Goal: Task Accomplishment & Management: Manage account settings

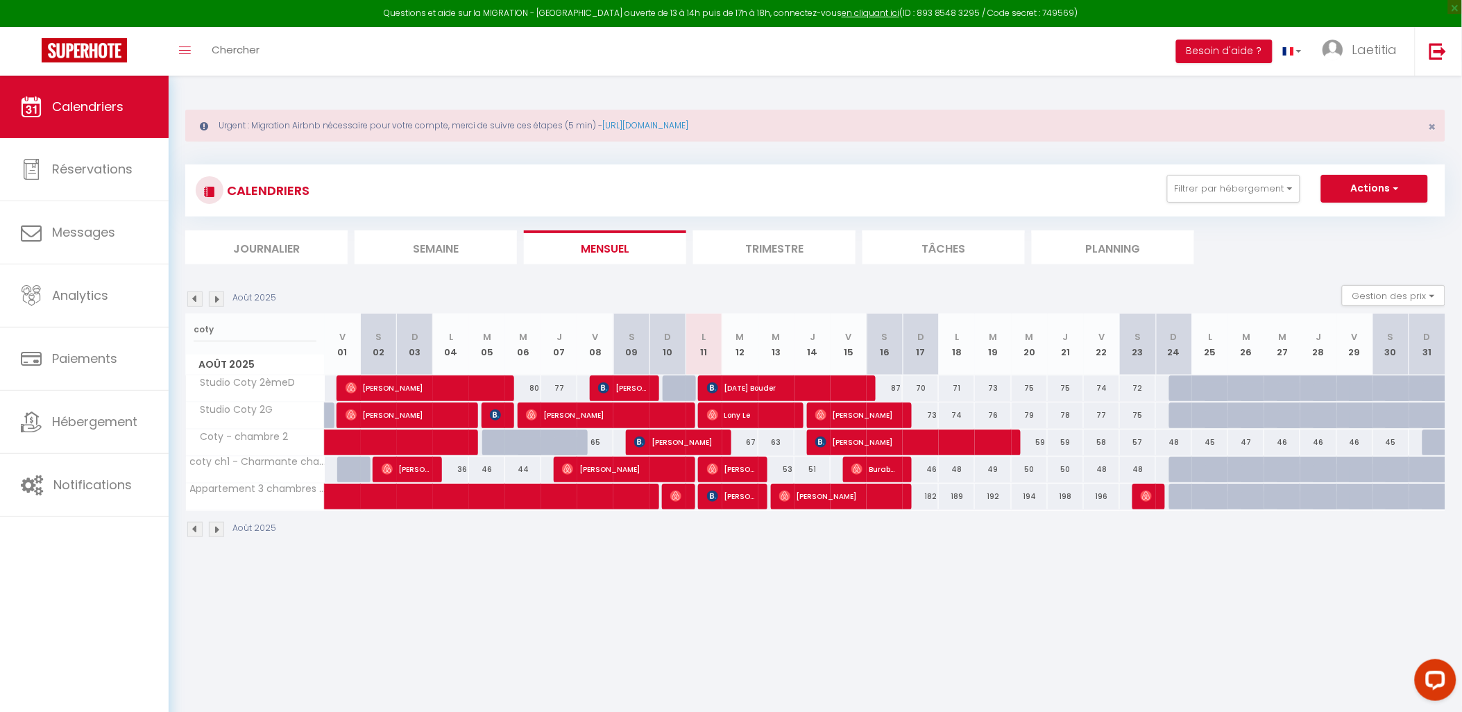
drag, startPoint x: 237, startPoint y: 320, endPoint x: 182, endPoint y: 324, distance: 55.0
click at [182, 324] on div "Urgent : Migration Airbnb nécessaire pour votre compte, merci de suivre ces éta…" at bounding box center [815, 322] width 1293 height 493
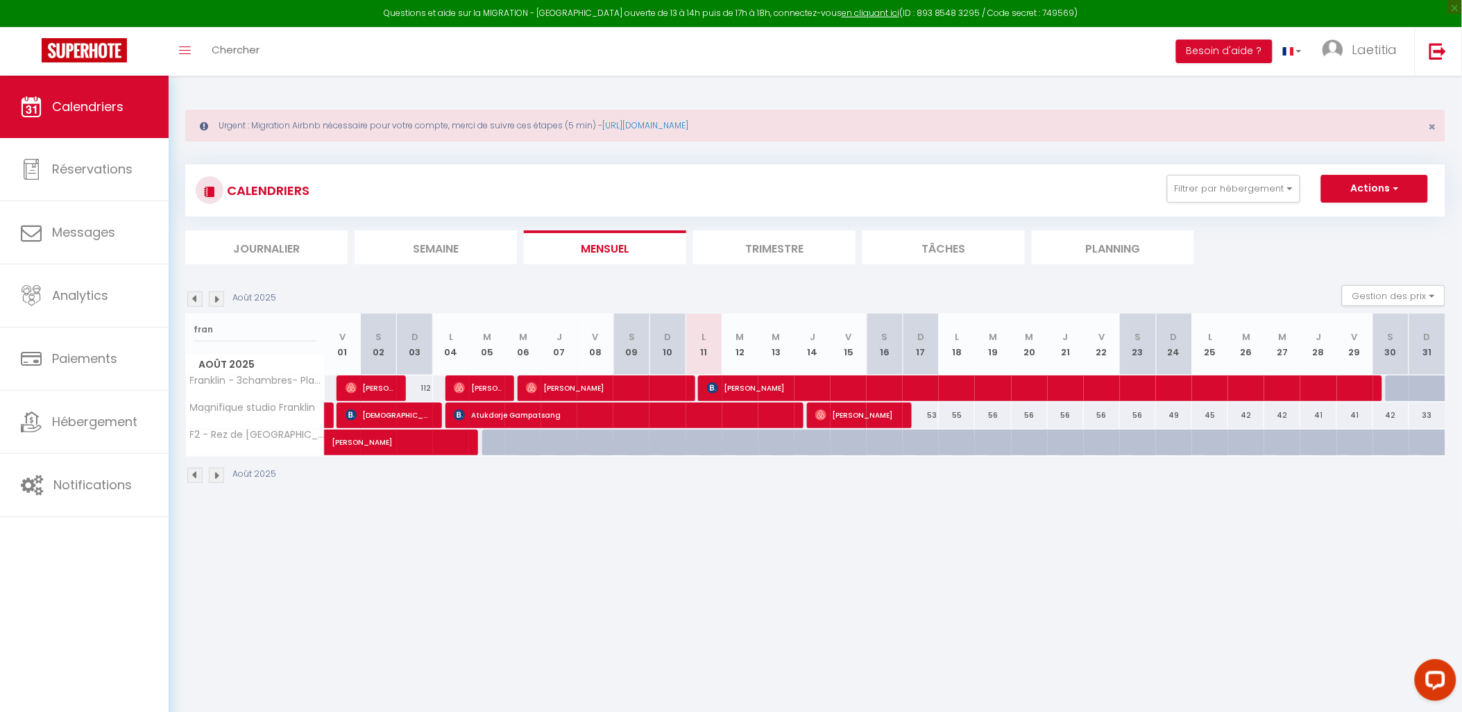
type input "fran"
click at [583, 383] on span "[PERSON_NAME]" at bounding box center [604, 388] width 156 height 26
select select "OK"
select select "0"
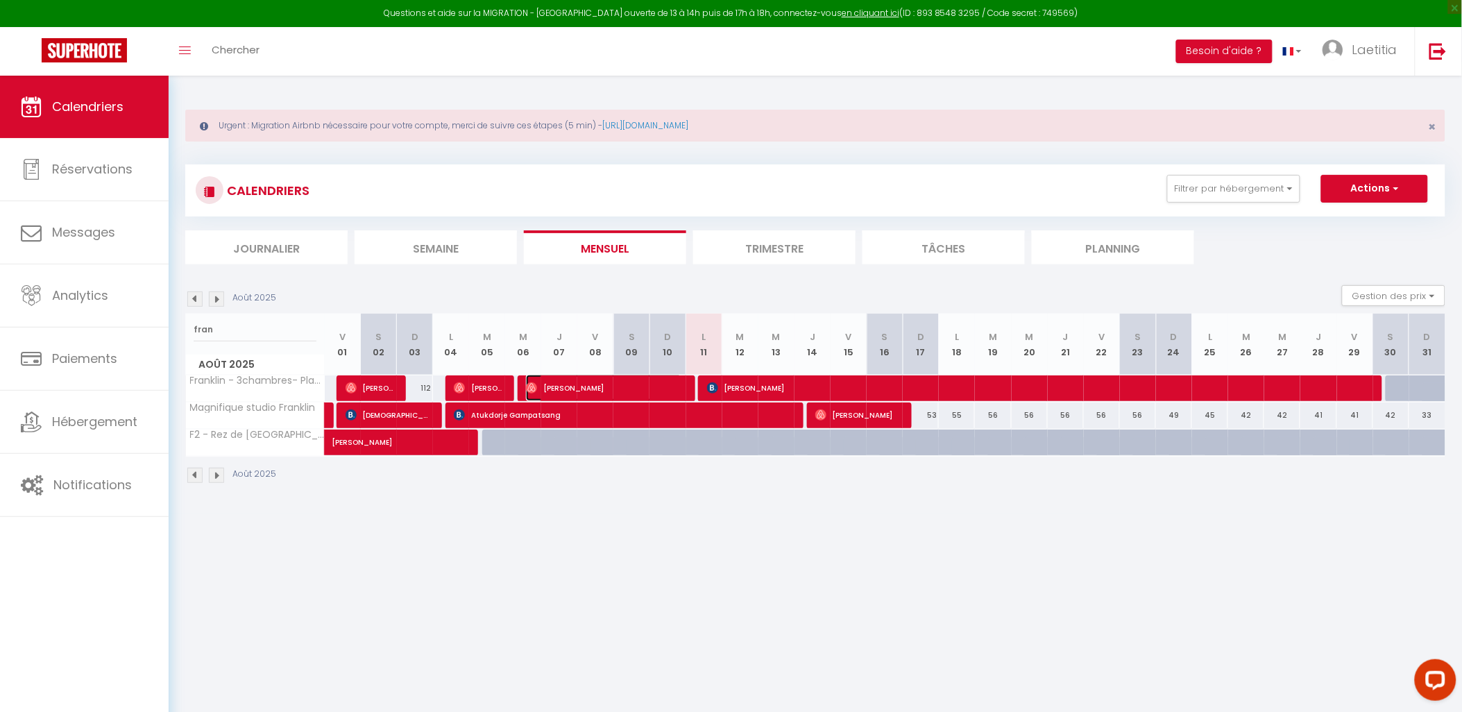
select select "0"
select select "1"
select select
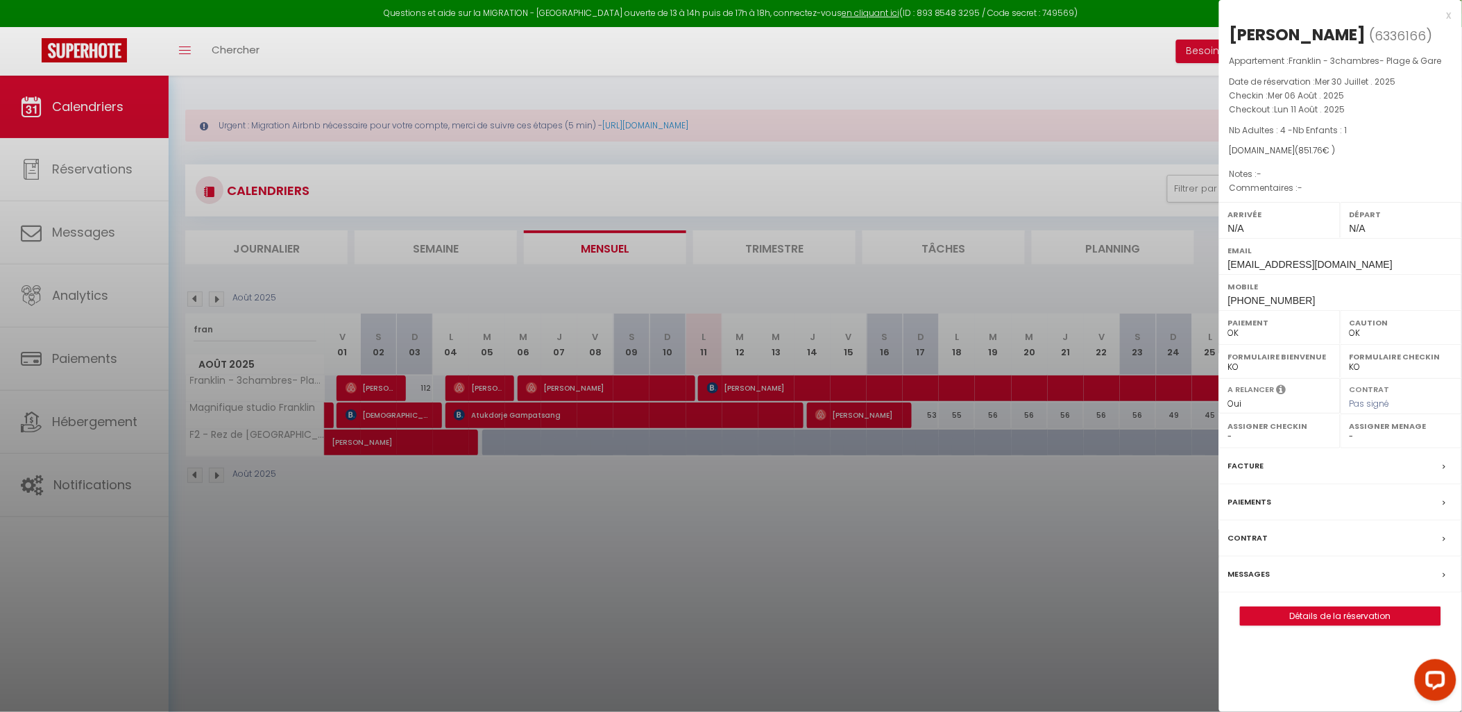
click at [1251, 579] on label "Messages" at bounding box center [1249, 574] width 42 height 15
select select
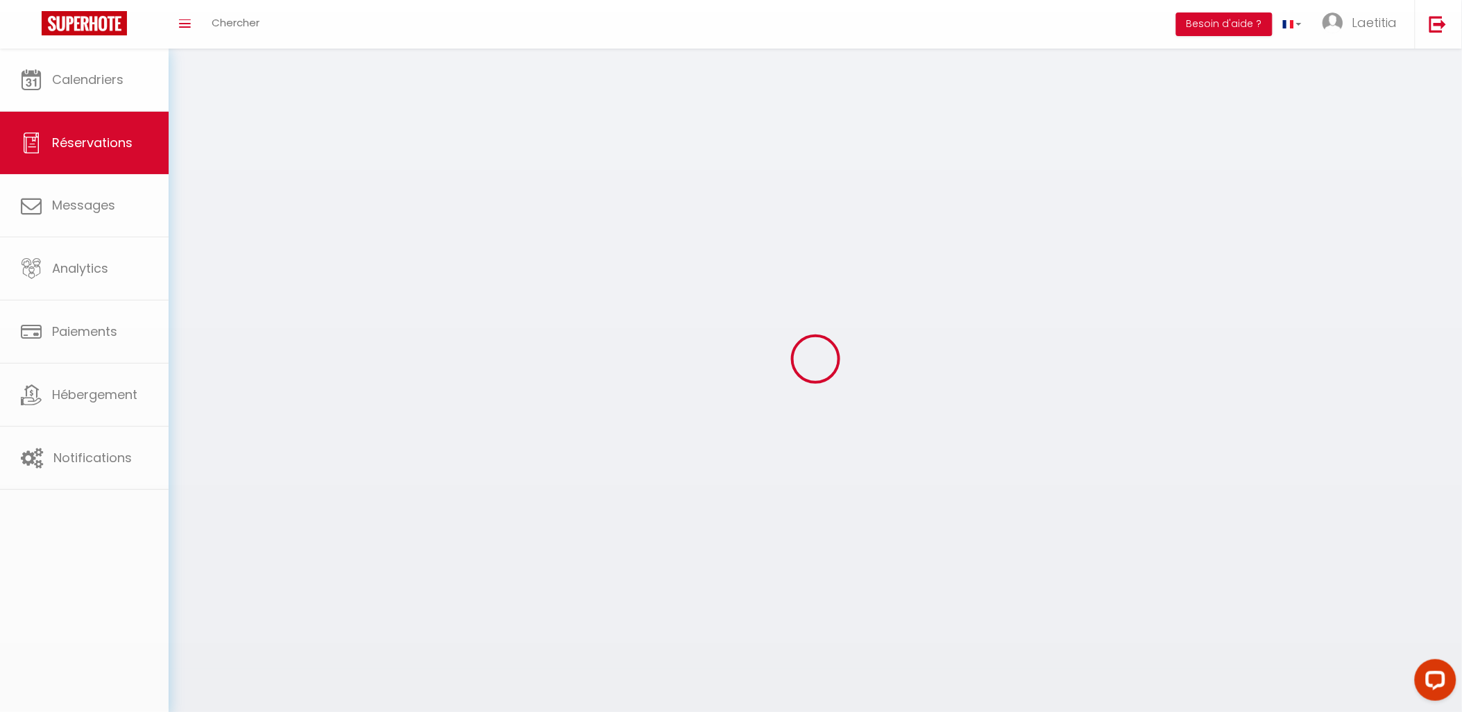
select select
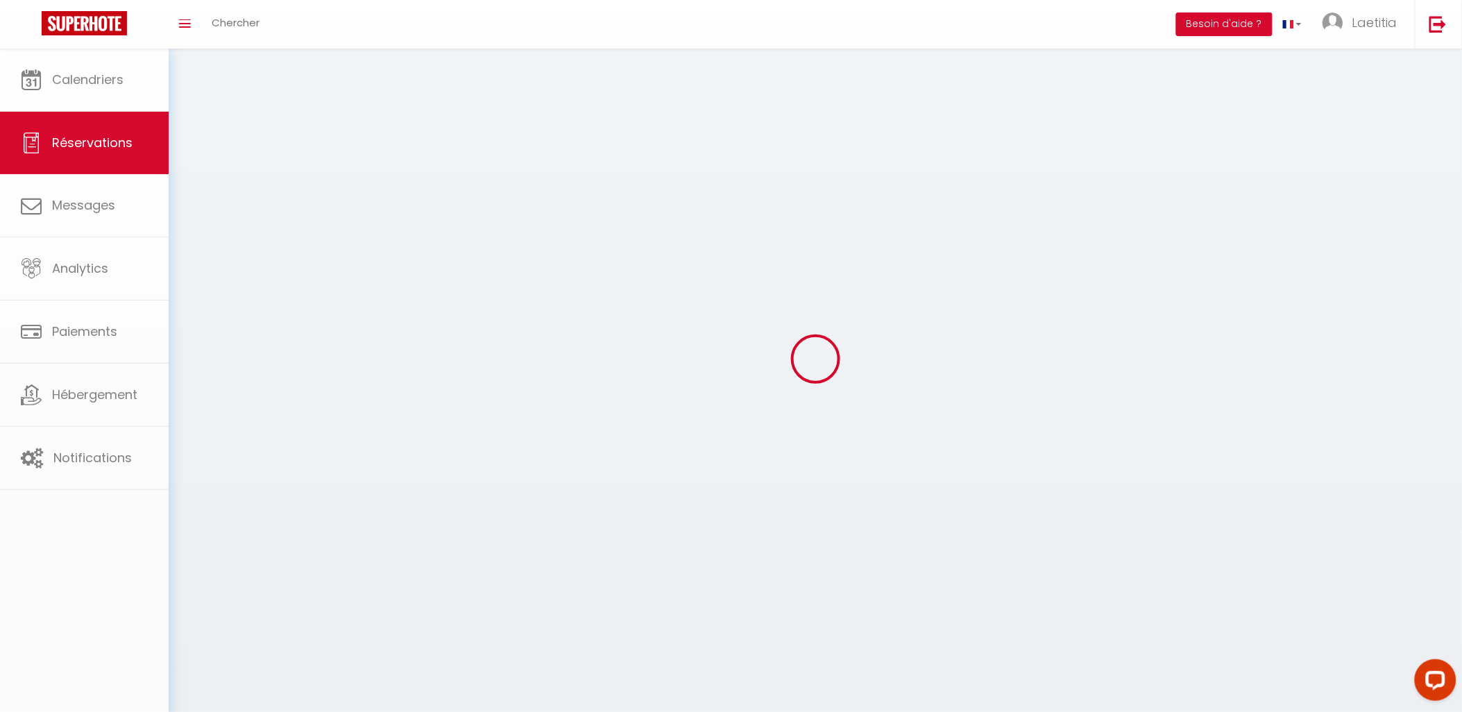
select select
checkbox input "false"
select select
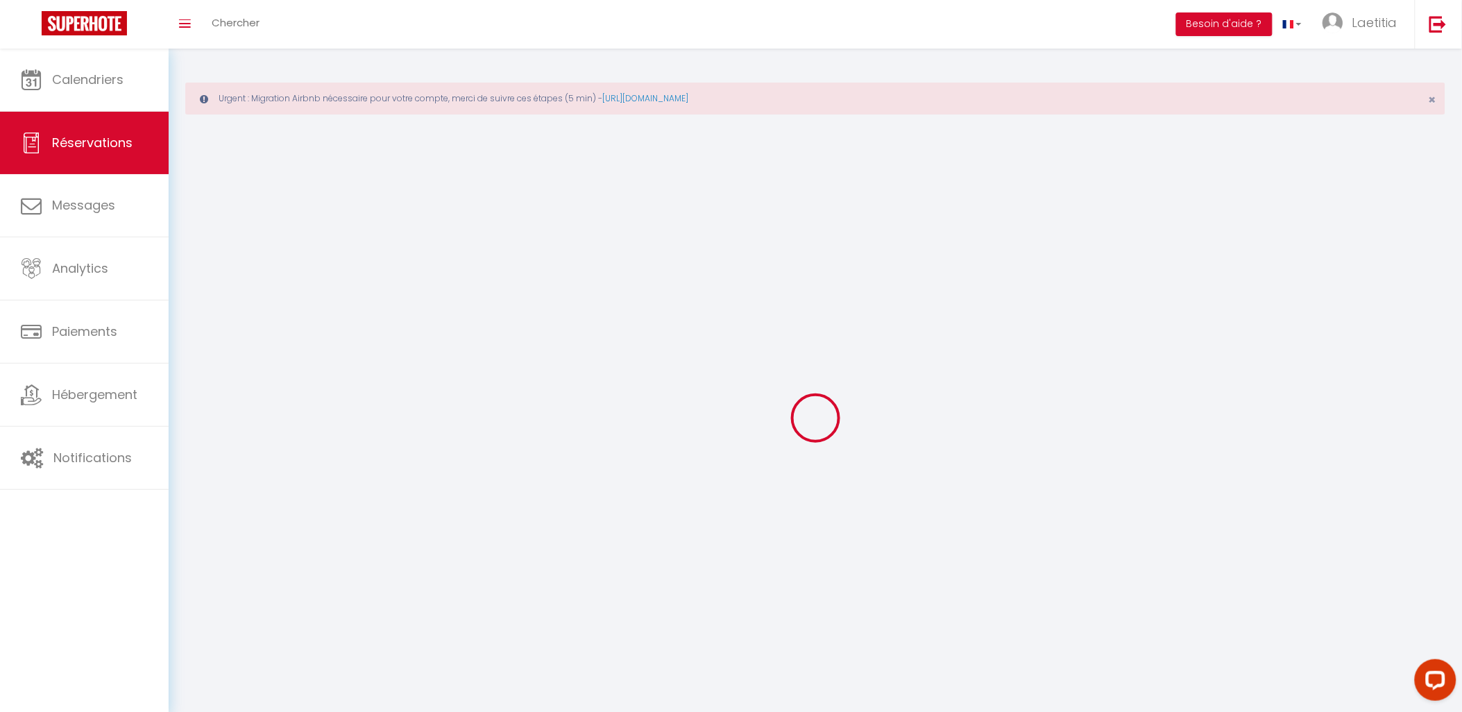
select select
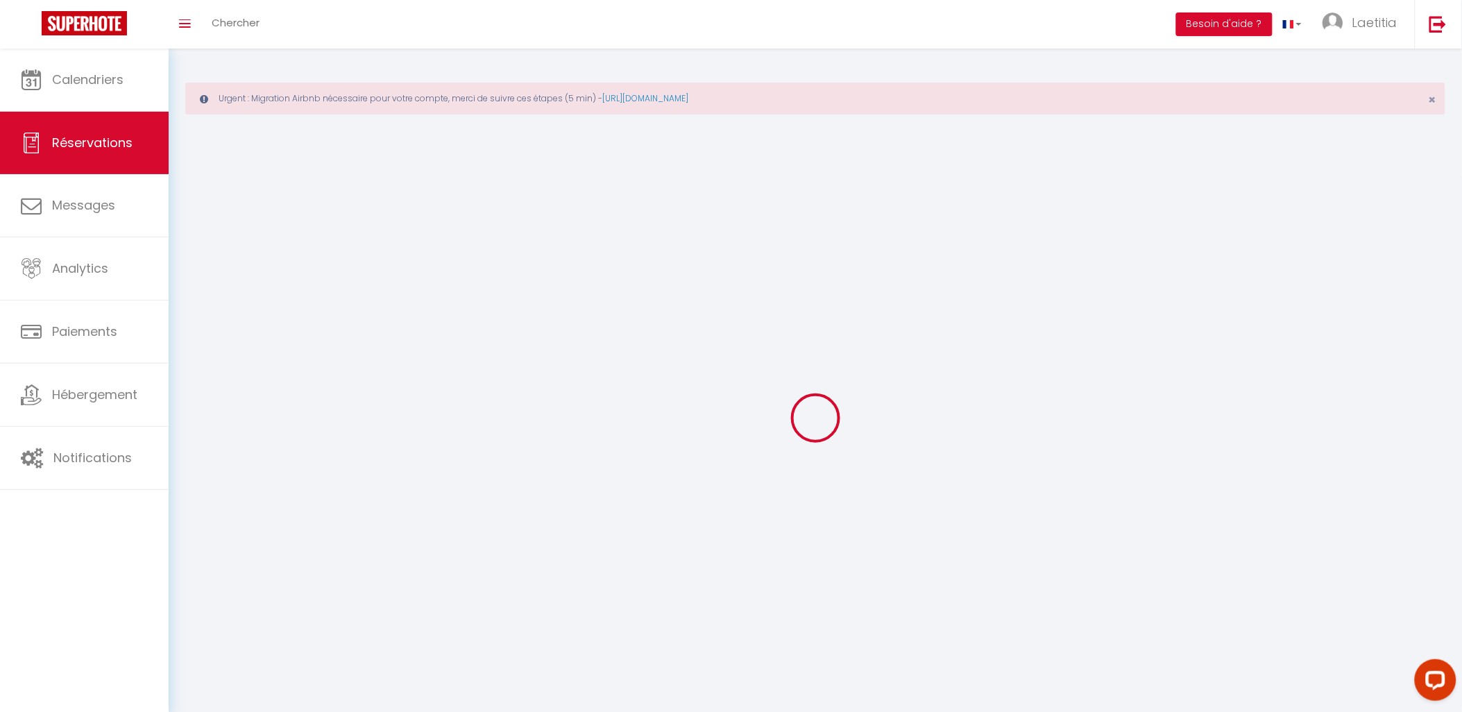
select select
checkbox input "false"
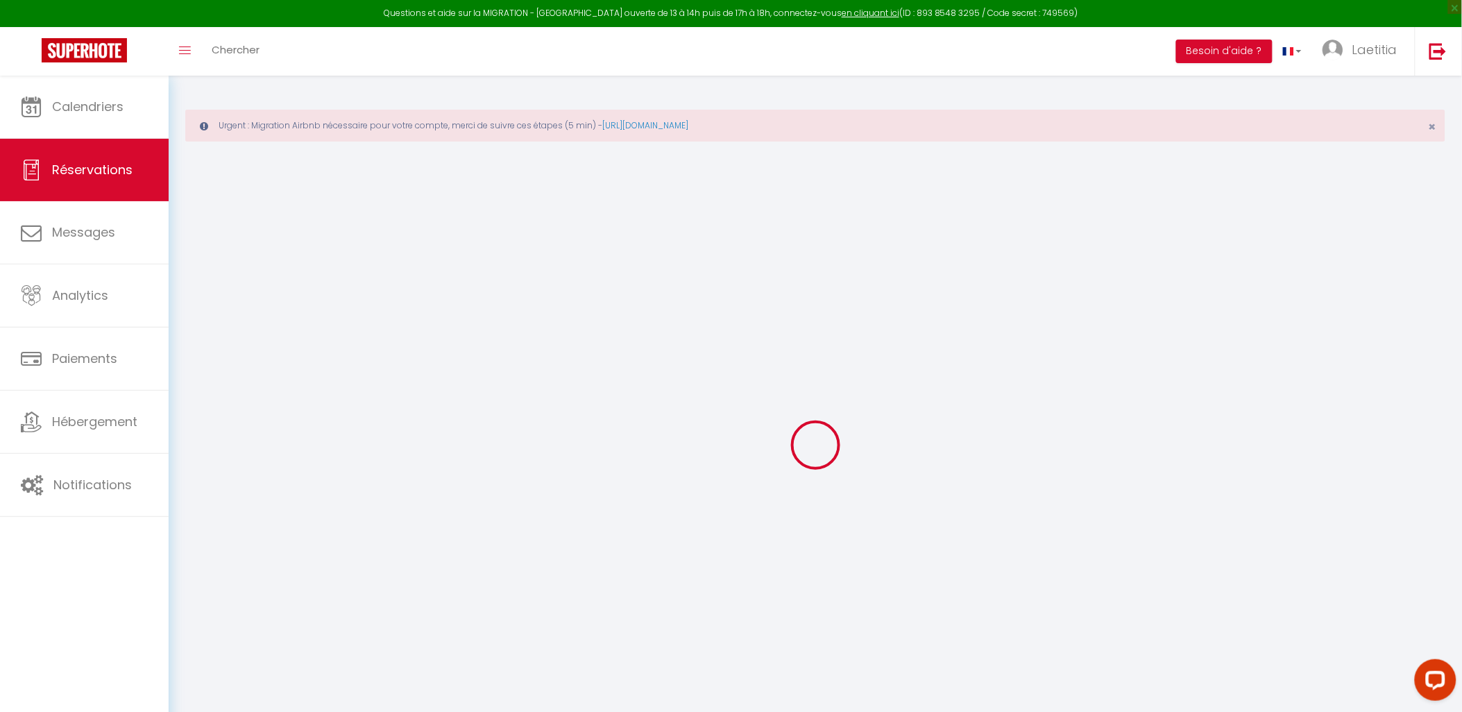
select select
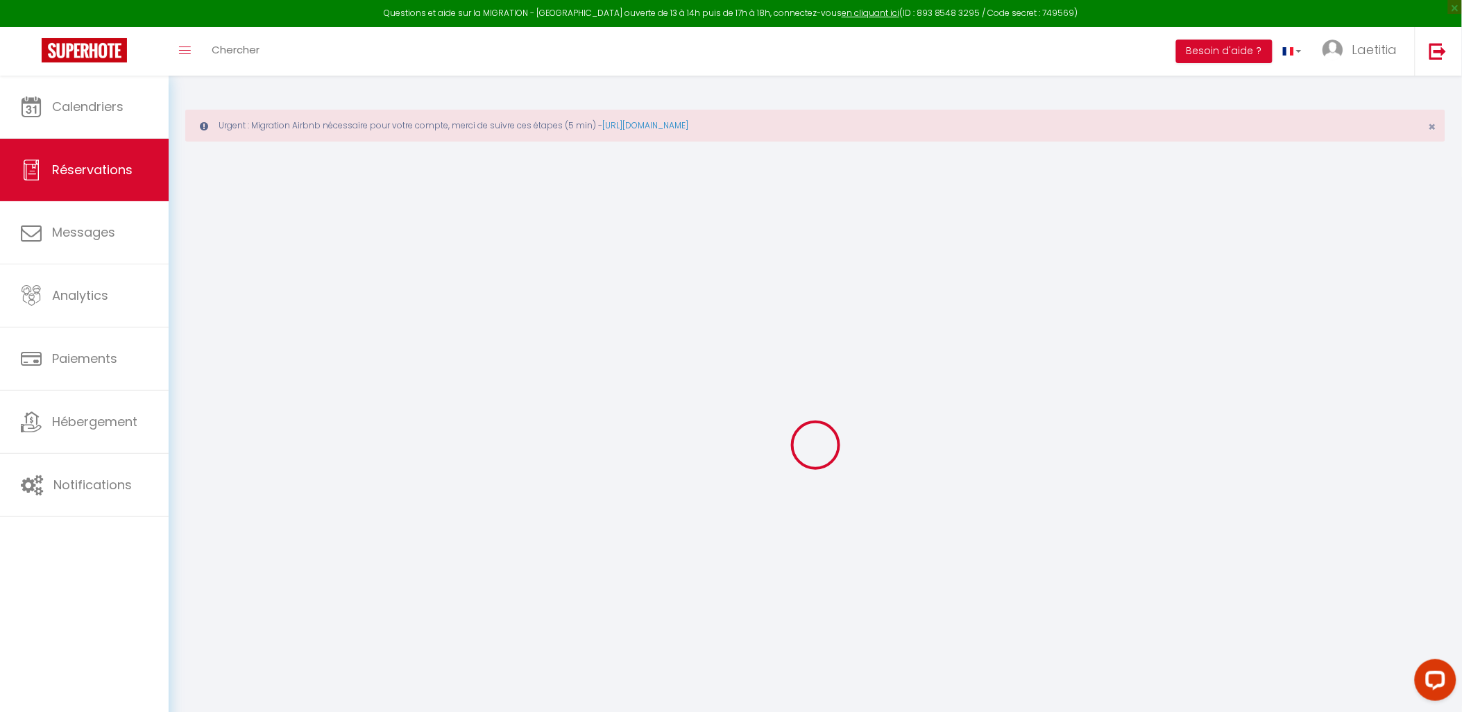
select select
checkbox input "false"
select select
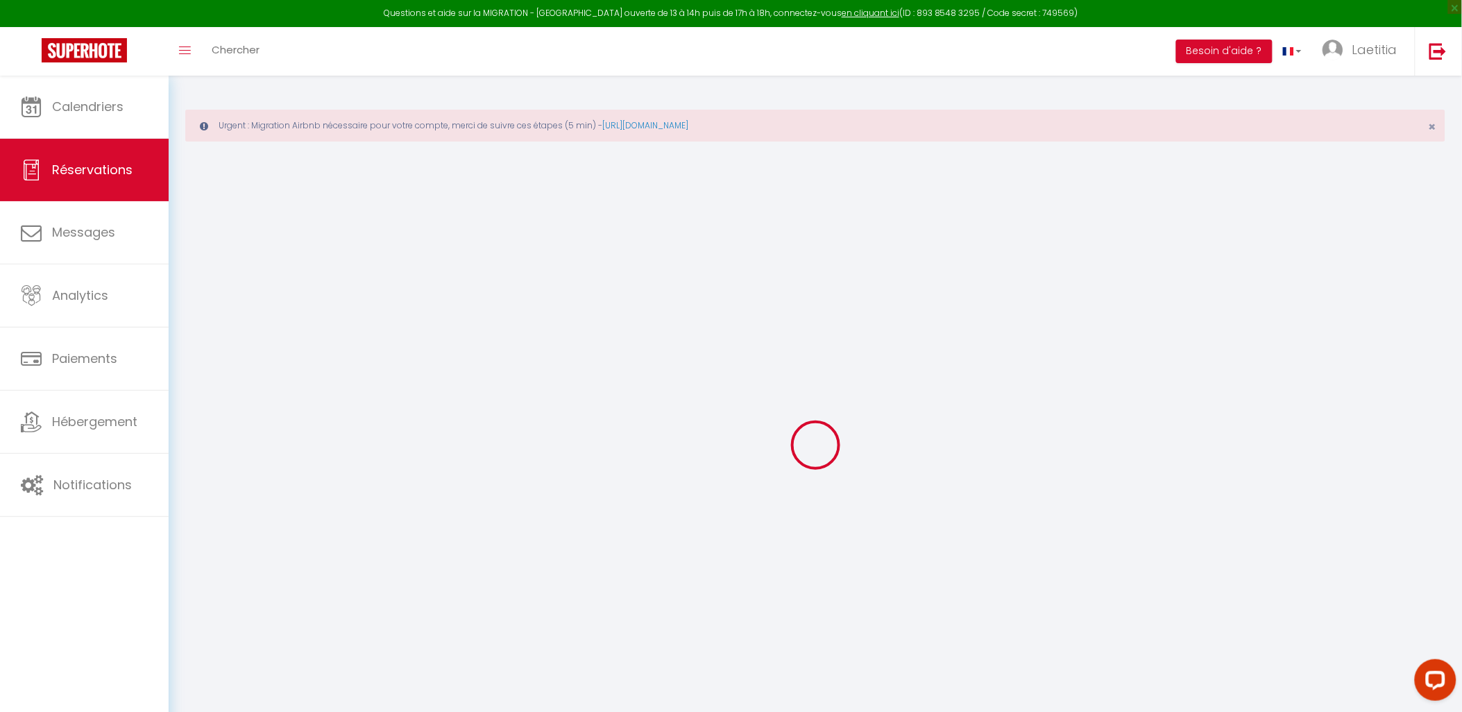
select select
checkbox input "false"
select select
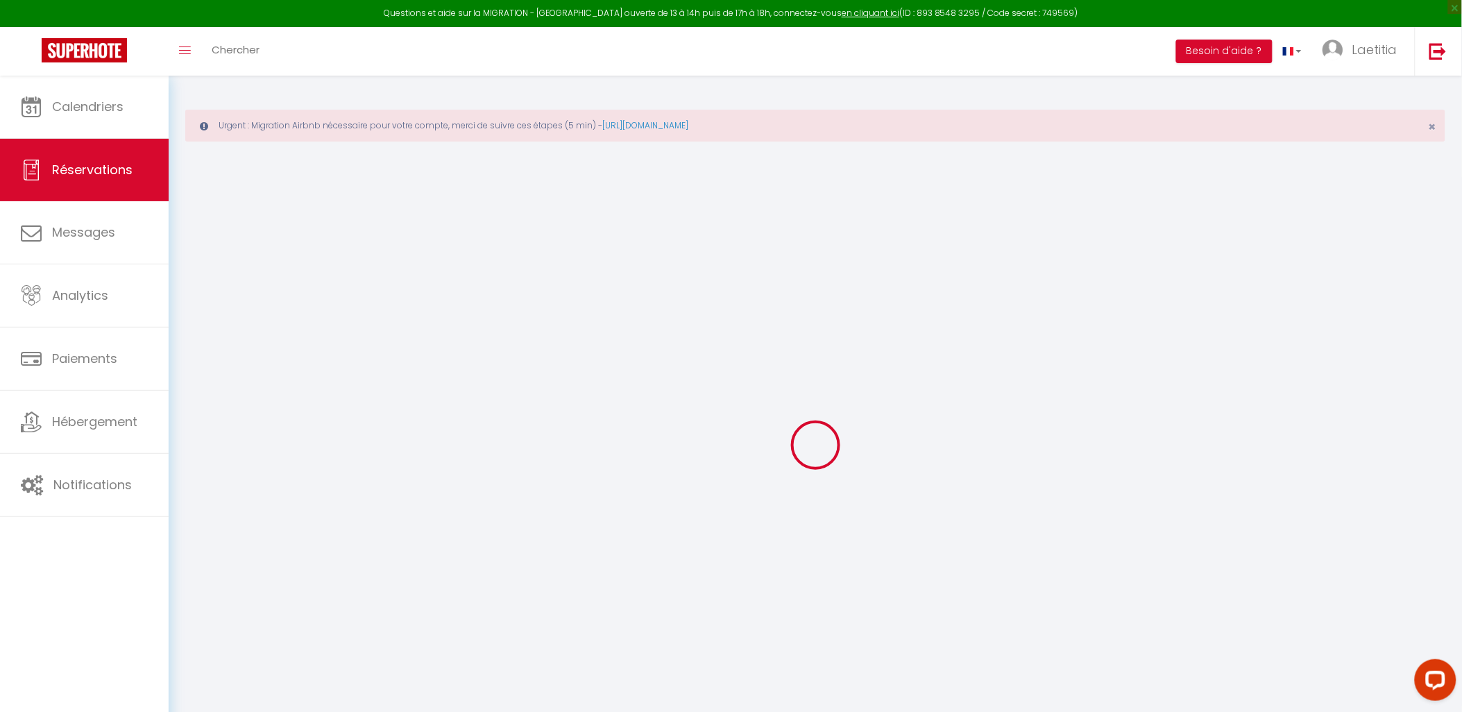
type input "[PERSON_NAME]"
type input "Qsnt"
type input "[EMAIL_ADDRESS][DOMAIN_NAME]"
type input "[PHONE_NUMBER]"
select select
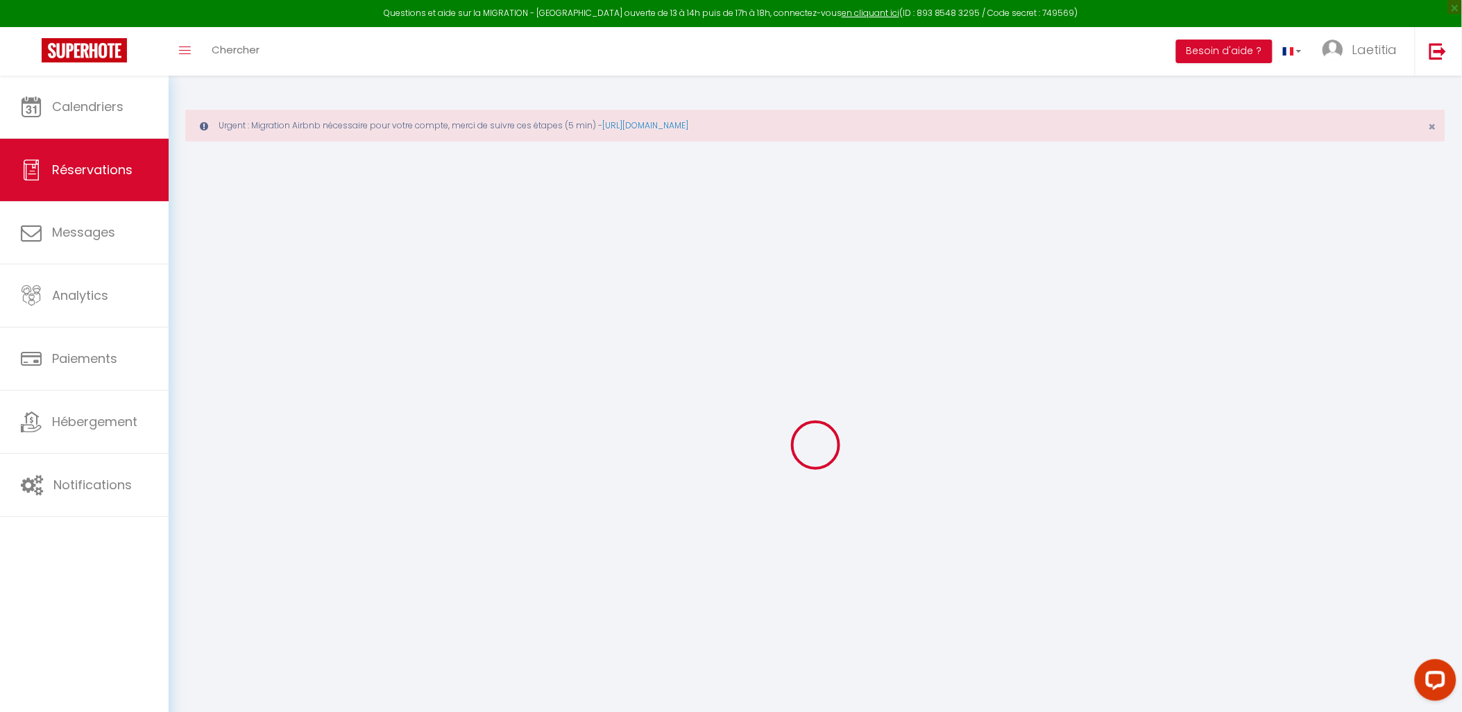
type input "122.85"
select select "74583"
select select "1"
select select
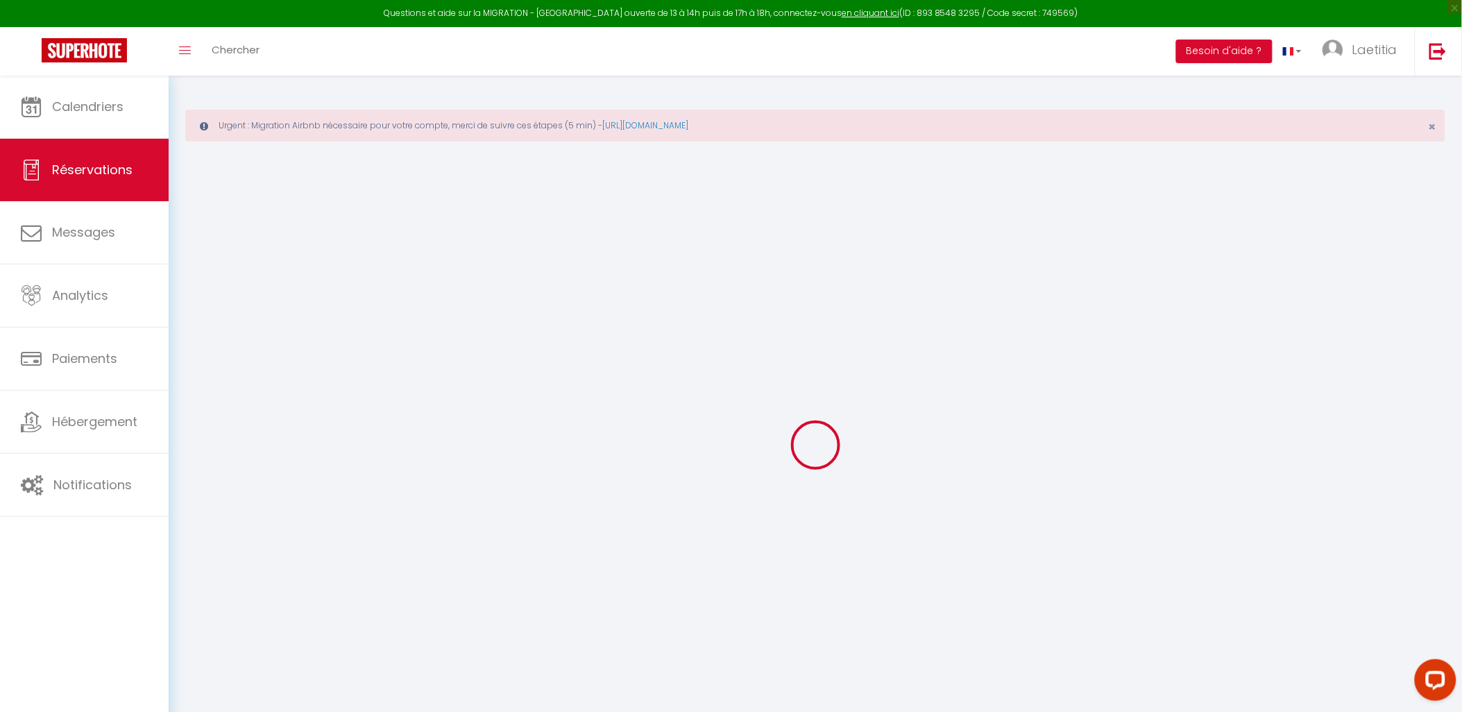
type input "4"
type input "1"
select select "12"
select select
type input "819"
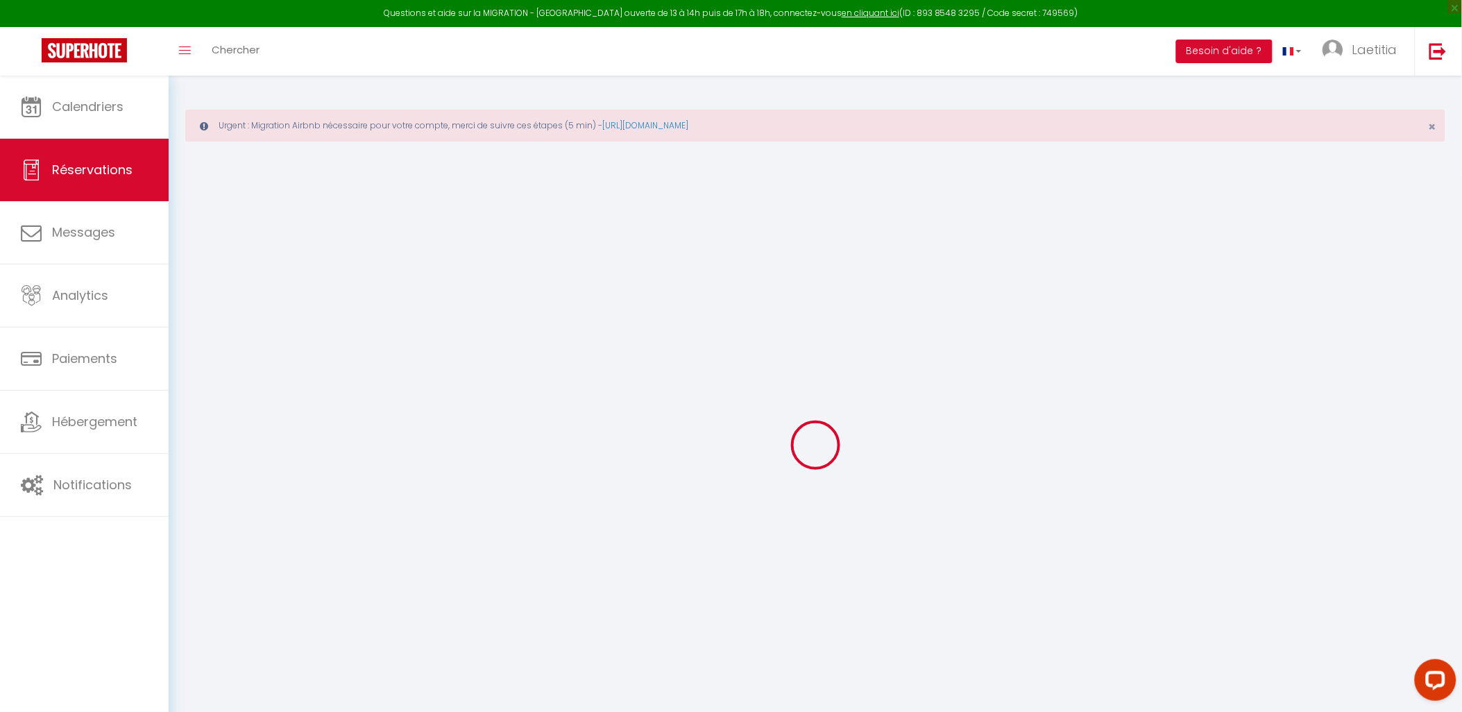
checkbox input "false"
type input "0"
select select "1"
type input "0"
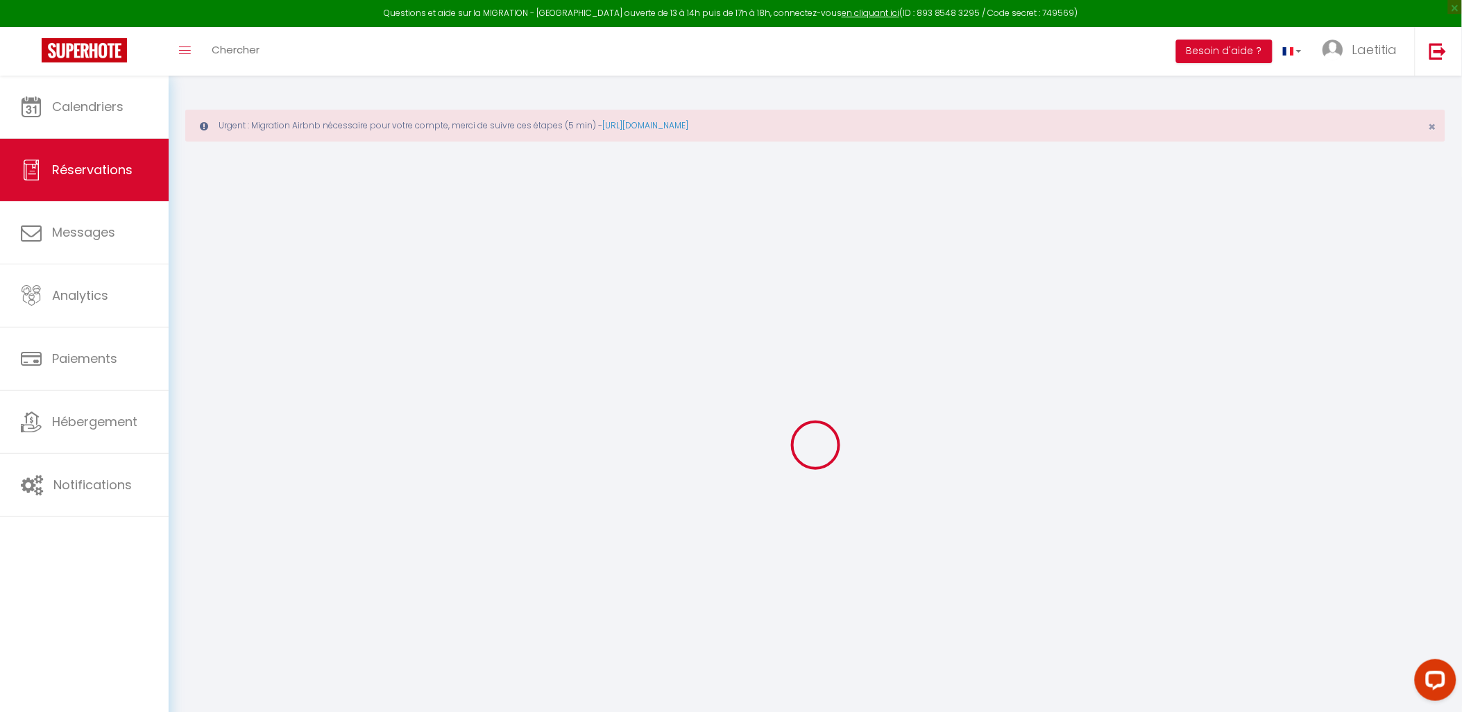
type input "0"
select select
select select "15"
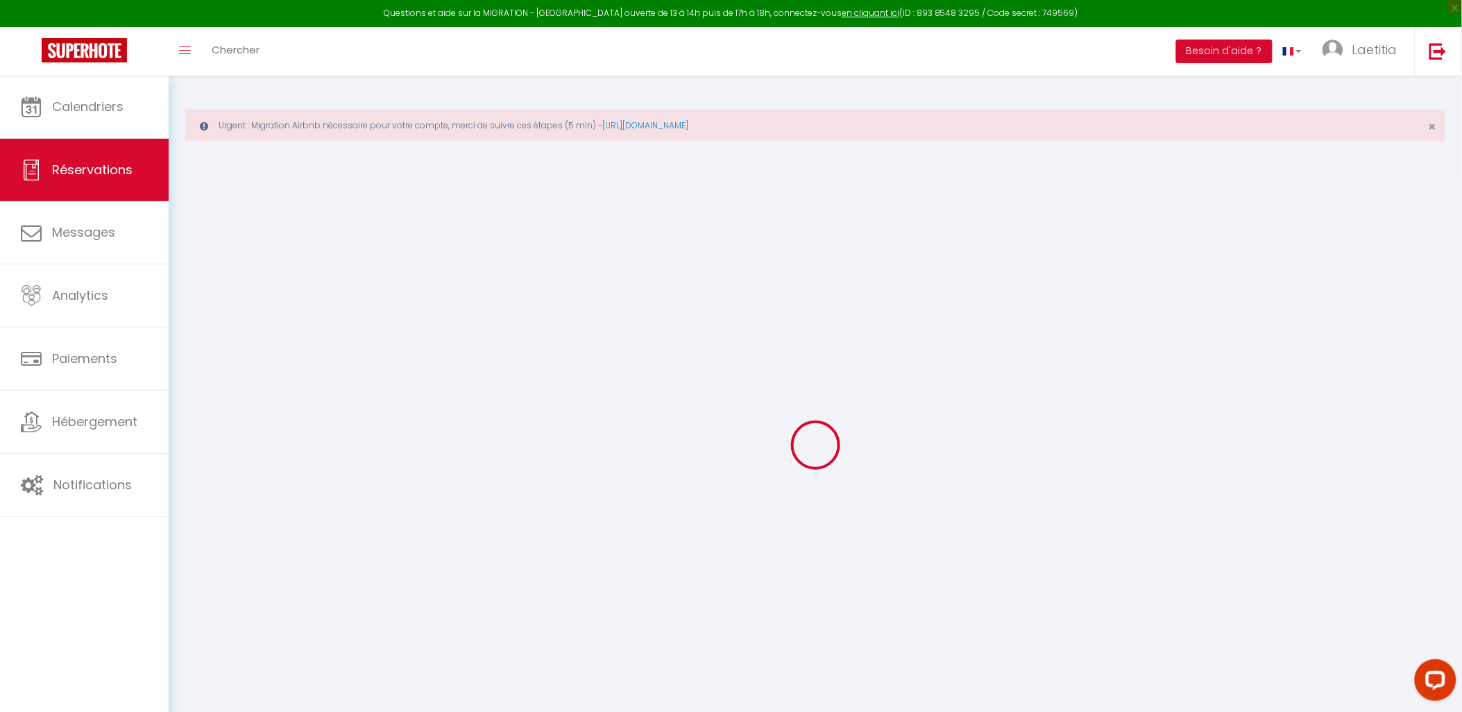
checkbox input "false"
select select
checkbox input "false"
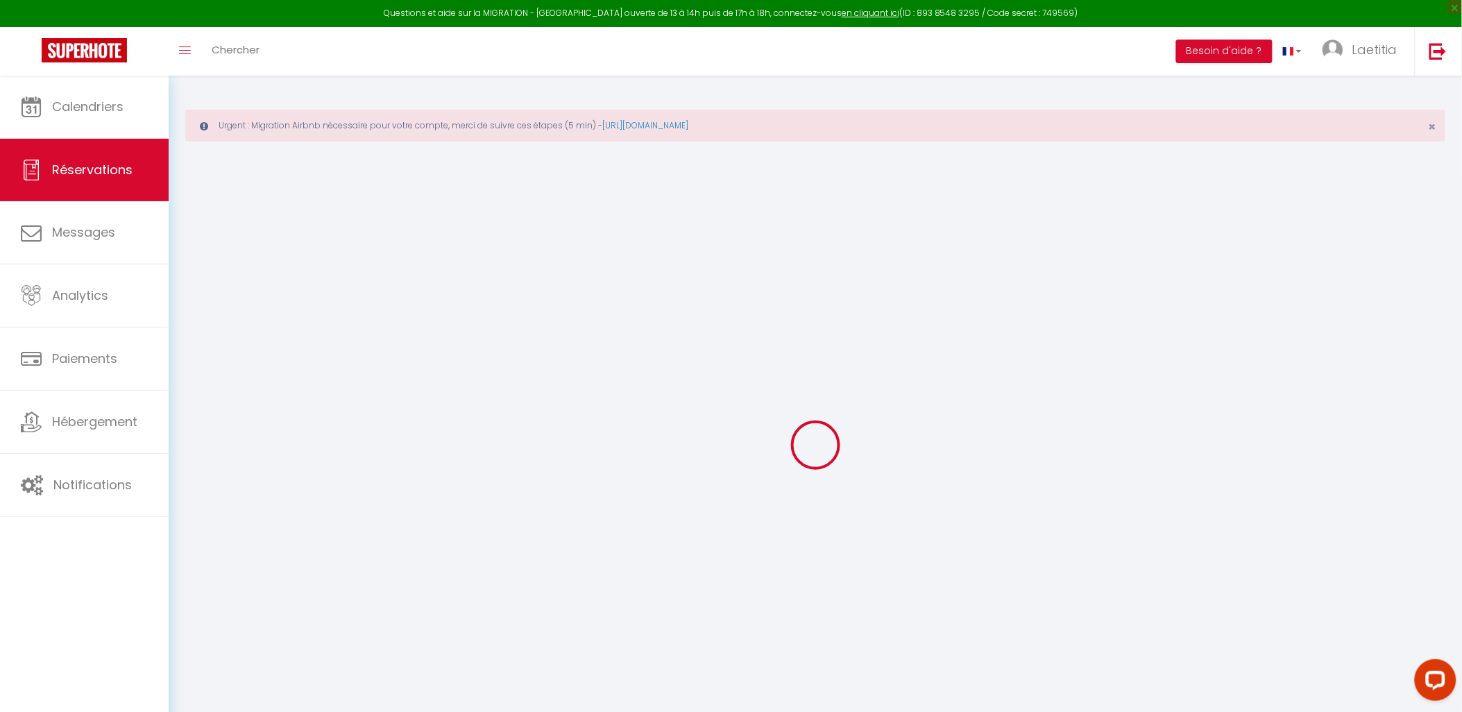
select select
checkbox input "false"
select select
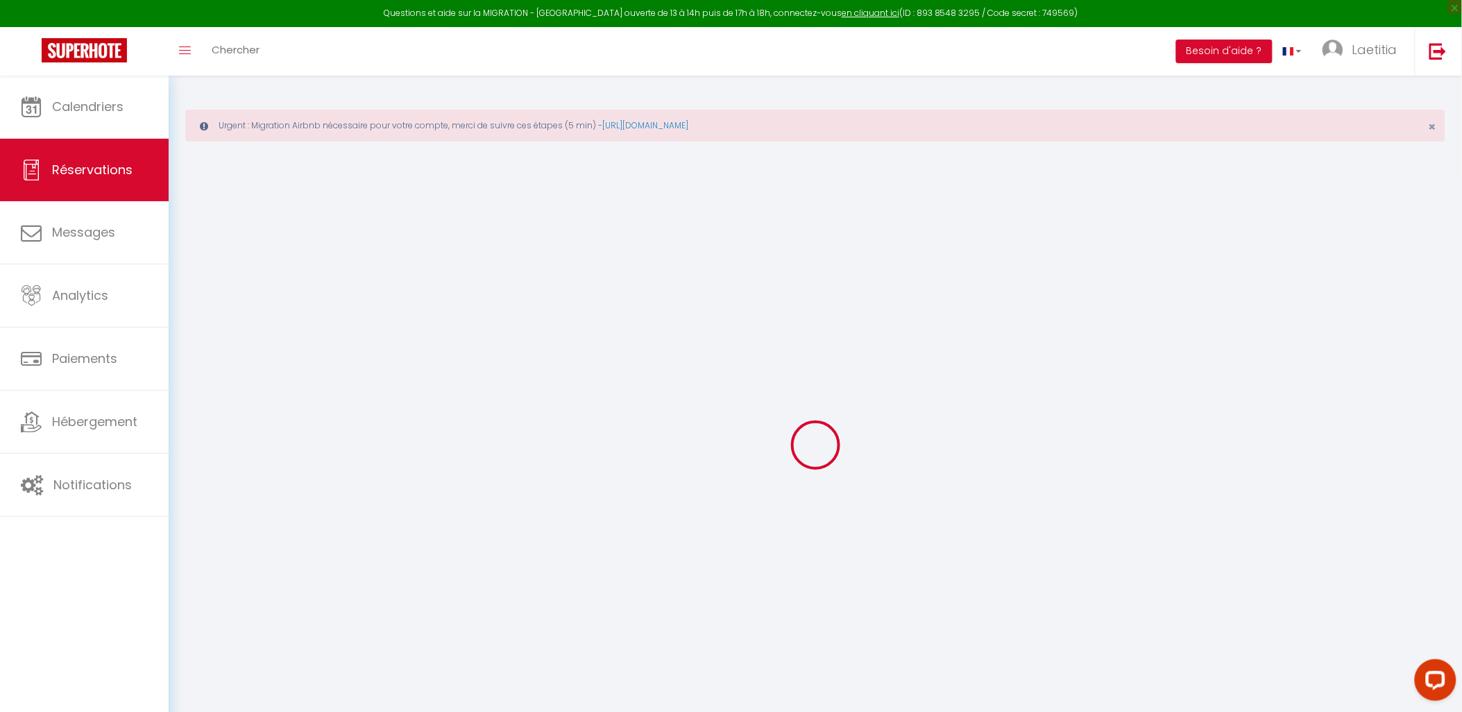
select select
checkbox input "false"
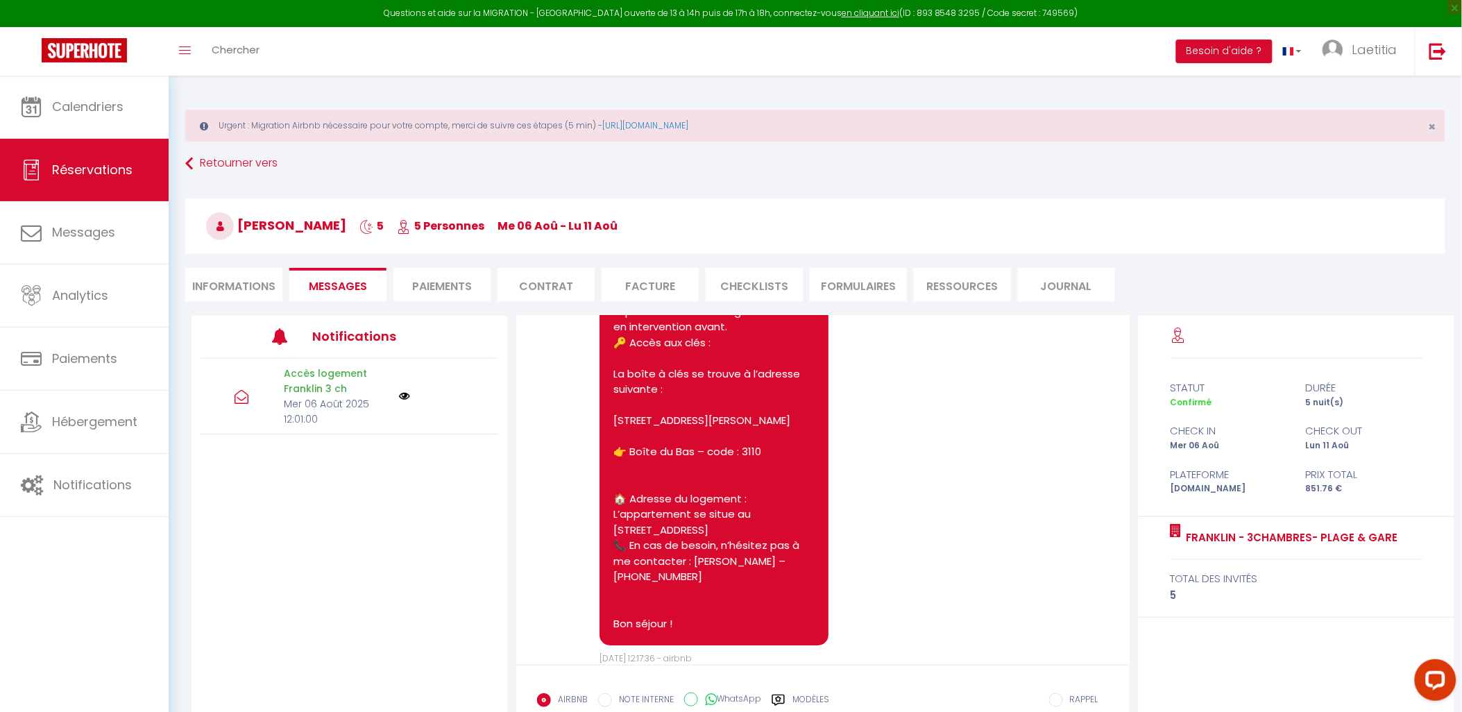
scroll to position [1772, 0]
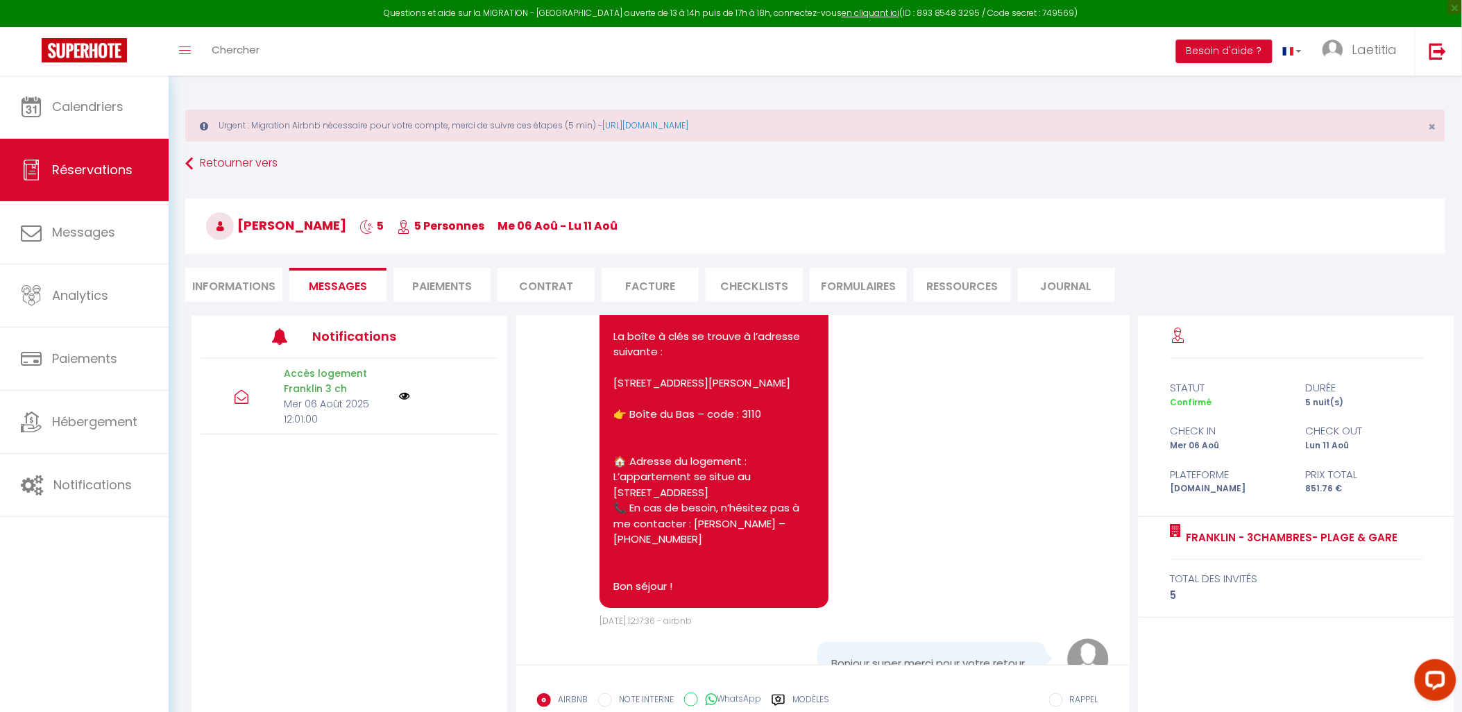
drag, startPoint x: 613, startPoint y: 425, endPoint x: 739, endPoint y: 576, distance: 196.5
click at [739, 576] on pre "Bonjour, Votre logement sera prêt à partir de 16h00. 👉 Merci de respecter cet h…" at bounding box center [713, 375] width 201 height 437
copy pre "boîte à clés se trouve à l’adresse suivante : [STREET_ADDRESS][PERSON_NAME] – c…"
click at [94, 163] on span "Réservations" at bounding box center [92, 169] width 80 height 17
select select "not_cancelled"
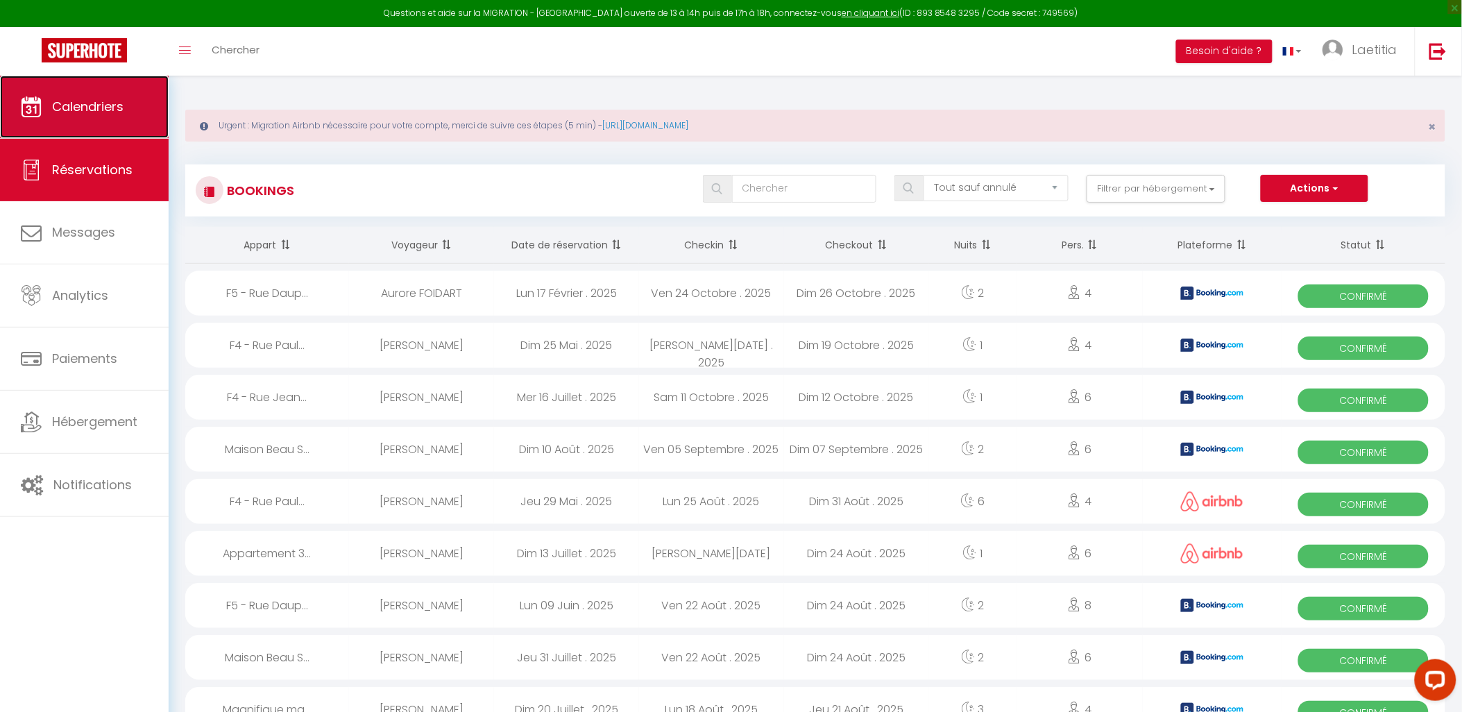
click at [109, 119] on link "Calendriers" at bounding box center [84, 107] width 169 height 62
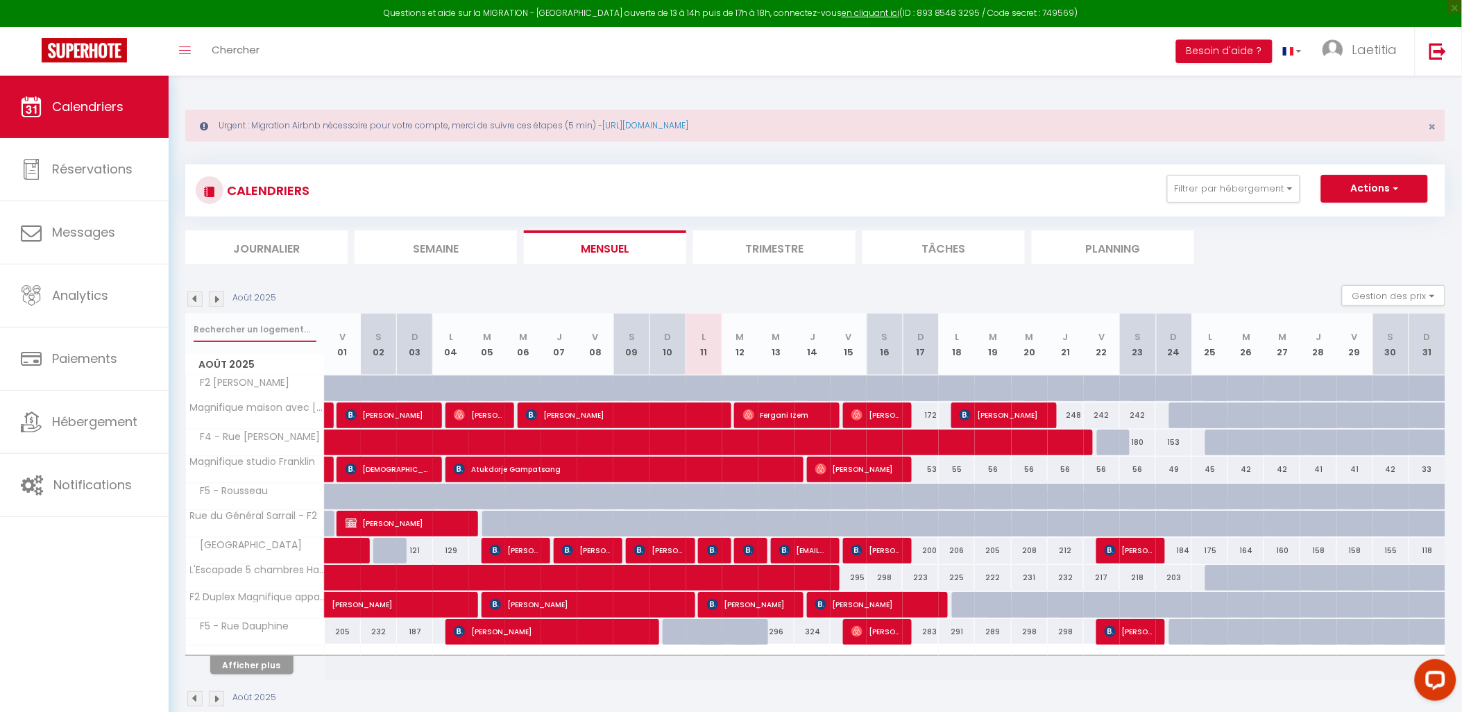
click at [248, 329] on input "text" at bounding box center [255, 329] width 123 height 25
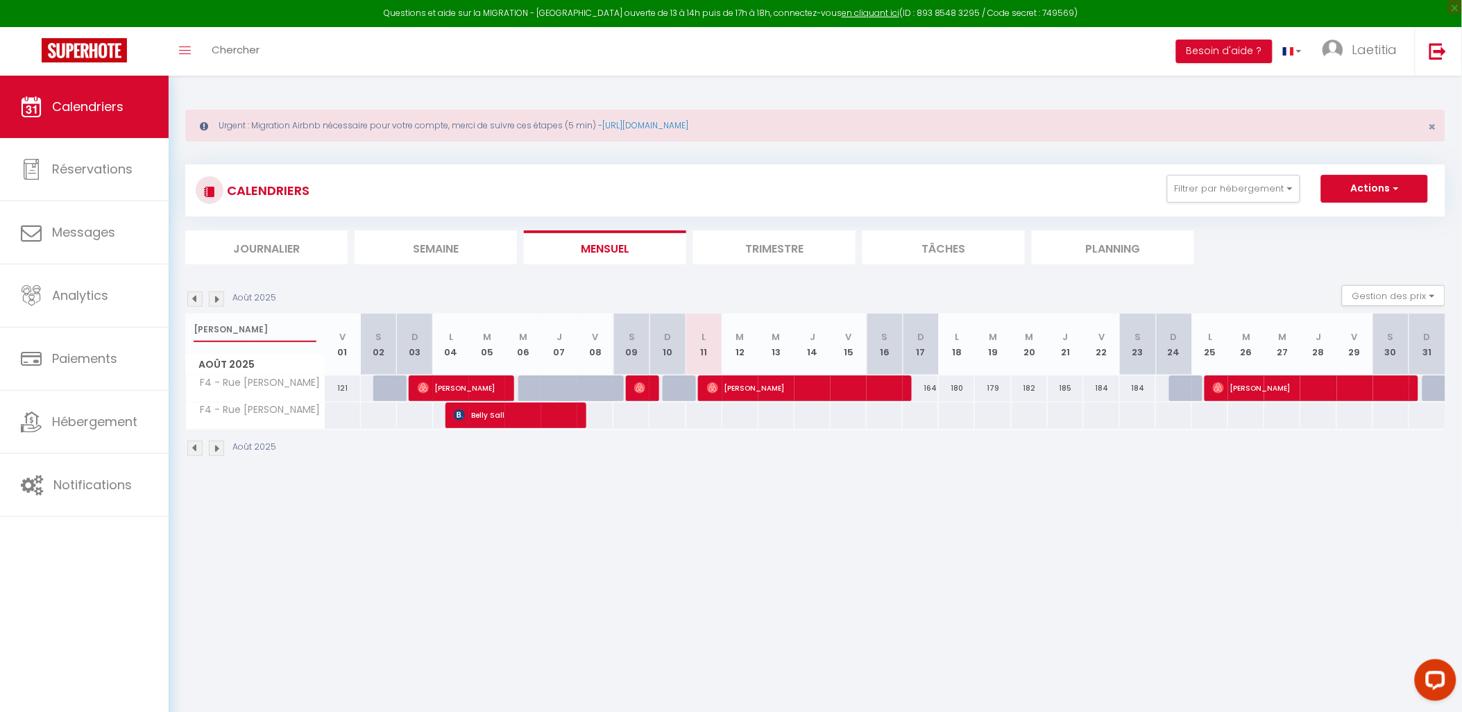
type input "[PERSON_NAME]"
click at [641, 392] on img at bounding box center [639, 387] width 11 height 11
select select "OK"
select select "0"
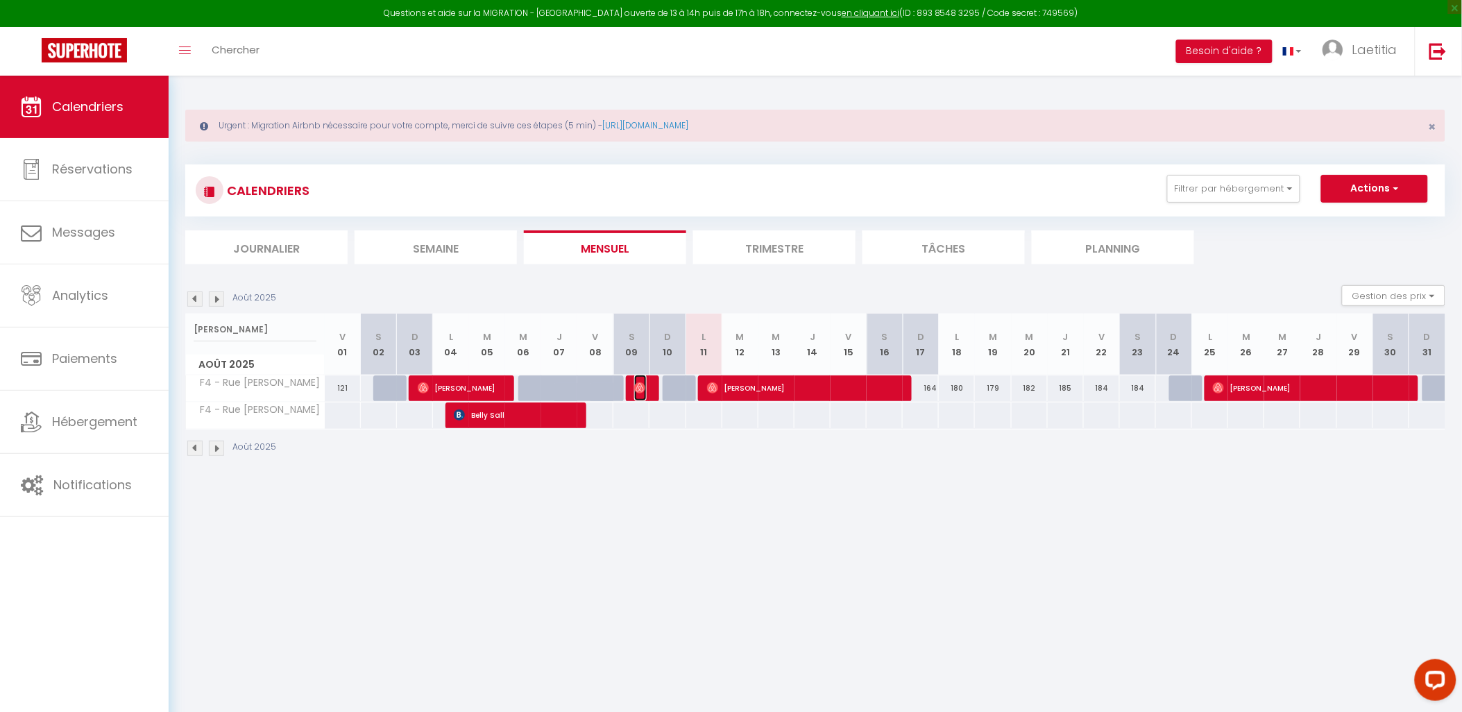
select select "0"
select select "1"
select select
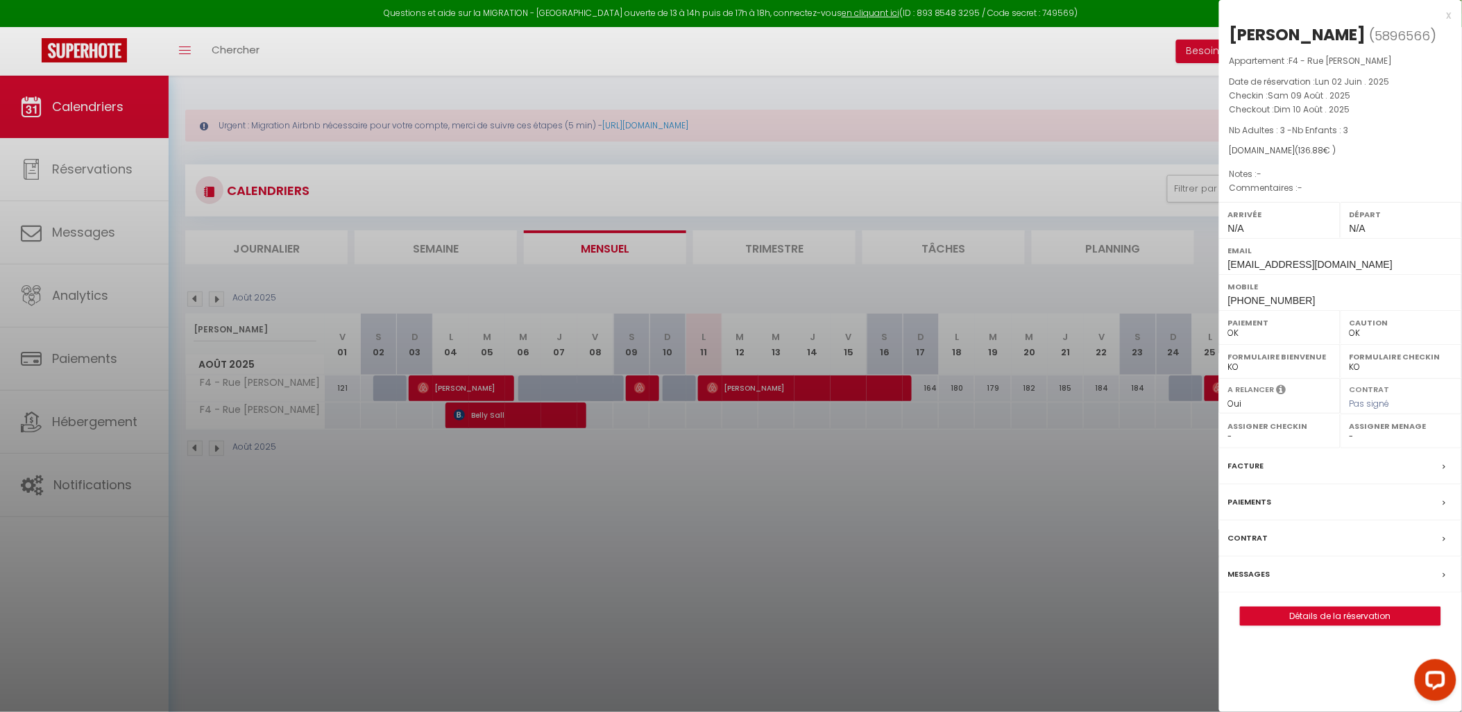
click at [1247, 572] on label "Messages" at bounding box center [1249, 574] width 42 height 15
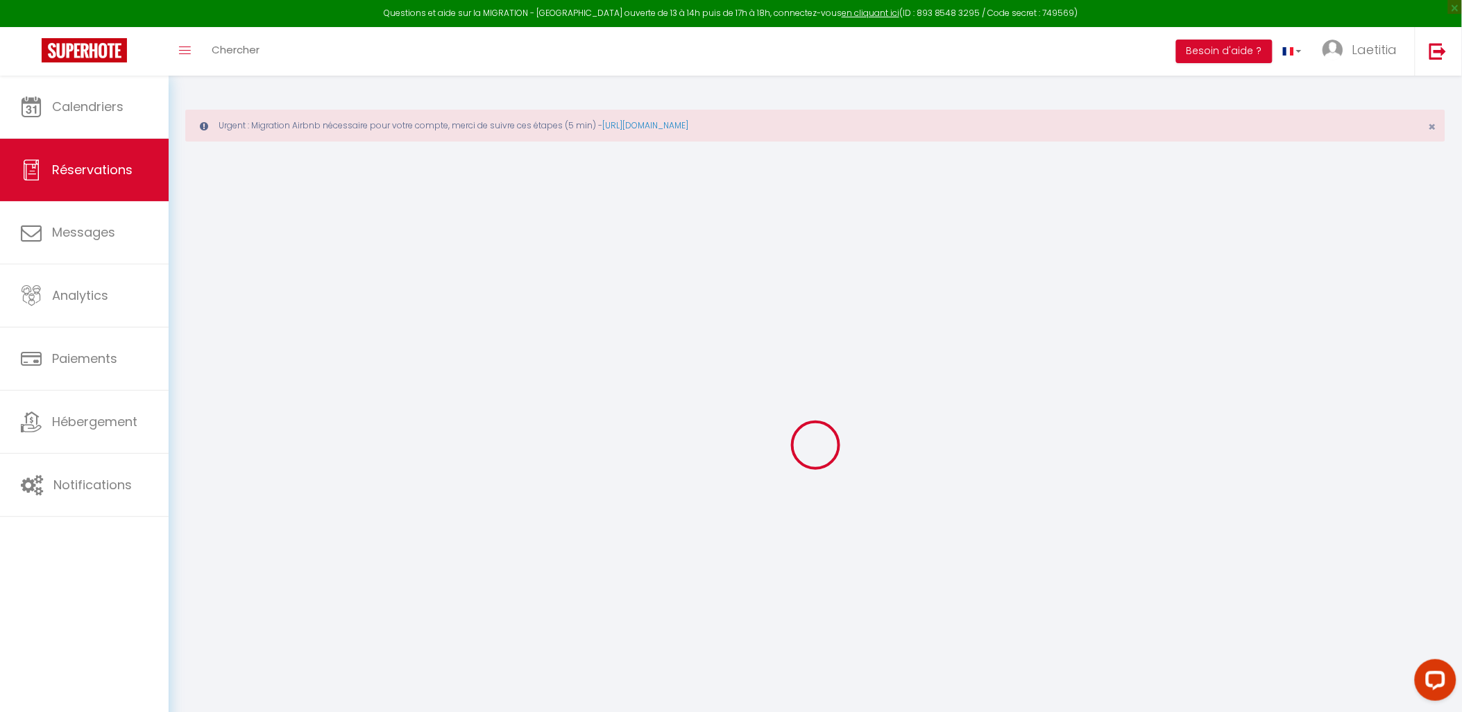
type input "[PERSON_NAME]"
type input "Julienne"
type input "[EMAIL_ADDRESS][DOMAIN_NAME]"
type input "[PHONE_NUMBER]"
select select
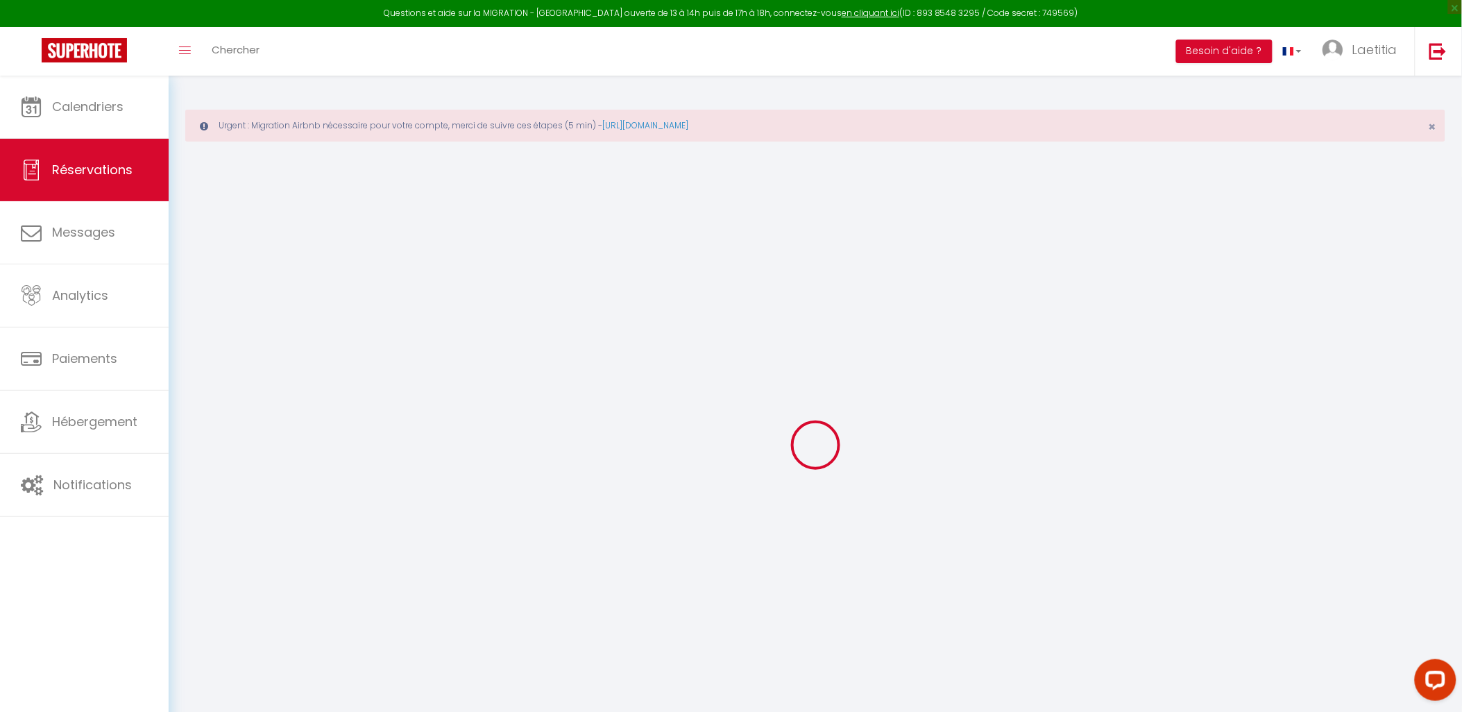
type input "20.25"
select select "69216"
select select "1"
select select
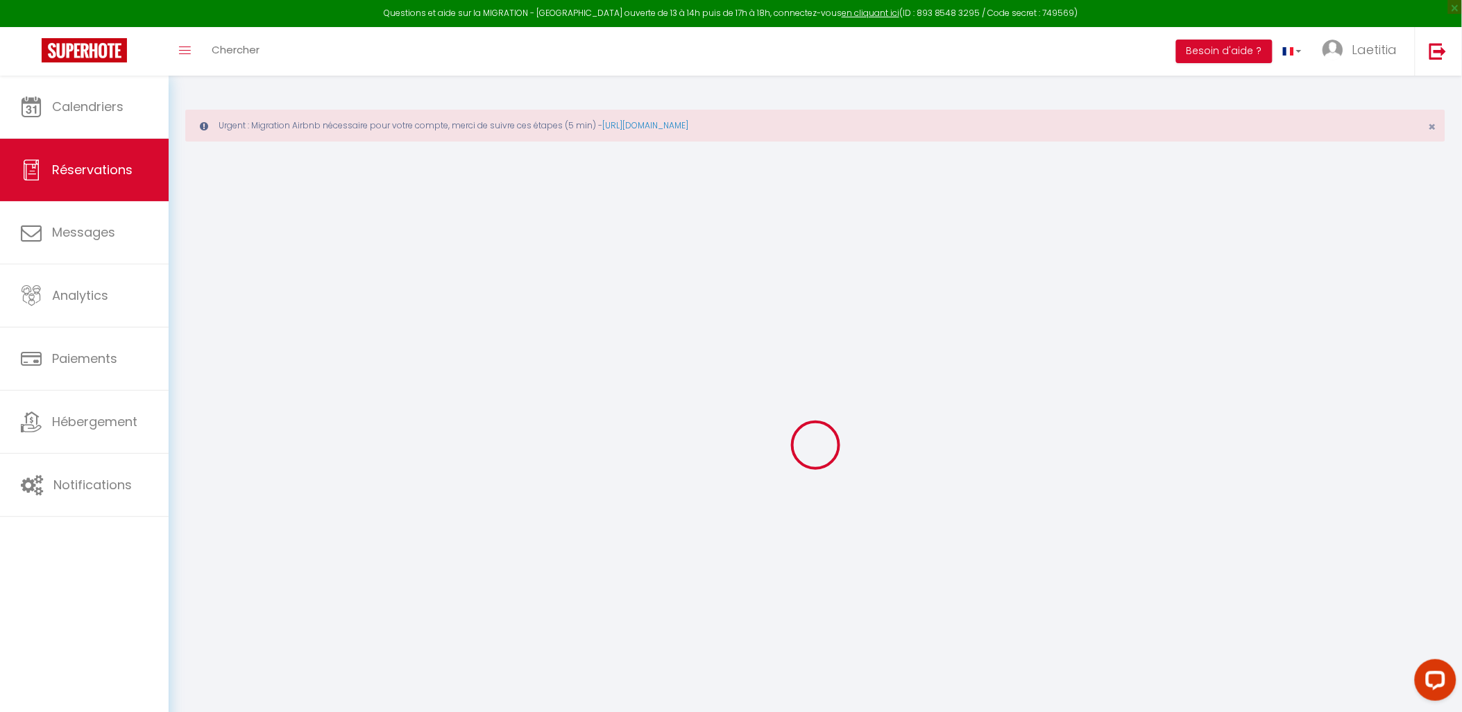
type input "3"
select select "12"
select select
type input "75"
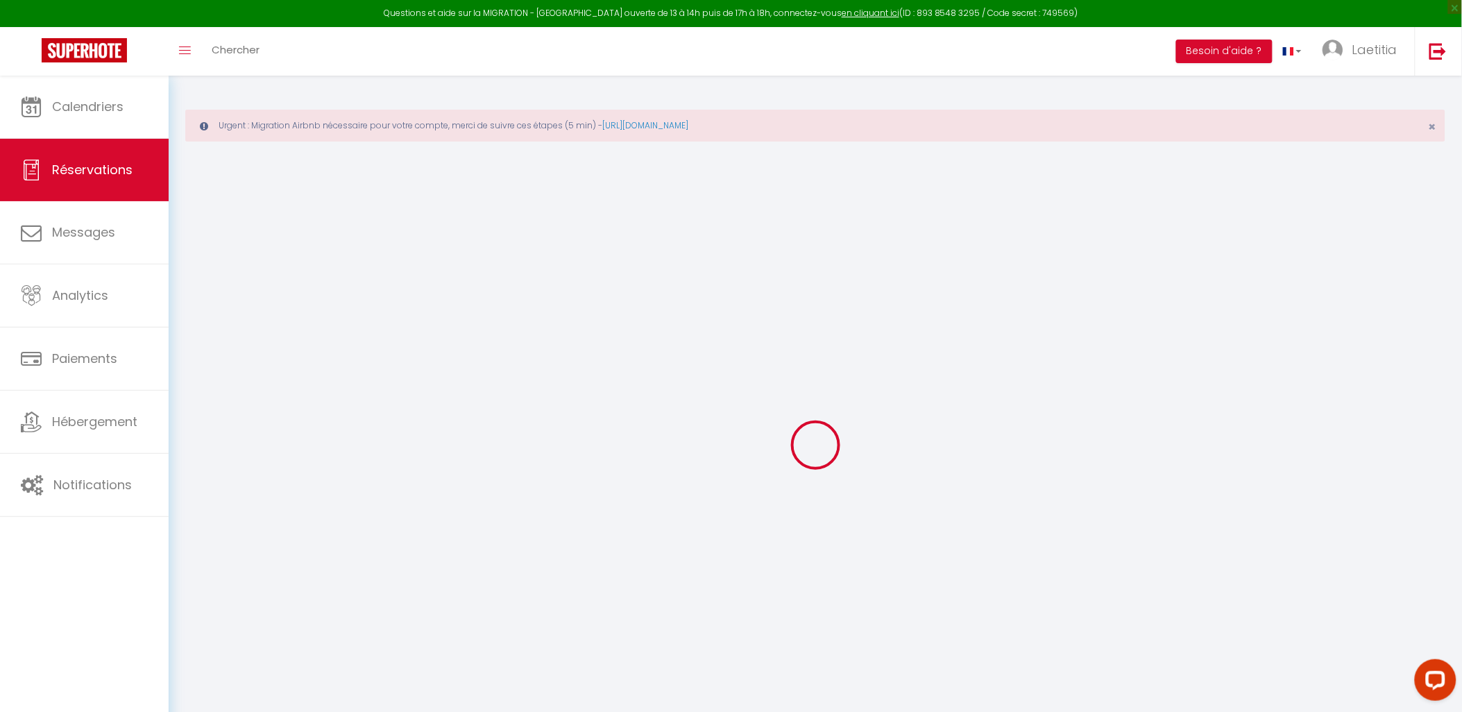
checkbox input "false"
type input "0"
select select "1"
type input "0"
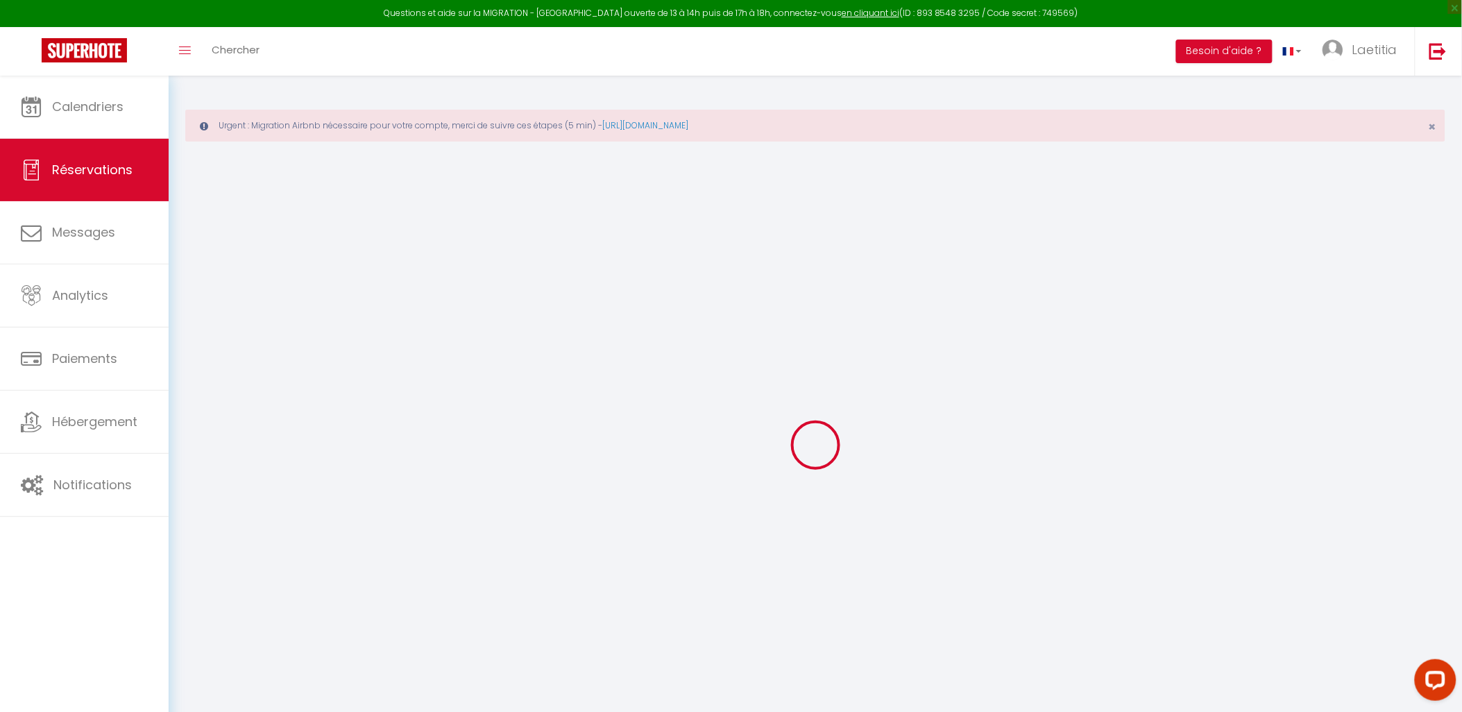
type input "0"
select select
select select "15"
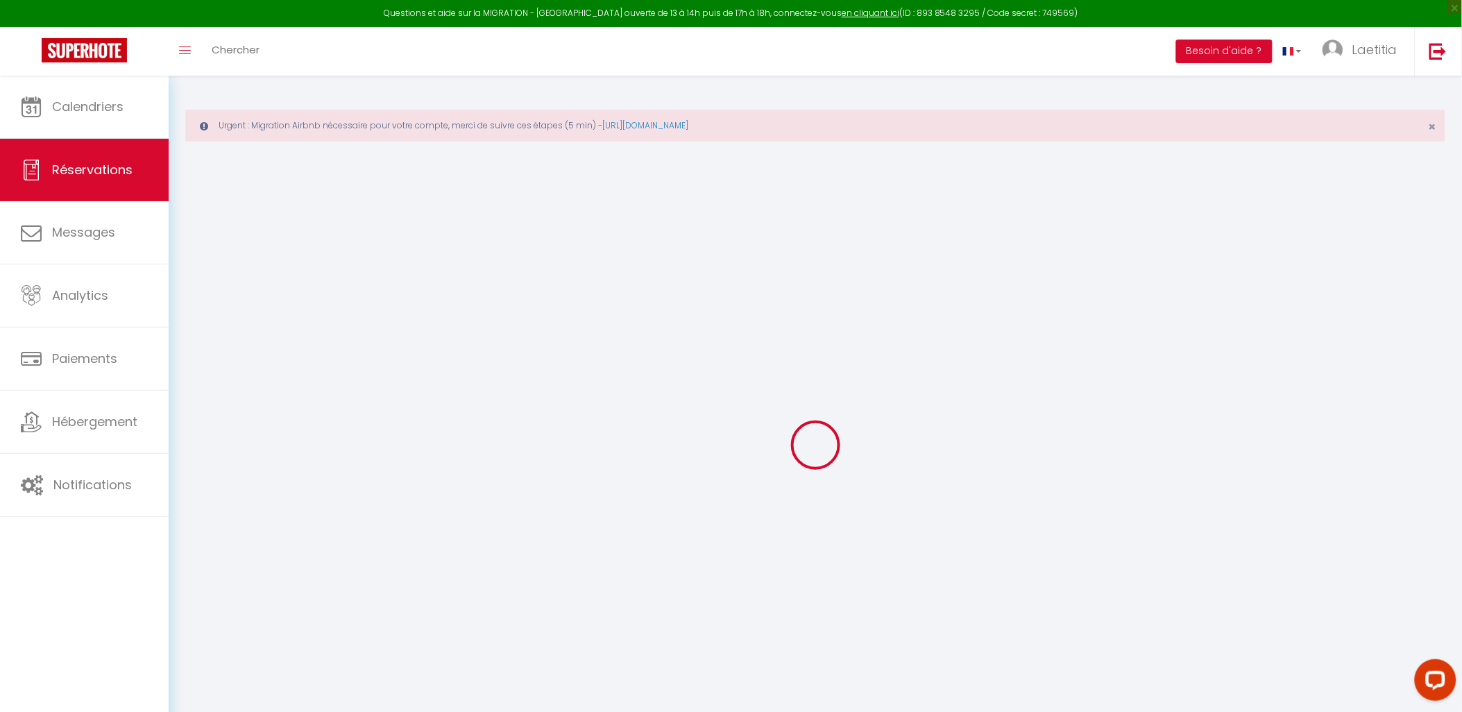
checkbox input "false"
select select
checkbox input "false"
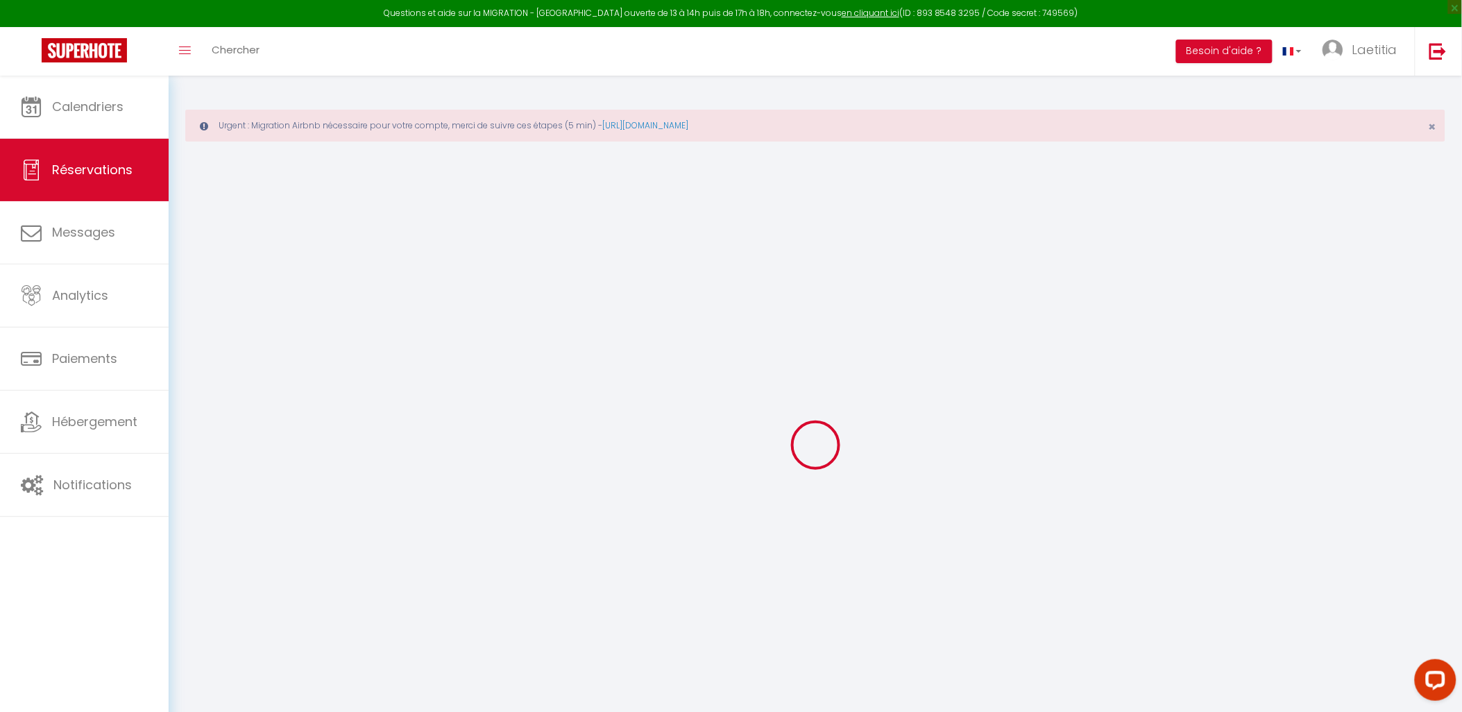
select select
checkbox input "false"
select select
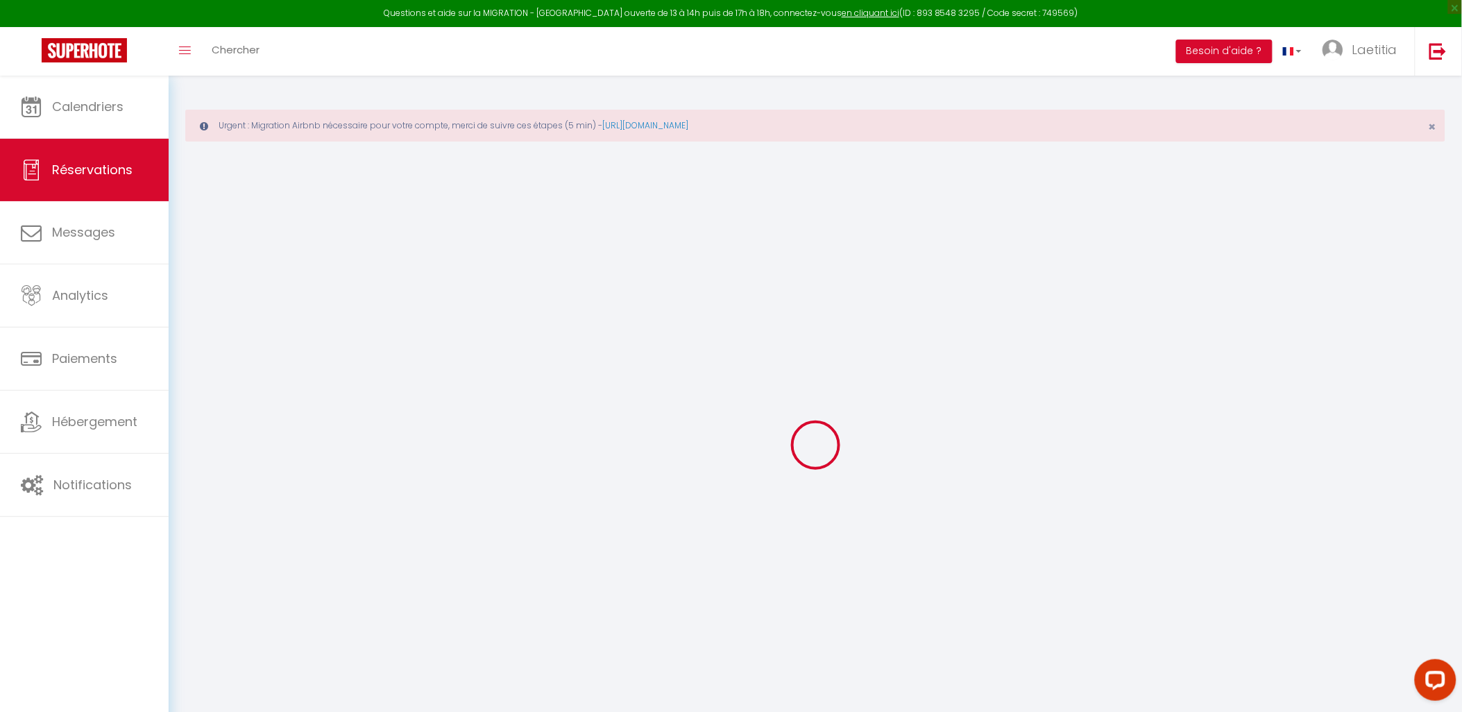
select select
checkbox input "false"
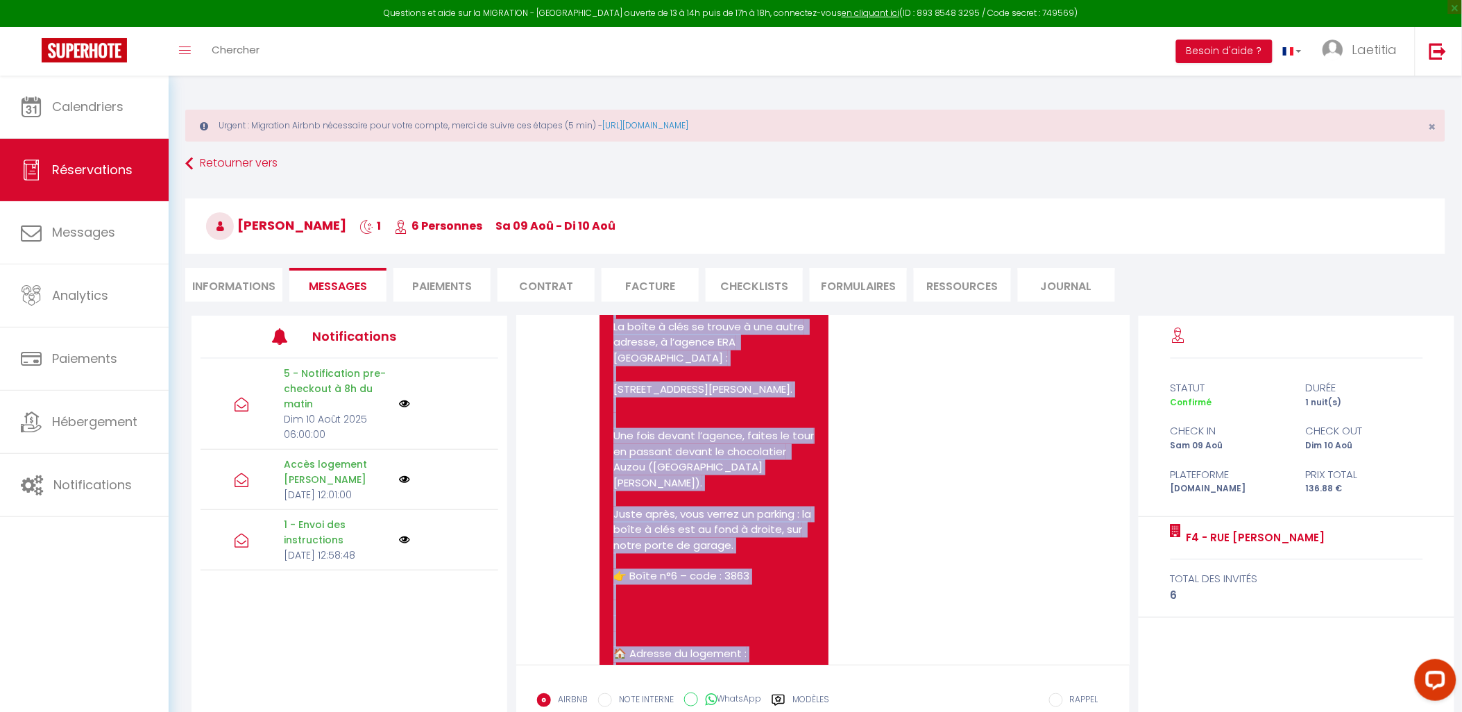
scroll to position [2476, 0]
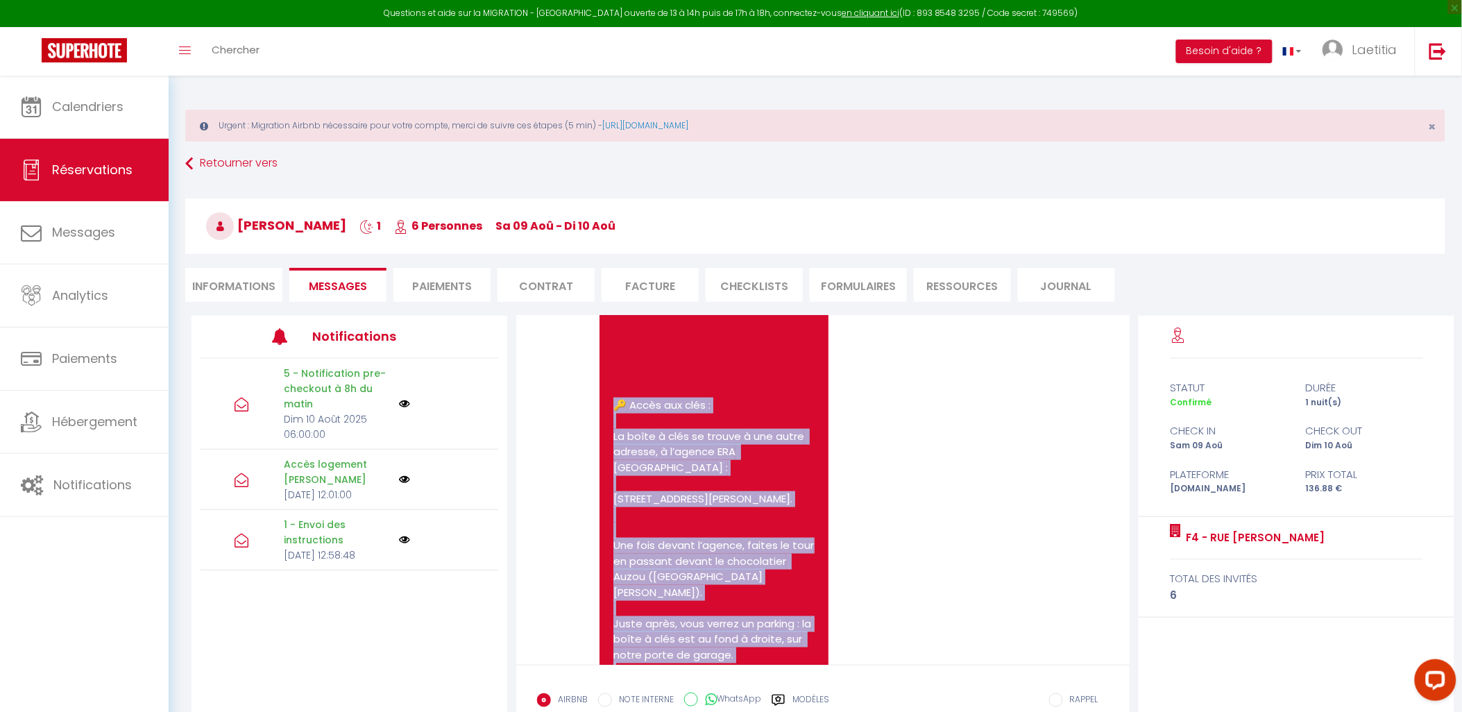
drag, startPoint x: 800, startPoint y: 496, endPoint x: 612, endPoint y: 402, distance: 210.0
click at [612, 402] on div "Bonjour, Votre logement sera prêt à partir de 16h00. 👉 Merci de respecter cet h…" at bounding box center [713, 561] width 229 height 793
copy pre "Accès aux clés : La boîte à clés se trouve à une autre adresse, à l’agence ERA …"
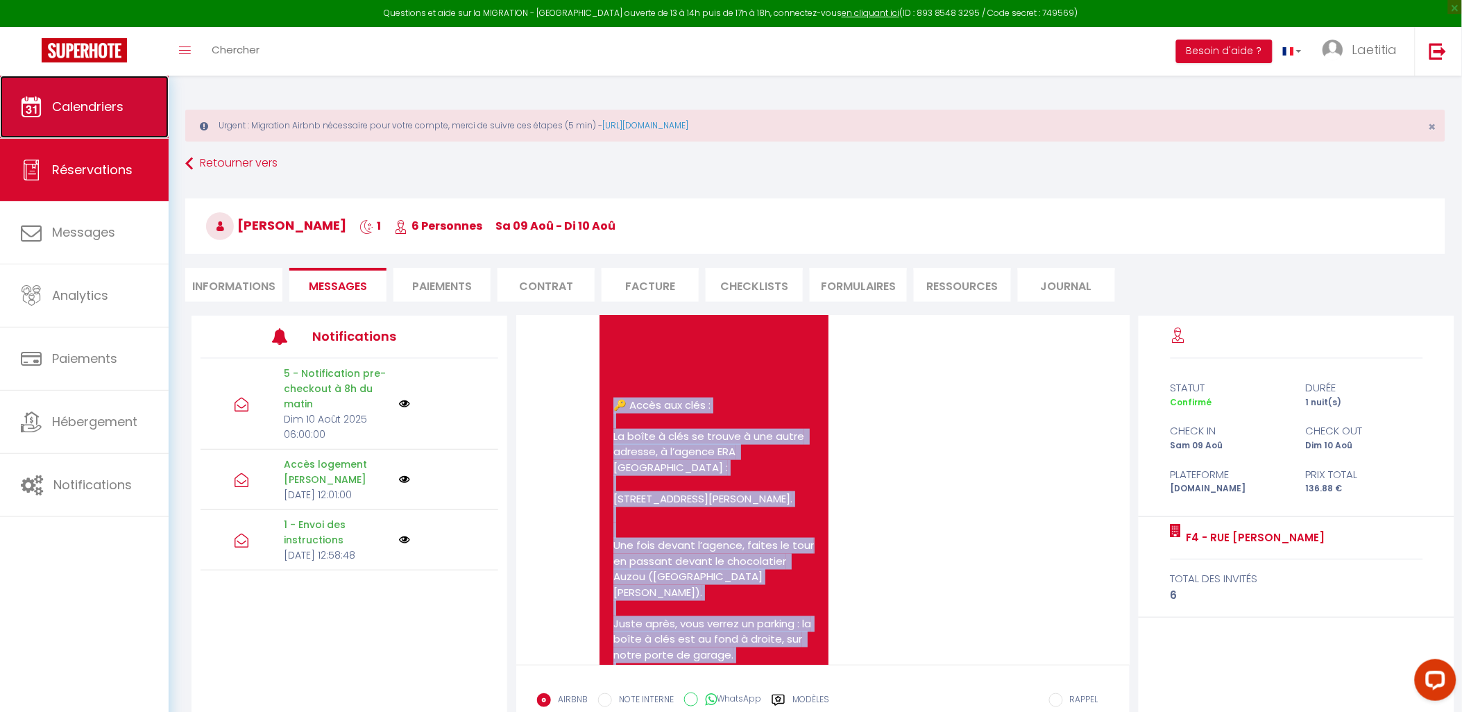
click at [85, 119] on link "Calendriers" at bounding box center [84, 107] width 169 height 62
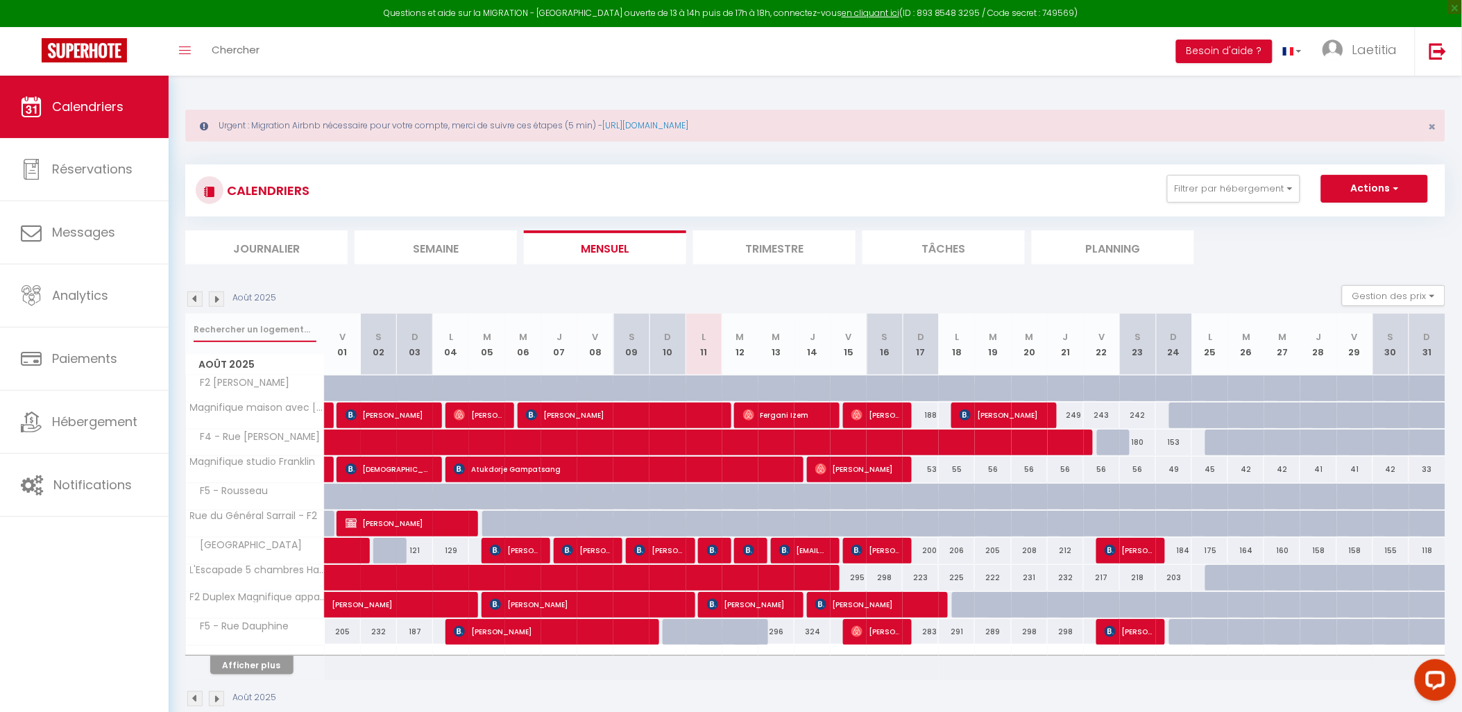
click at [254, 324] on input "text" at bounding box center [255, 329] width 123 height 25
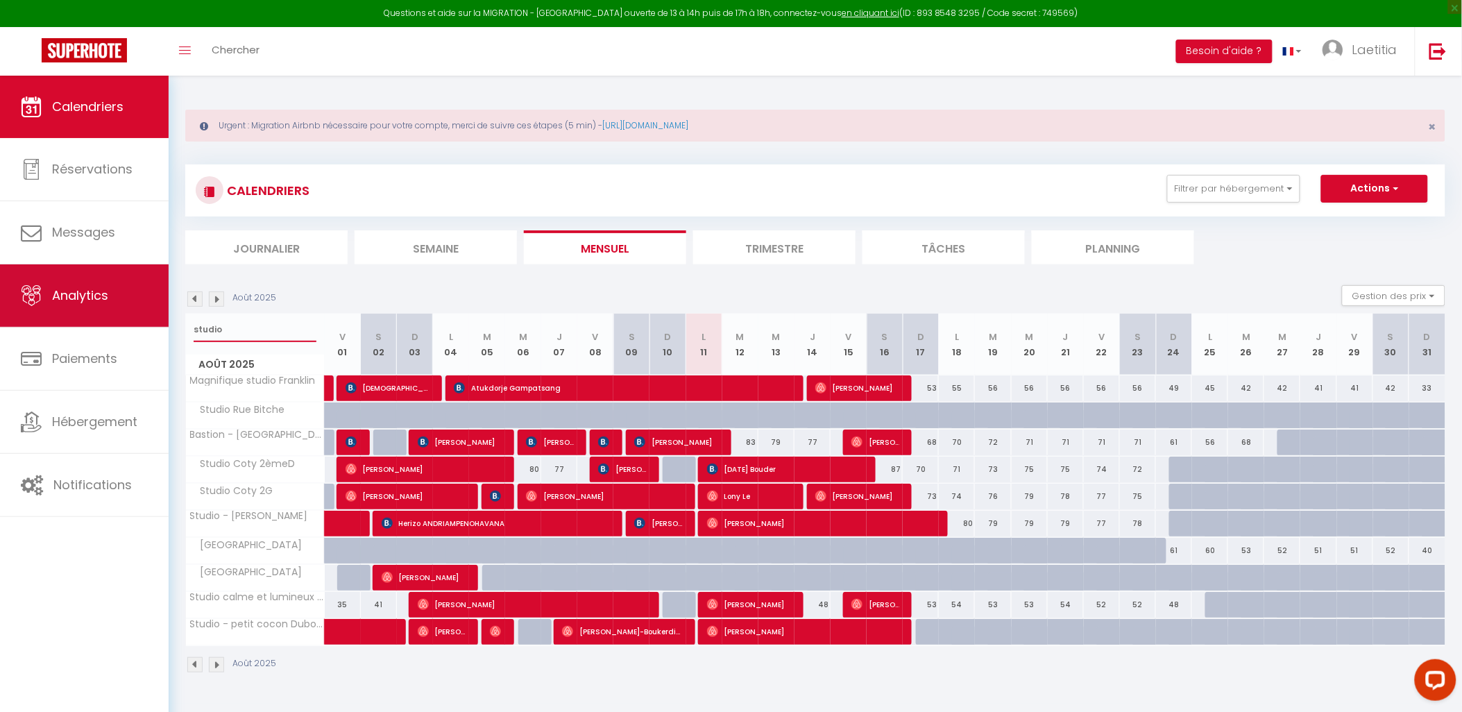
drag, startPoint x: 247, startPoint y: 322, endPoint x: 155, endPoint y: 325, distance: 91.6
click at [155, 325] on div "Questions et aide sur la MIGRATION - [GEOGRAPHIC_DATA] ouverte de 13 à 14h puis…" at bounding box center [731, 390] width 1462 height 628
type input "[GEOGRAPHIC_DATA]"
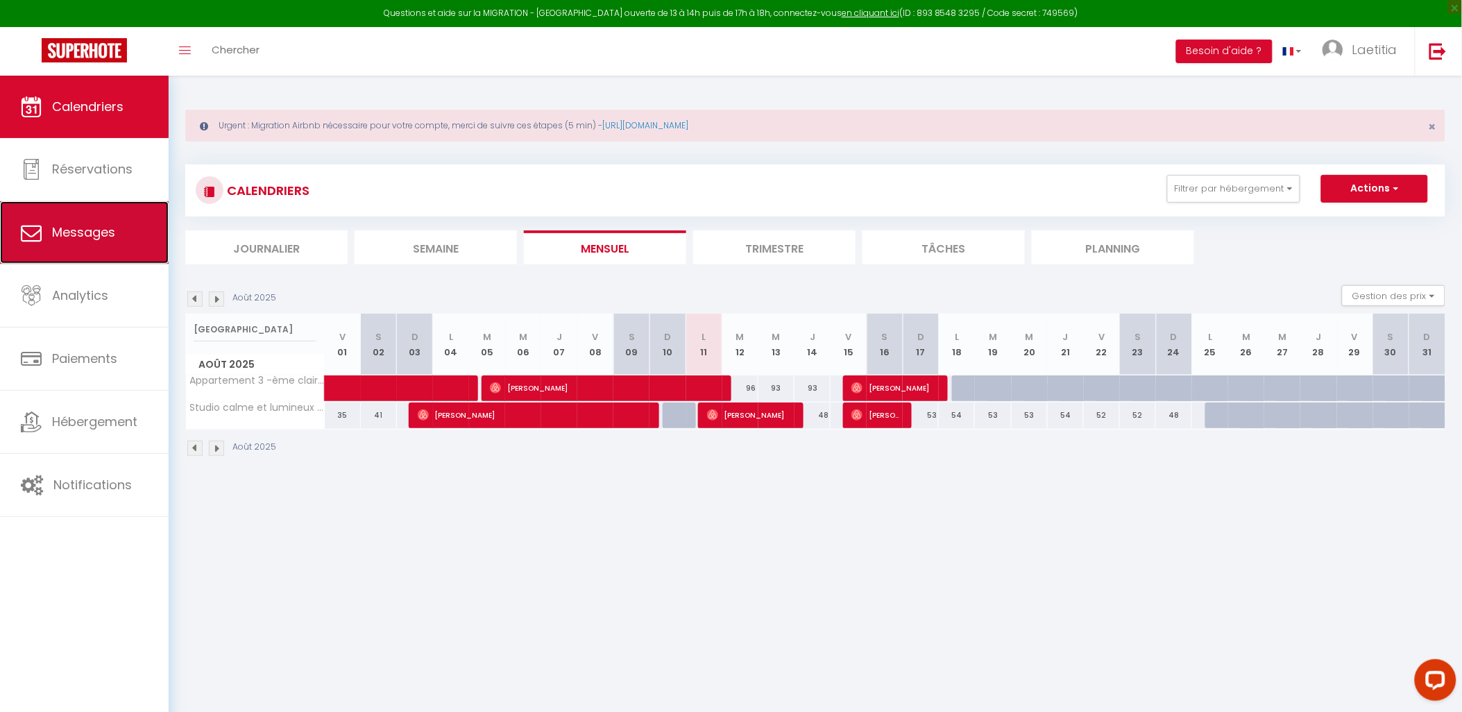
click at [99, 240] on span "Messages" at bounding box center [83, 231] width 63 height 17
select select "message"
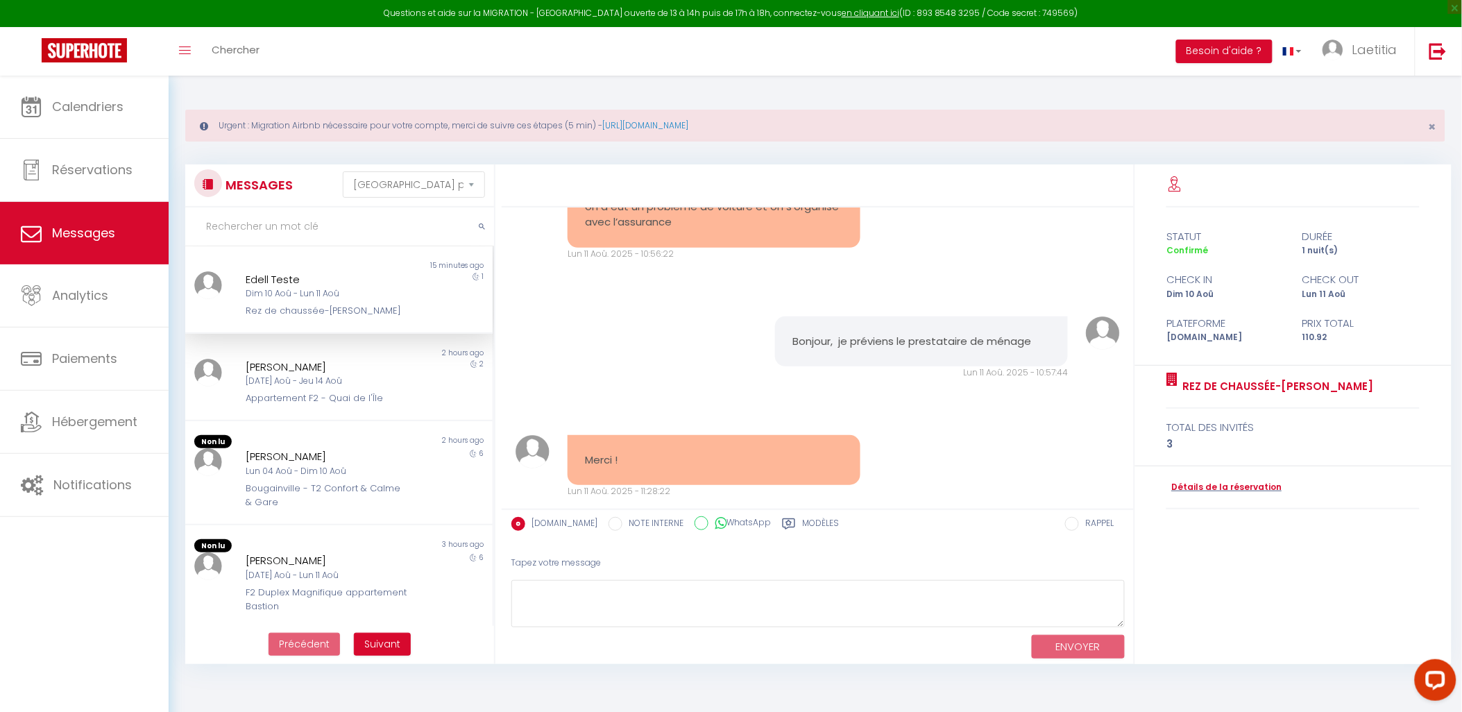
scroll to position [4602, 0]
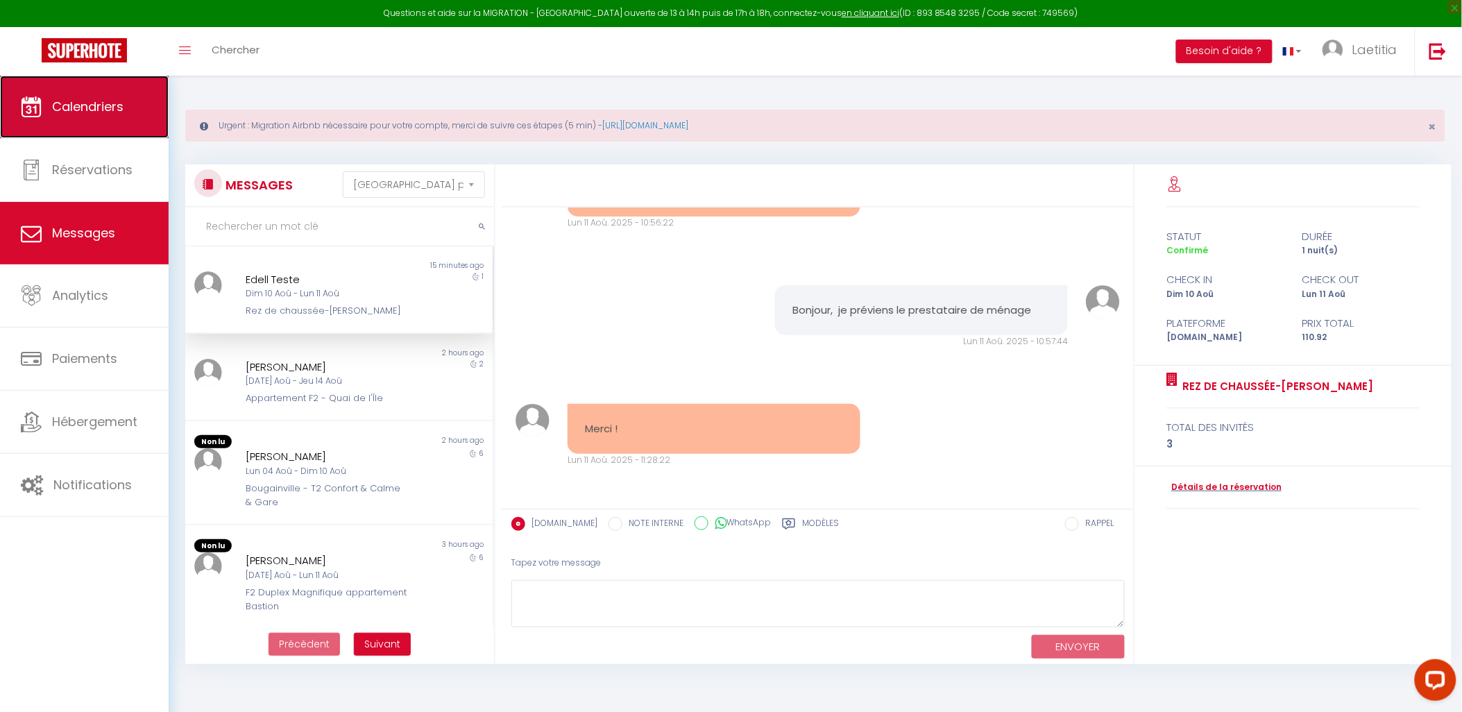
click at [135, 122] on link "Calendriers" at bounding box center [84, 107] width 169 height 62
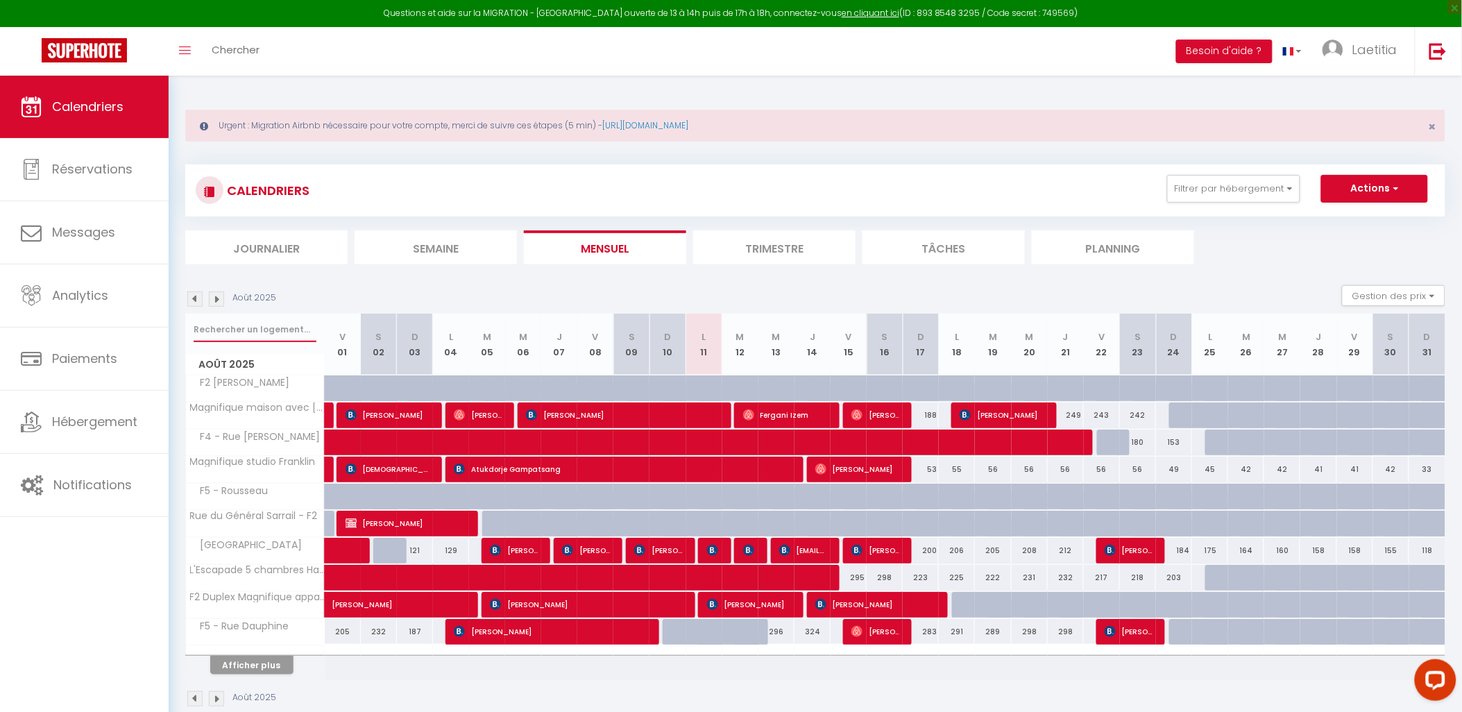
click at [279, 332] on input "text" at bounding box center [255, 329] width 123 height 25
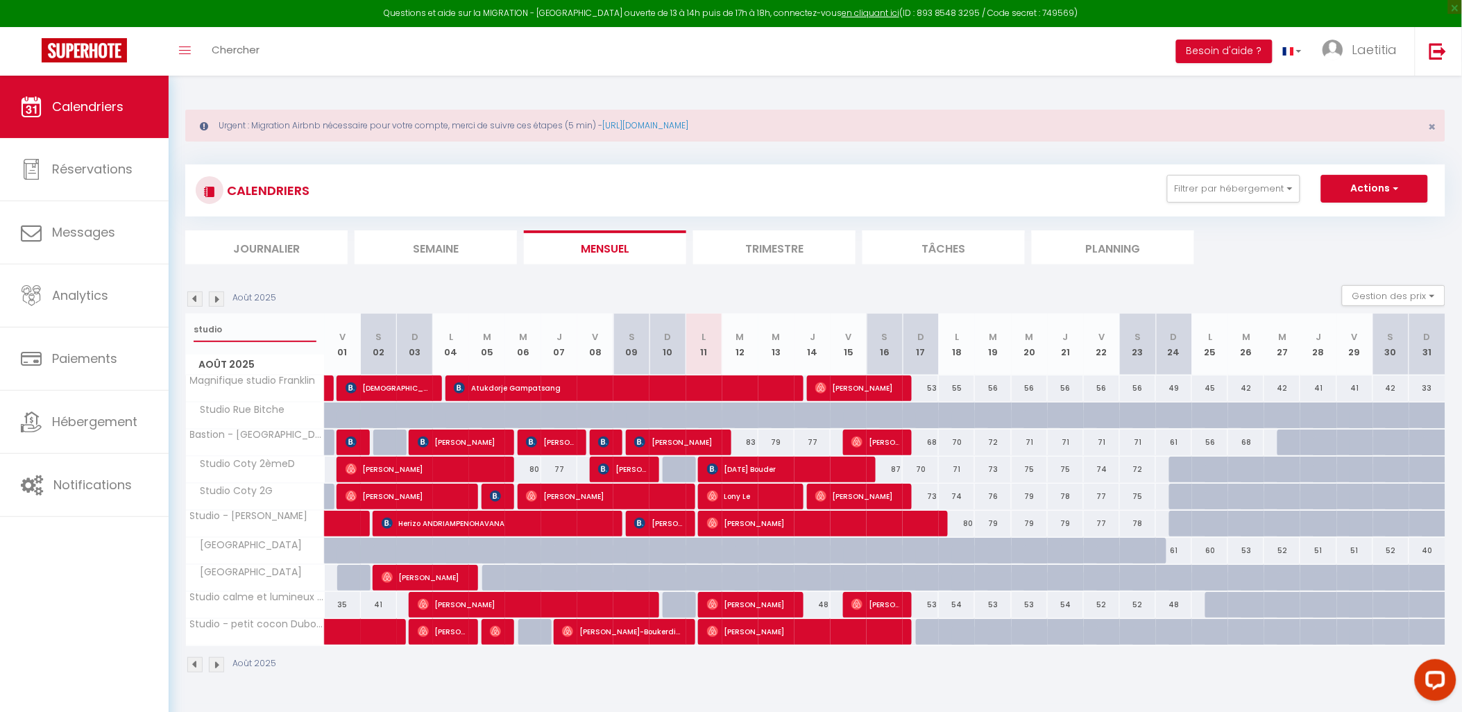
drag, startPoint x: 228, startPoint y: 330, endPoint x: 187, endPoint y: 332, distance: 40.3
click at [187, 332] on div "studio" at bounding box center [255, 330] width 138 height 32
type input "[GEOGRAPHIC_DATA]"
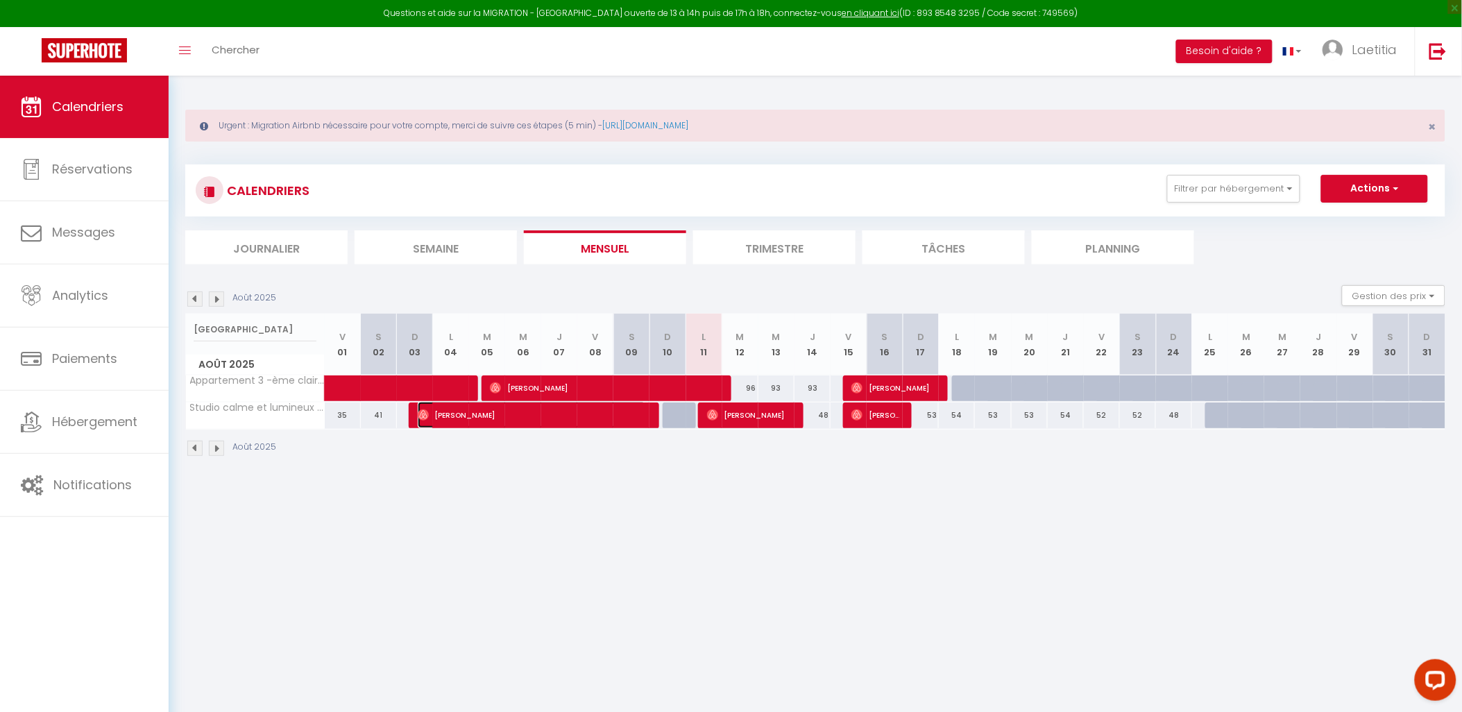
click at [531, 417] on span "[PERSON_NAME]" at bounding box center [532, 415] width 228 height 26
select select "OK"
select select "0"
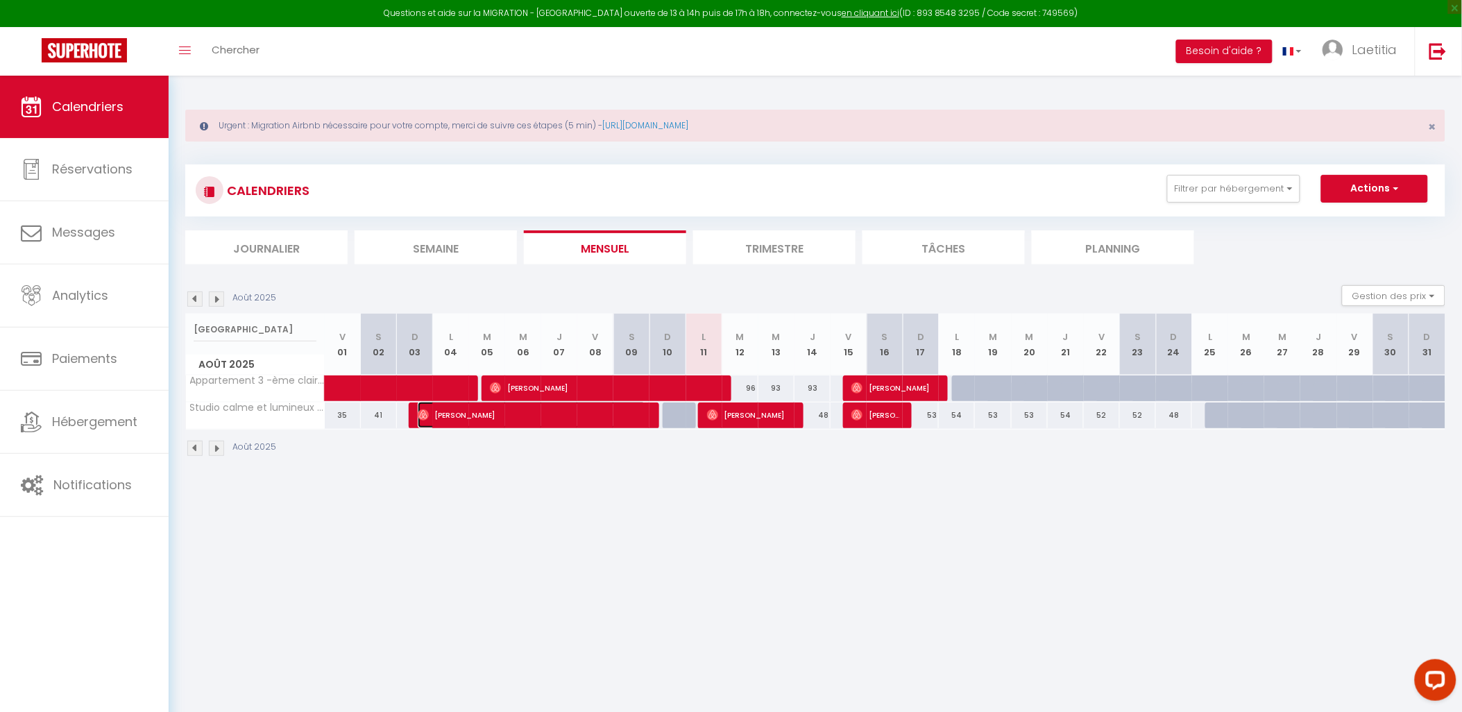
select select "1"
select select
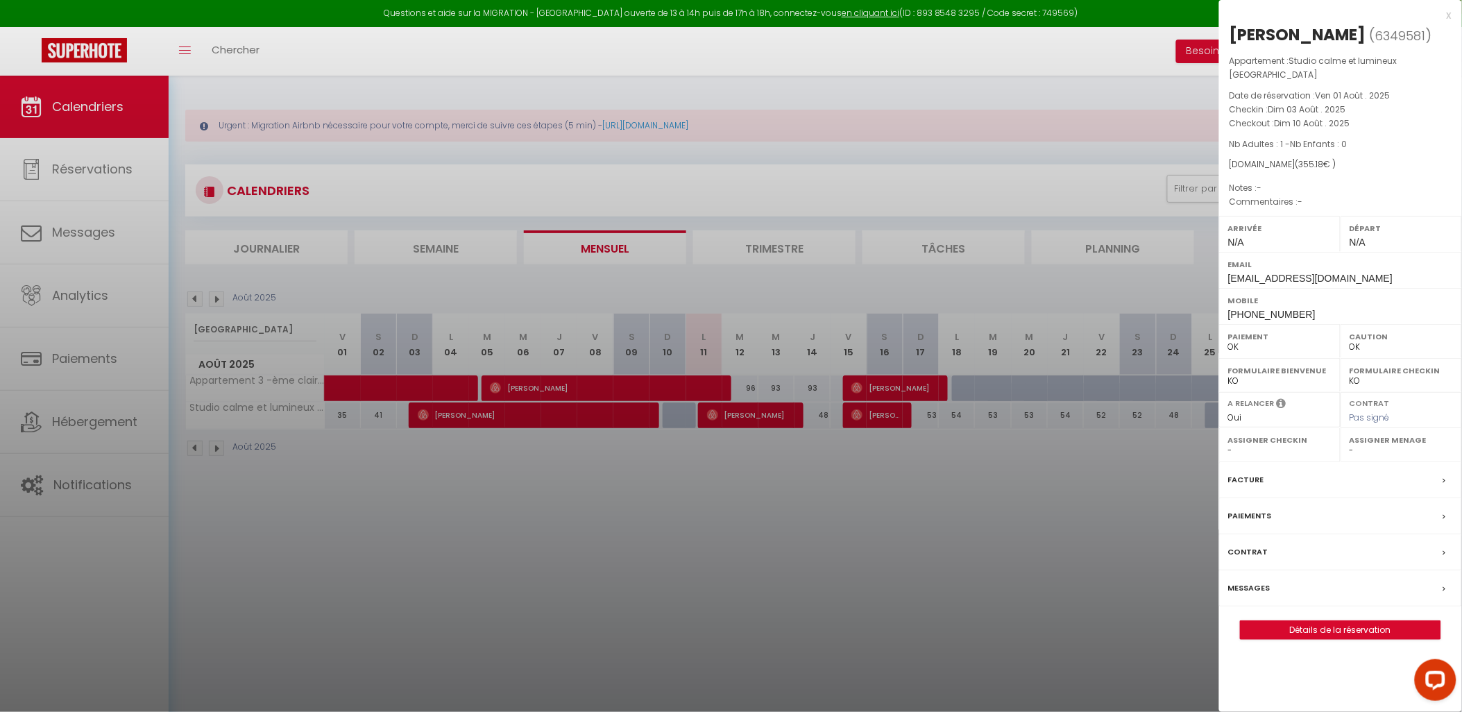
click at [1261, 581] on label "Messages" at bounding box center [1249, 588] width 42 height 15
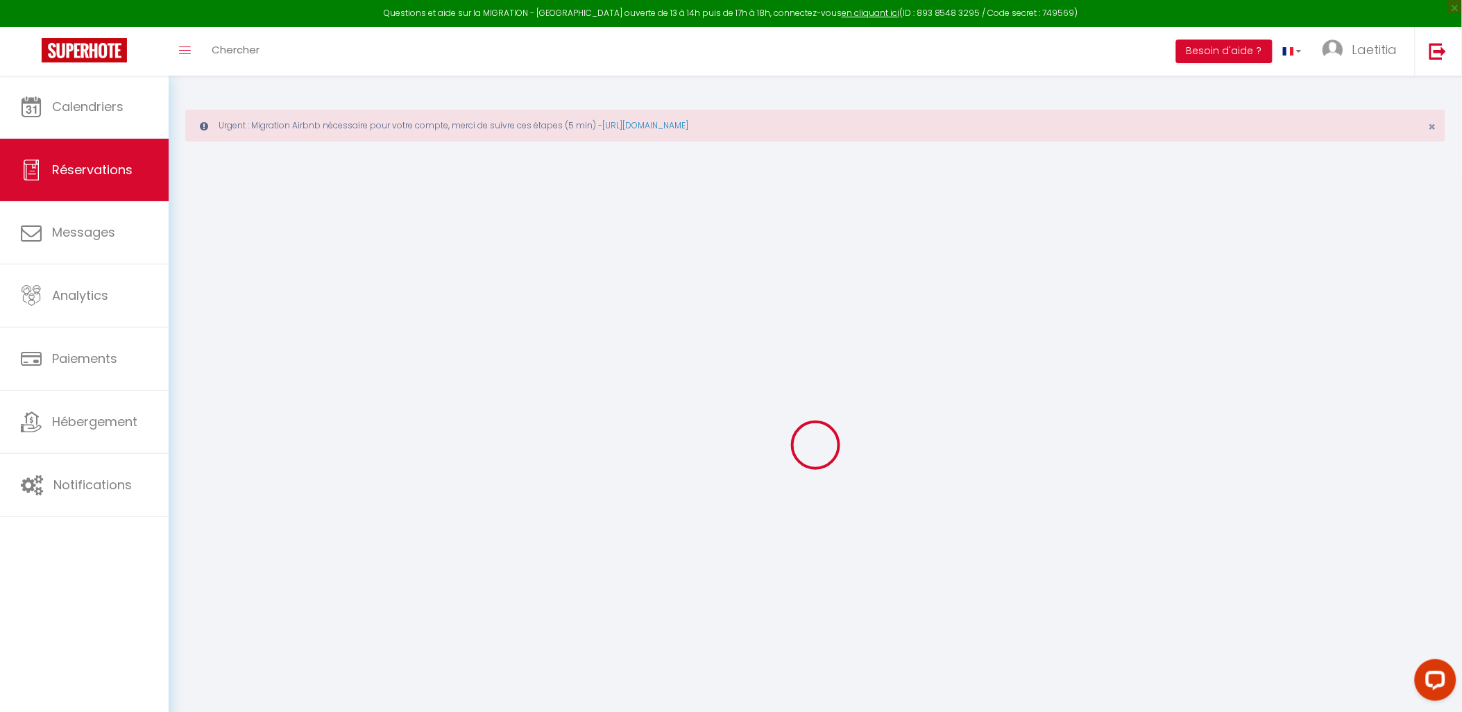
type input "[PERSON_NAME]"
type input "[EMAIL_ADDRESS][DOMAIN_NAME]"
type input "[PHONE_NUMBER]"
select select
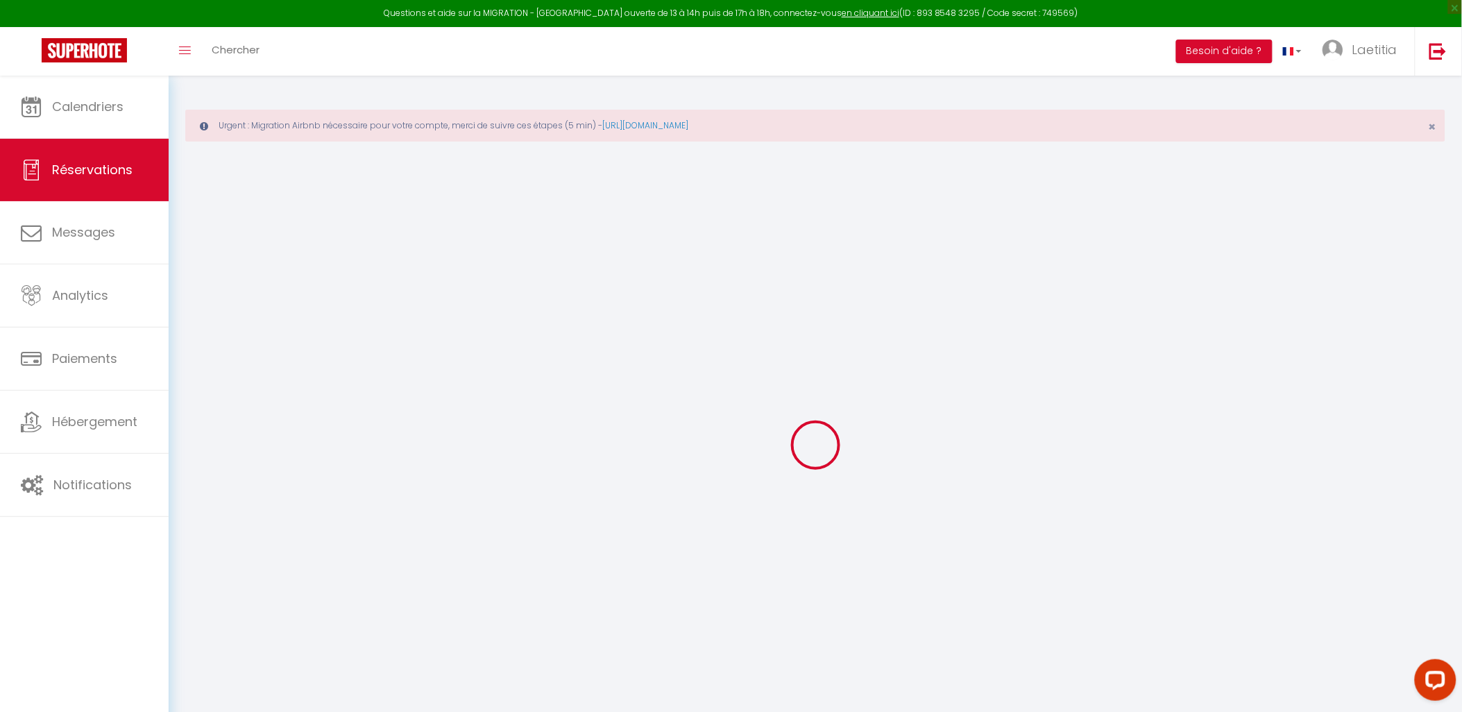
type input "12.9"
select select "71127"
select select "1"
select select
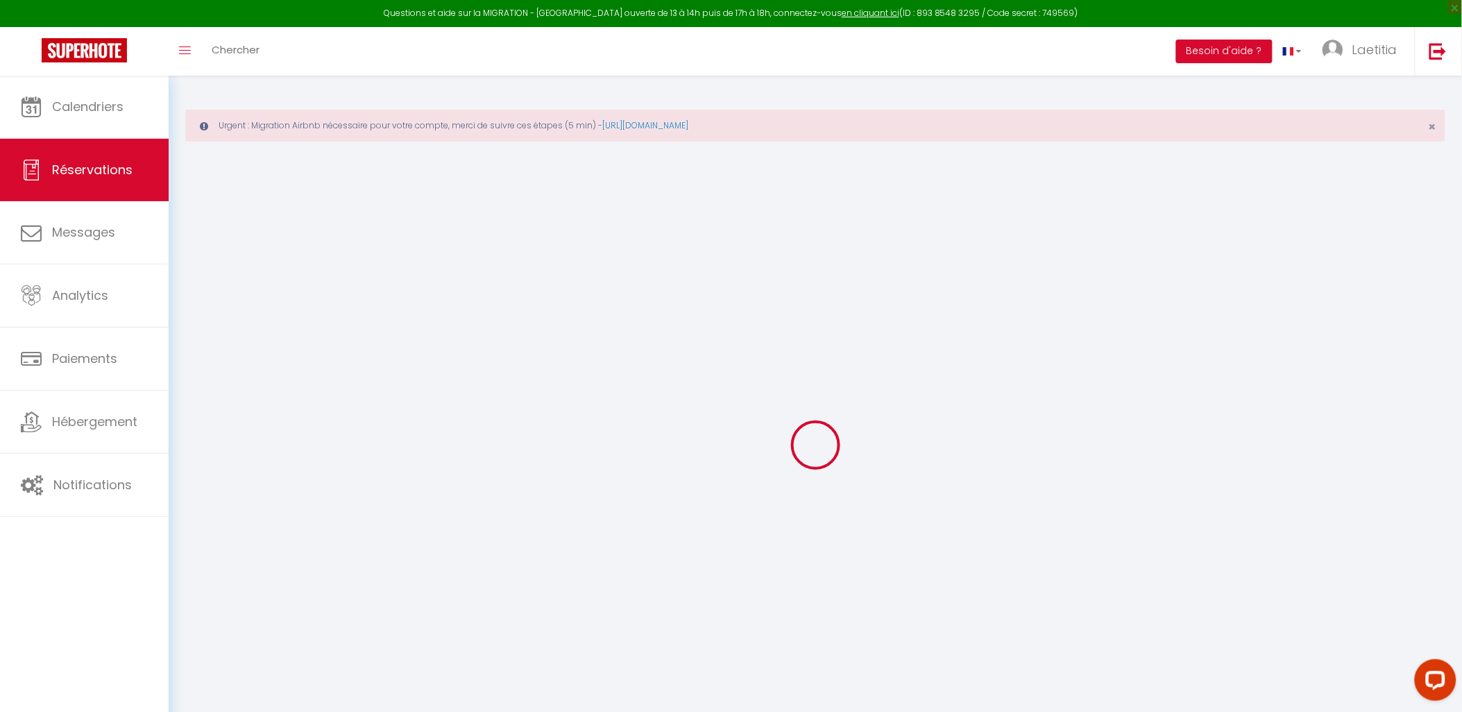
type input "1"
select select "12"
select select
type input "313.5"
checkbox input "false"
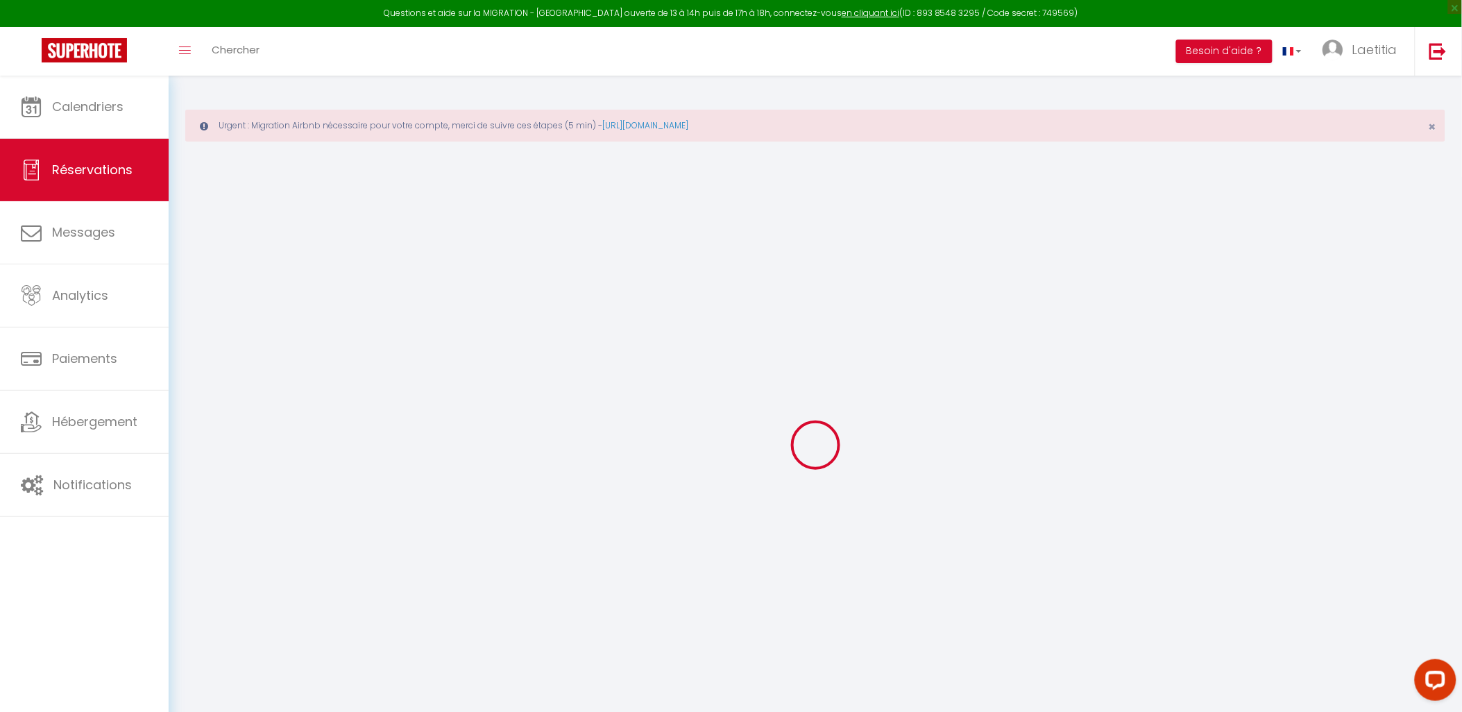
type input "0"
select select "1"
type input "0"
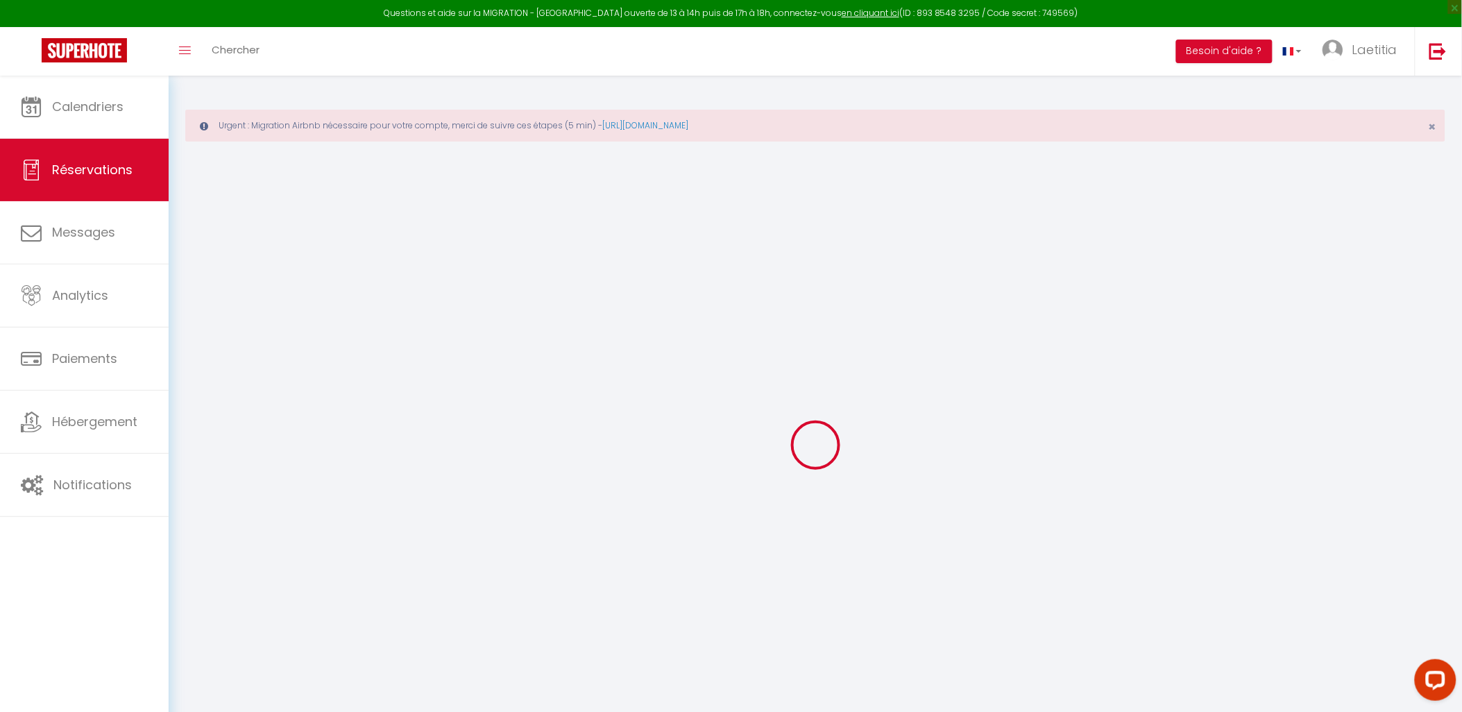
select select
select select "15"
checkbox input "false"
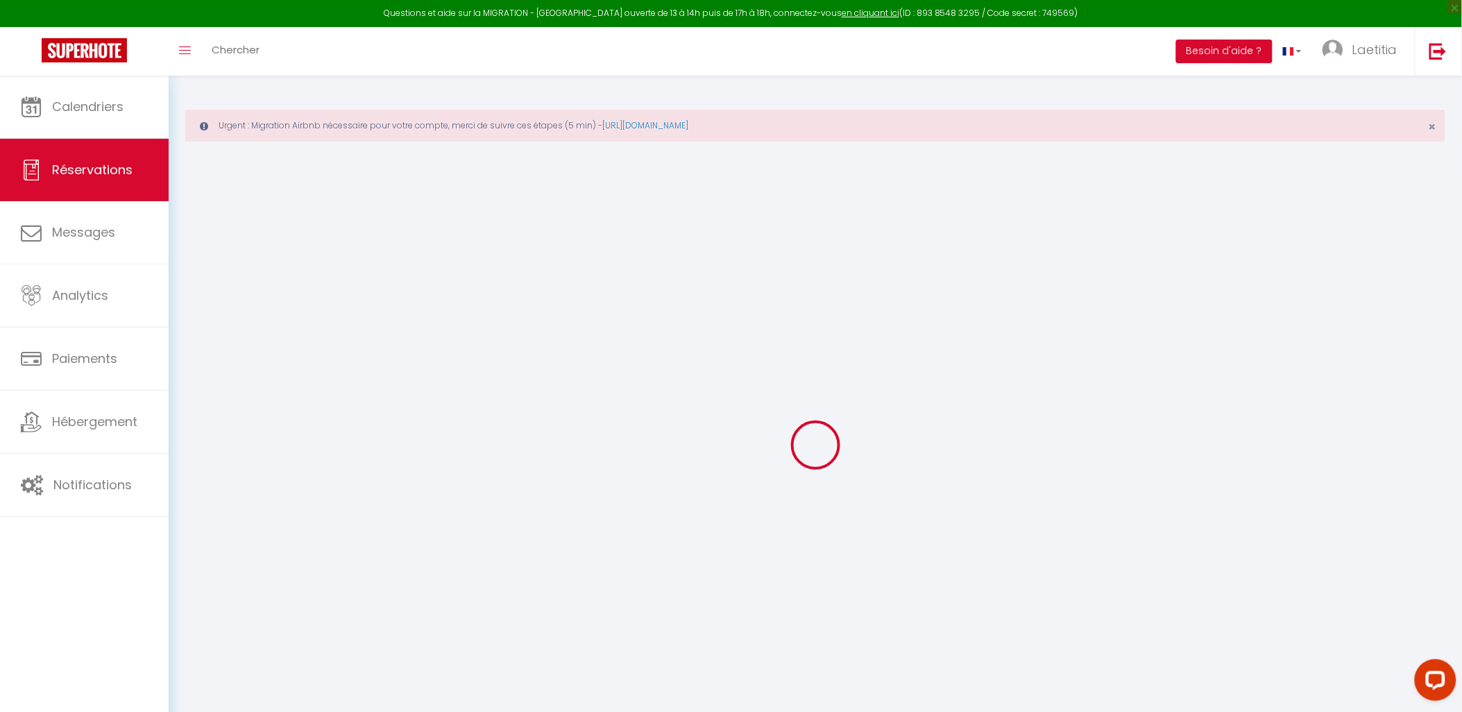
select select
checkbox input "false"
type textarea "isAutoTranslationEnabled=true user=[object Object] viewer=[object Object] heade…"
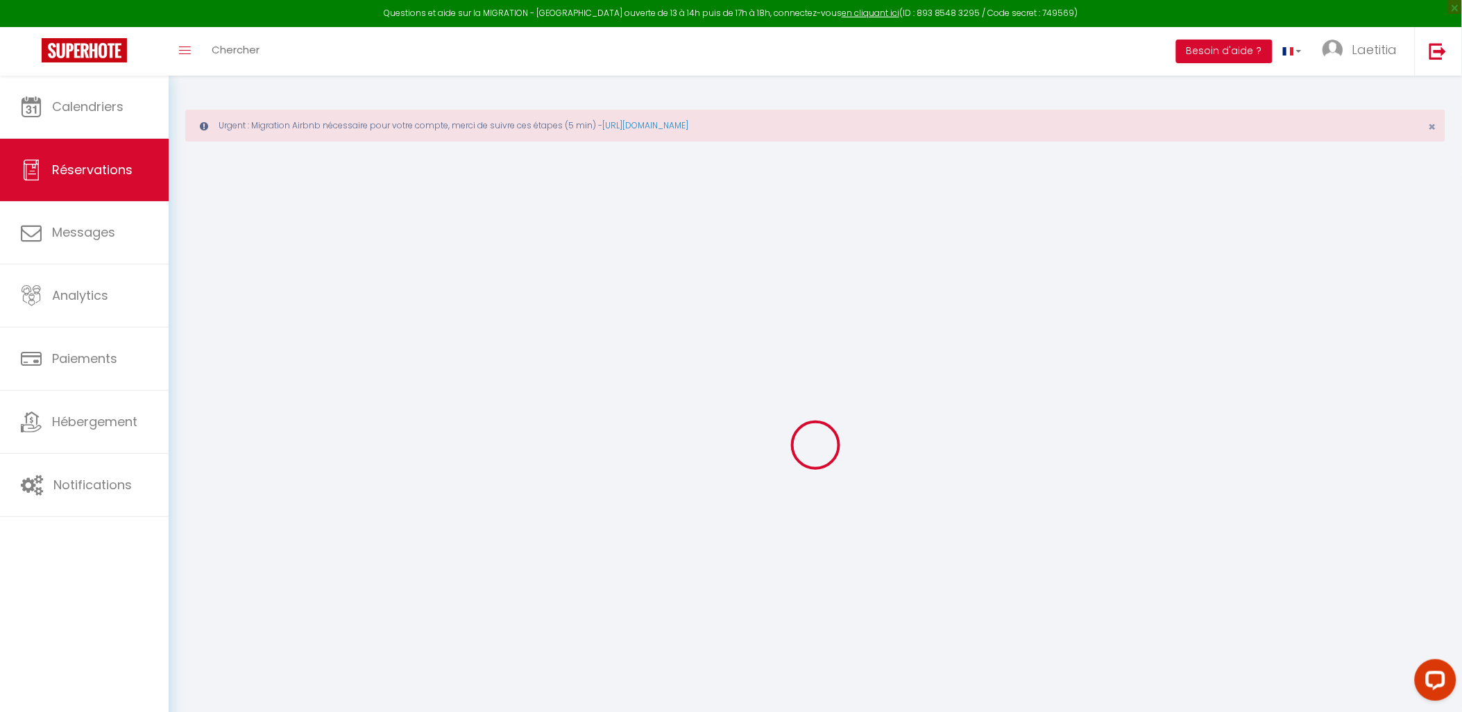
select select
checkbox input "false"
type textarea "isAutoTranslationEnabled=true user=[object Object] viewer=[object Object] heade…"
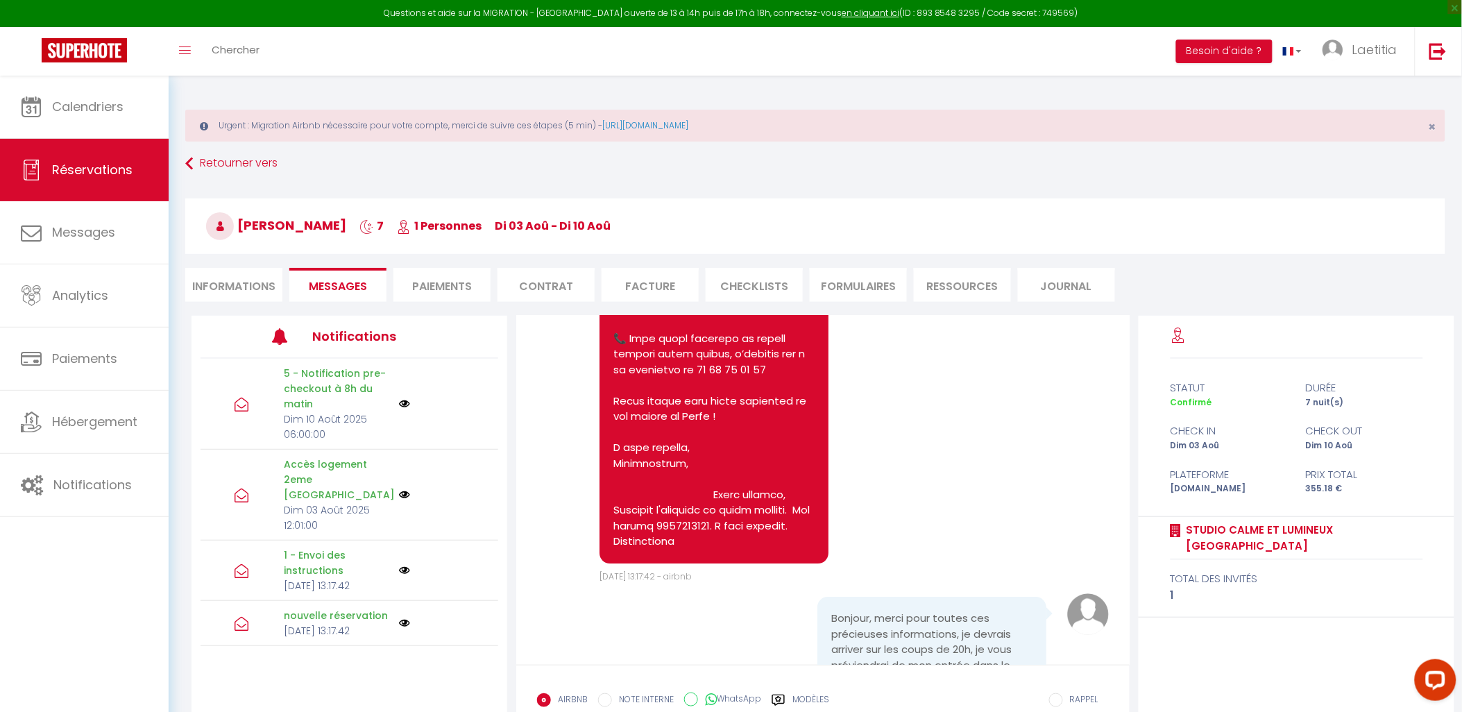
scroll to position [1745, 0]
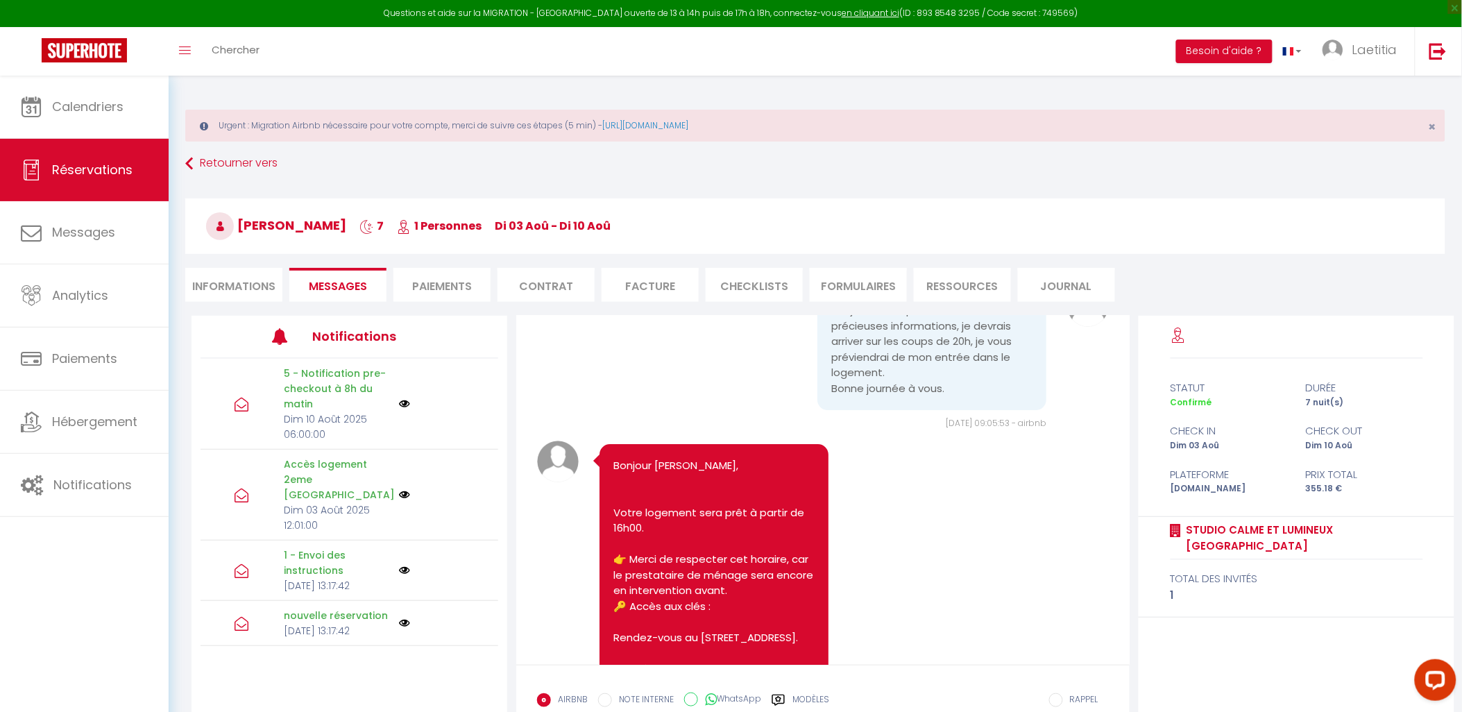
click at [252, 286] on li "Informations" at bounding box center [233, 285] width 97 height 34
select select
type textarea "isAutoTranslationEnabled=true user=[object Object] viewer=[object Object] heade…"
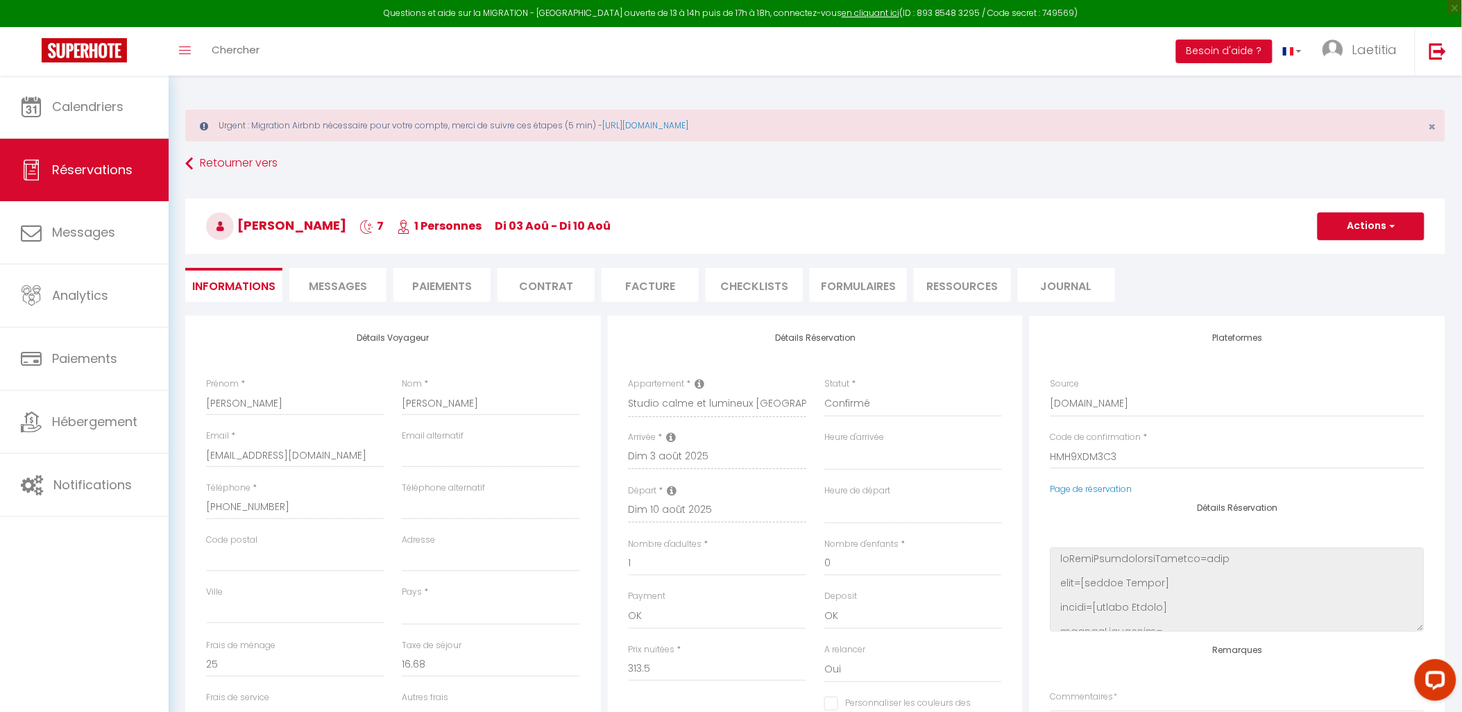
select select
type textarea "isAutoTranslationEnabled=true user=[object Object] viewer=[object Object] heade…"
checkbox input "false"
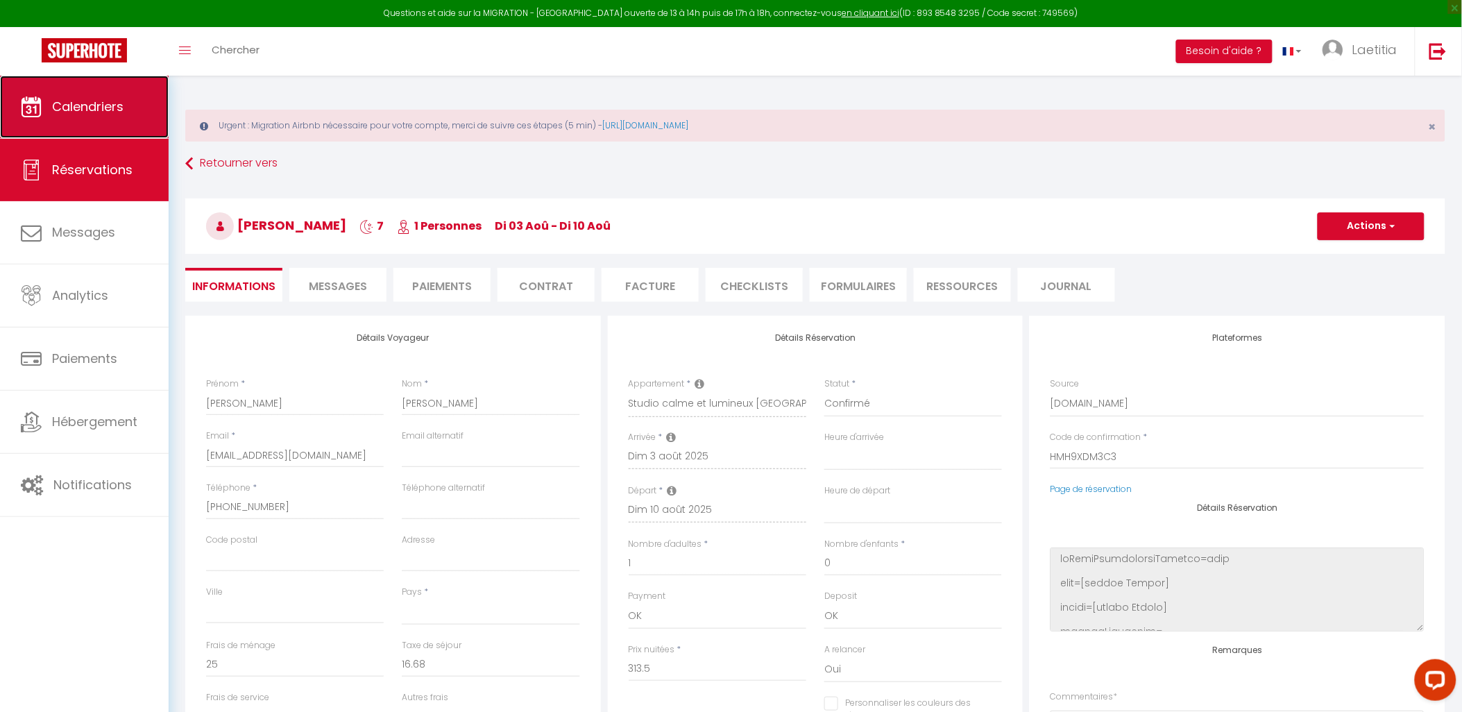
click at [114, 121] on link "Calendriers" at bounding box center [84, 107] width 169 height 62
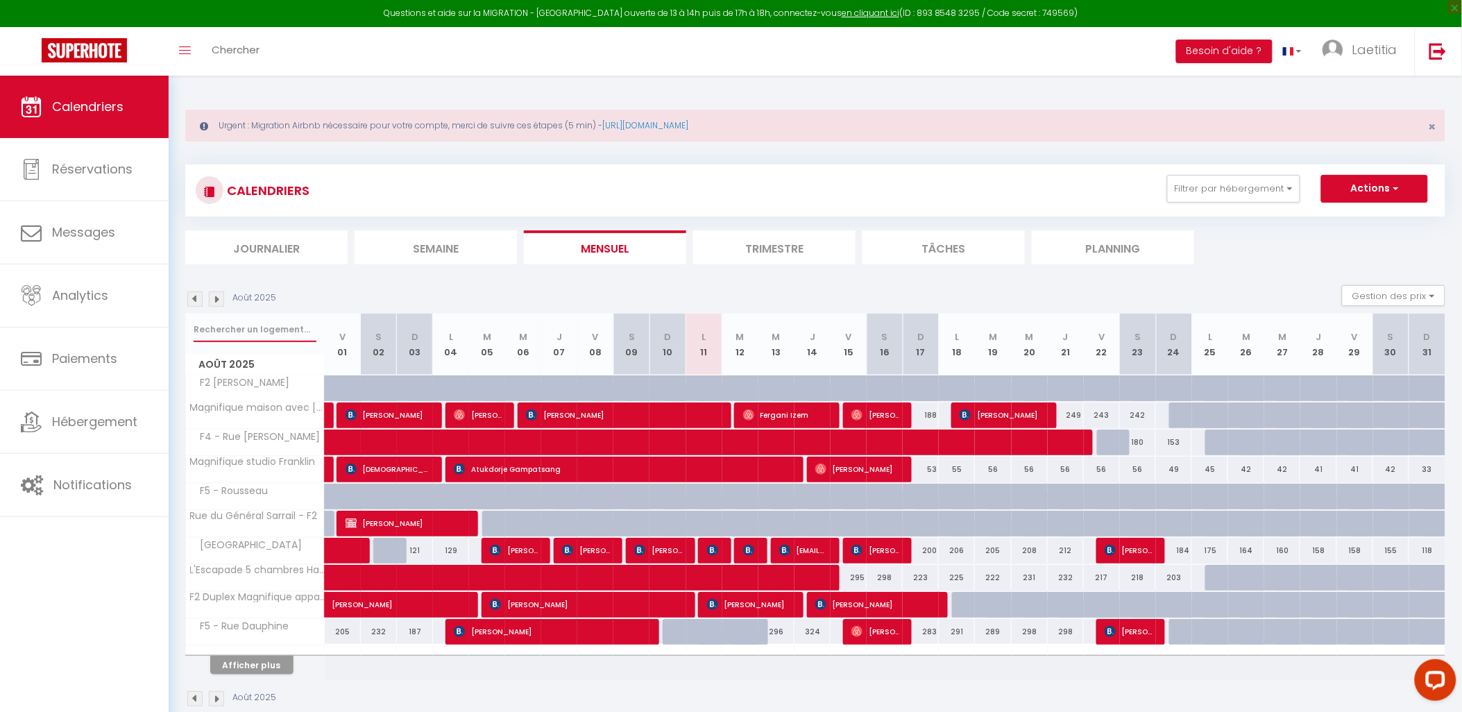
click at [246, 328] on input "text" at bounding box center [255, 329] width 123 height 25
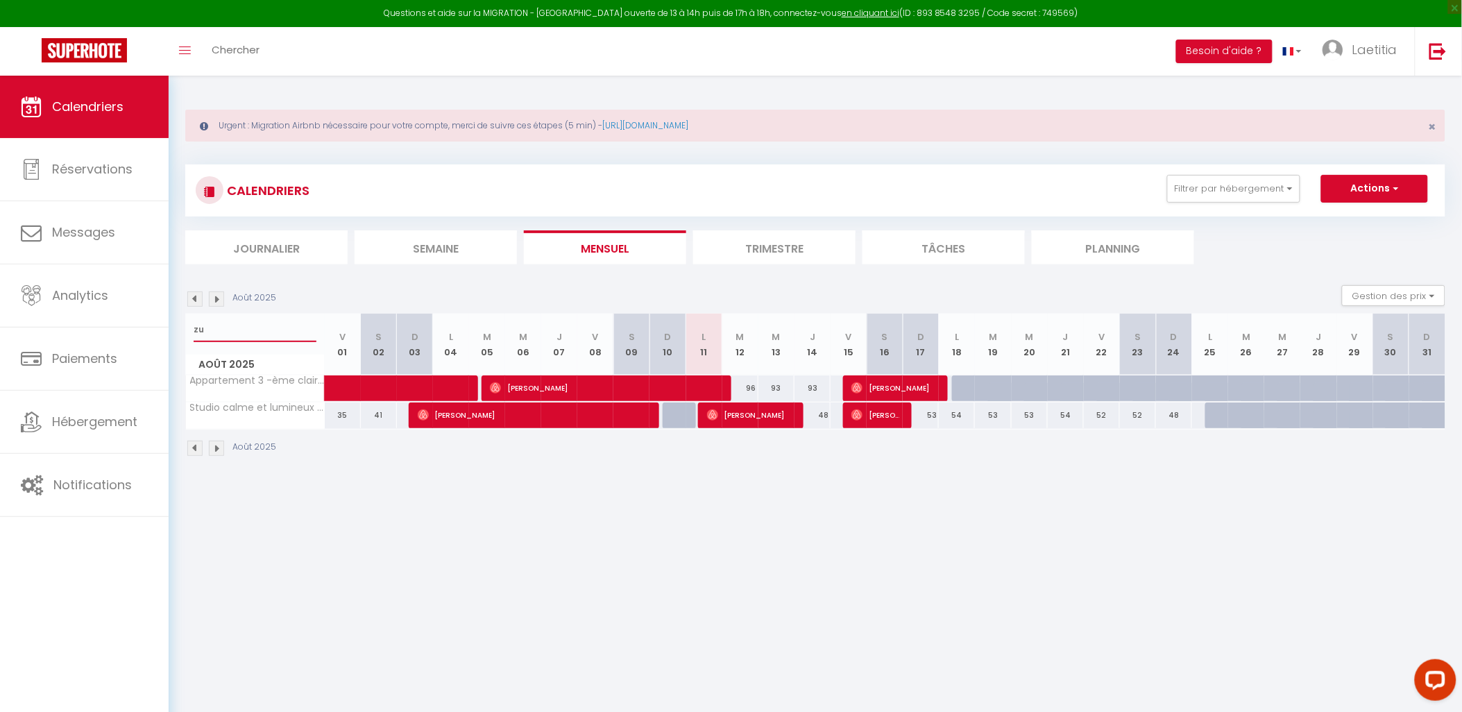
type input "z"
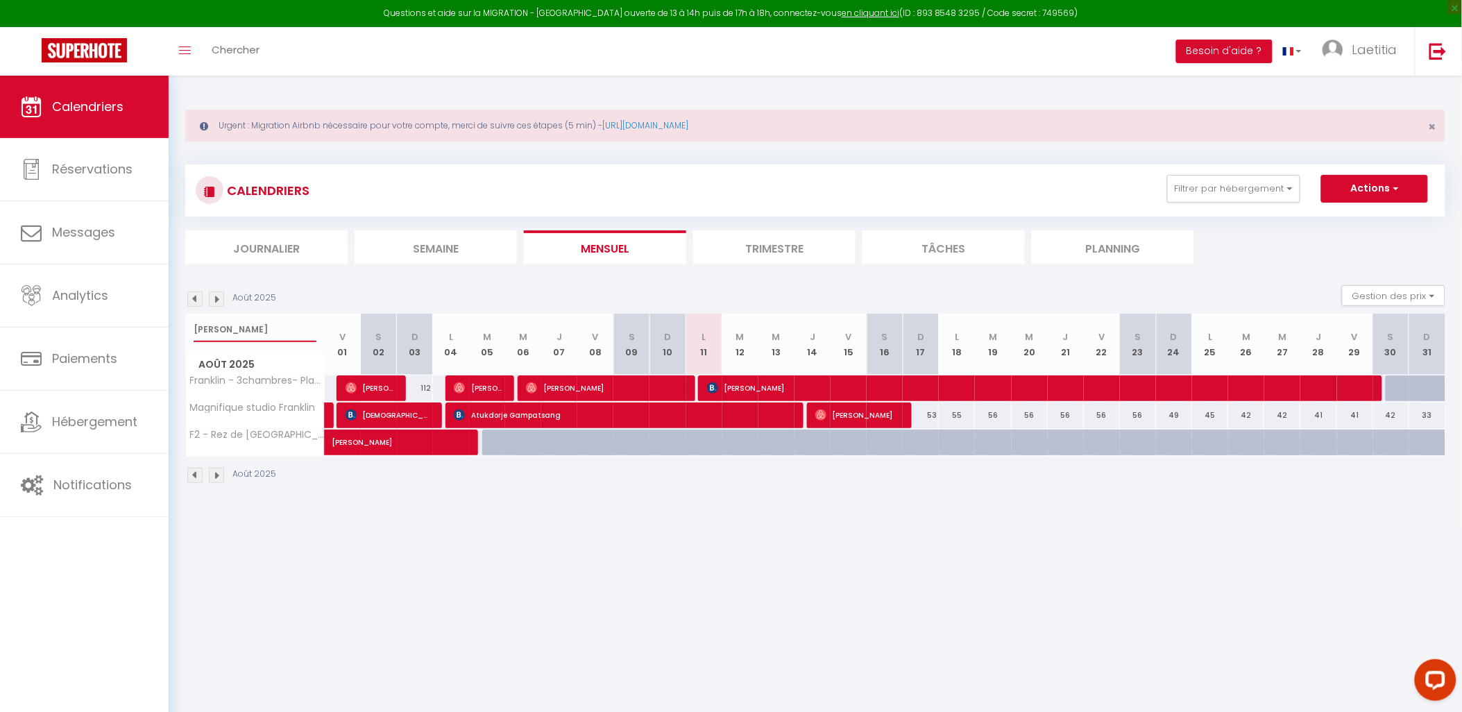
type input "[PERSON_NAME]"
click at [593, 383] on span "[PERSON_NAME]" at bounding box center [604, 388] width 156 height 26
select select "OK"
select select "0"
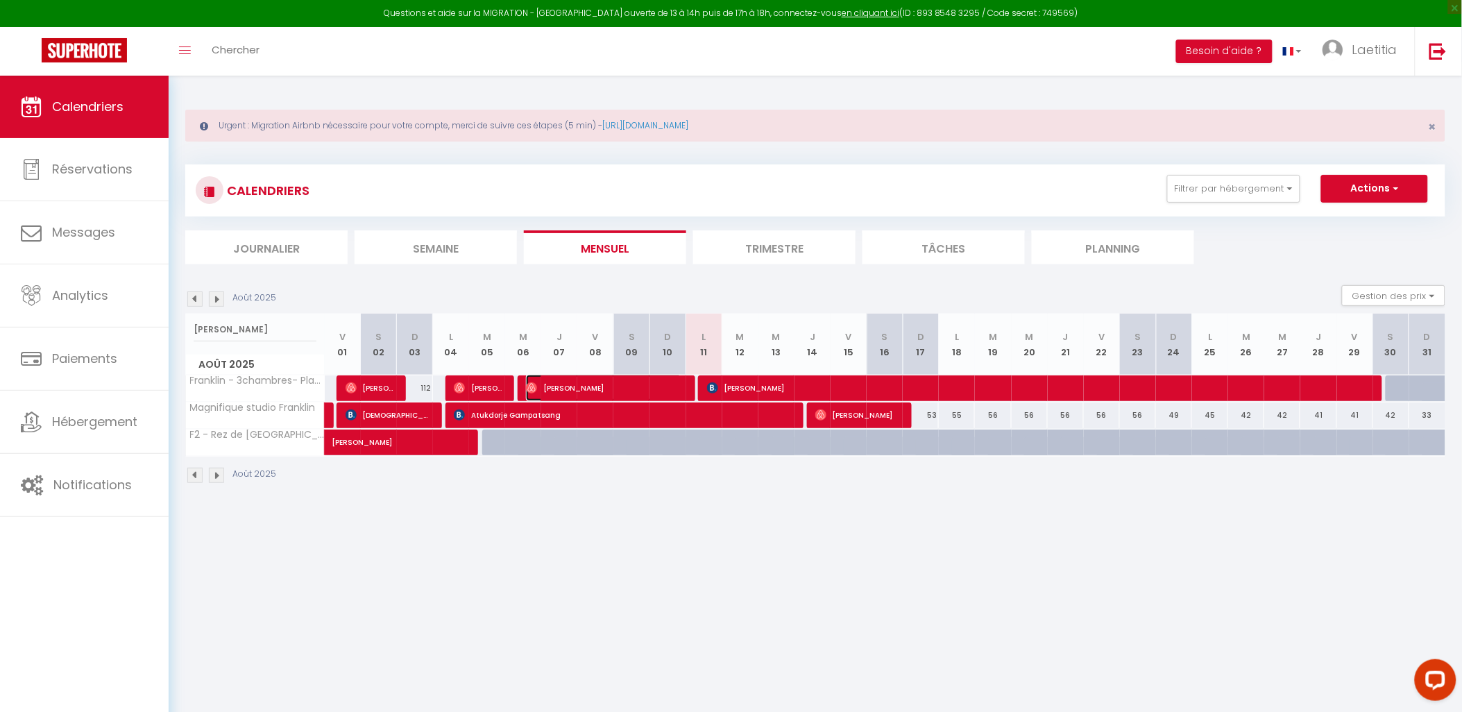
select select "0"
select select "1"
select select
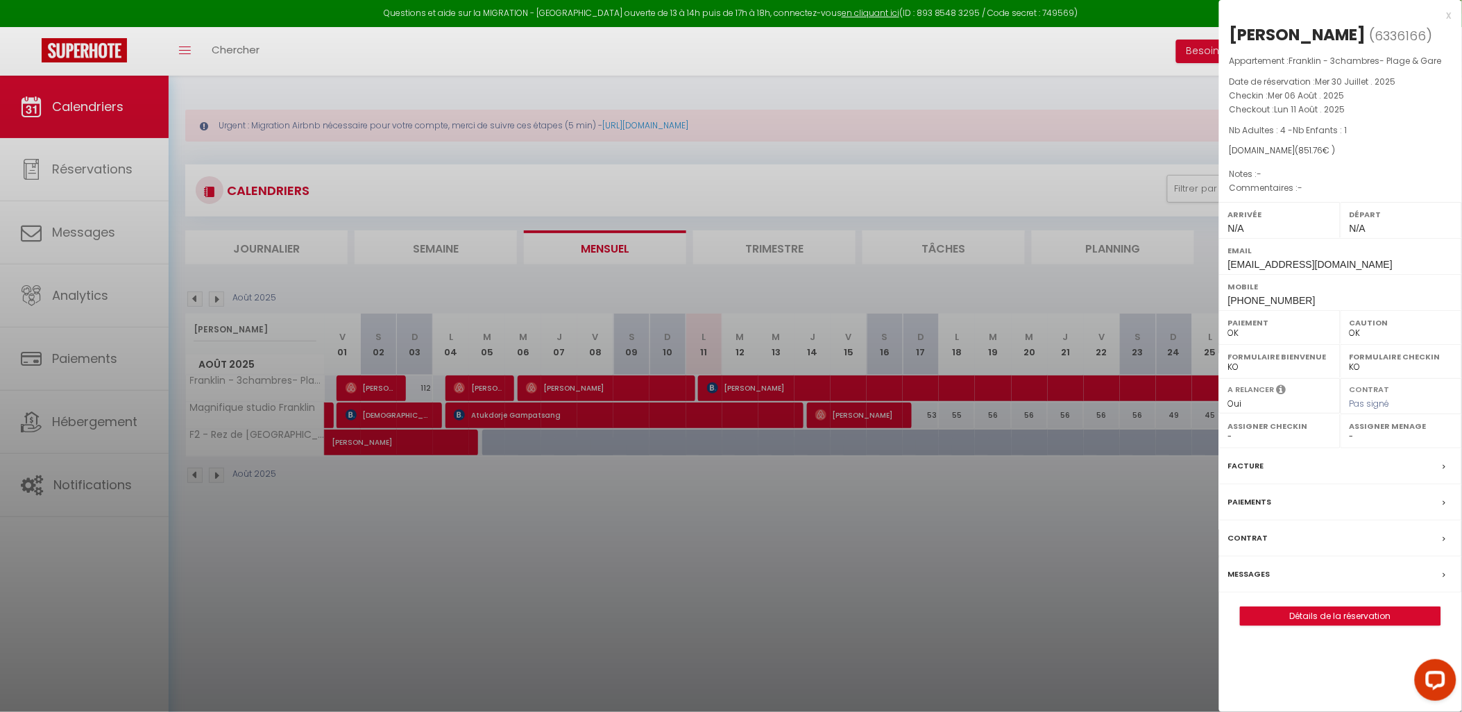
click at [1341, 570] on div "Messages" at bounding box center [1340, 574] width 243 height 36
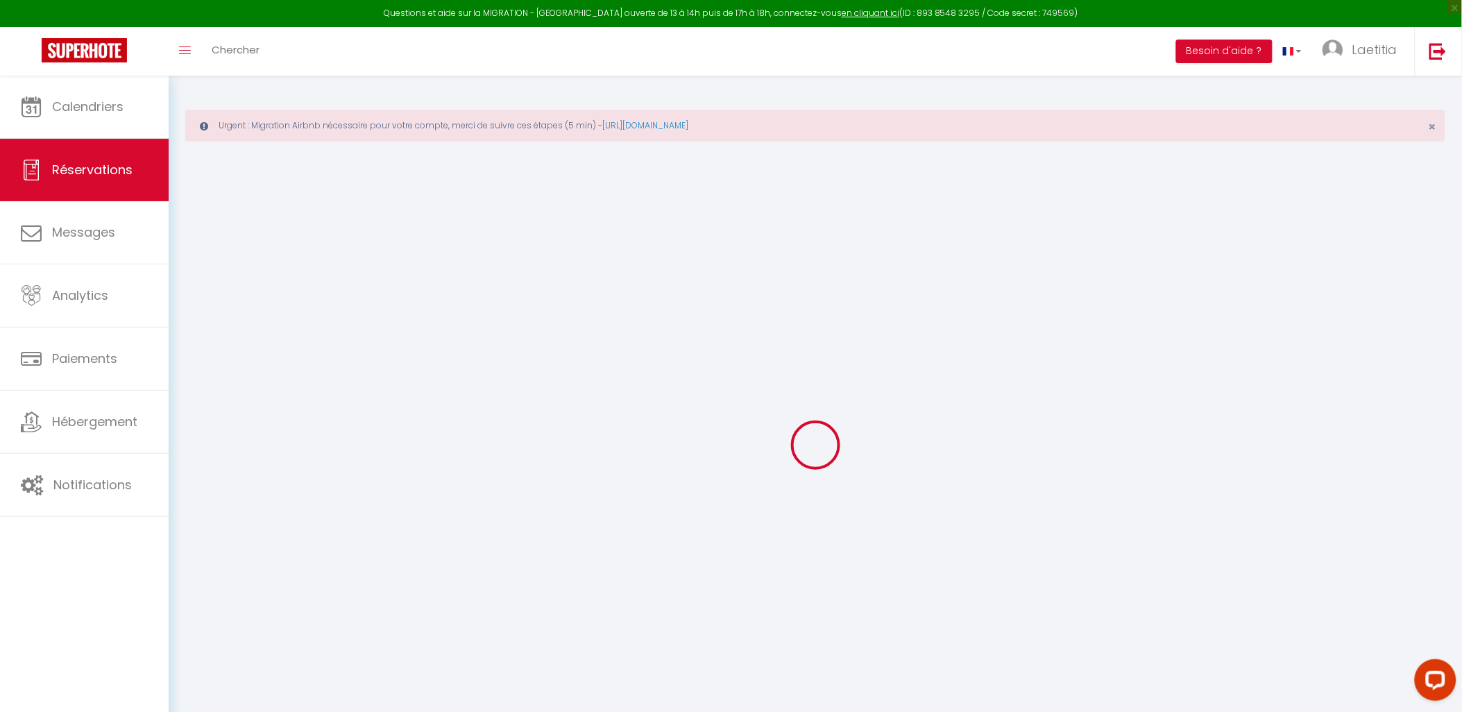
select select
checkbox input "false"
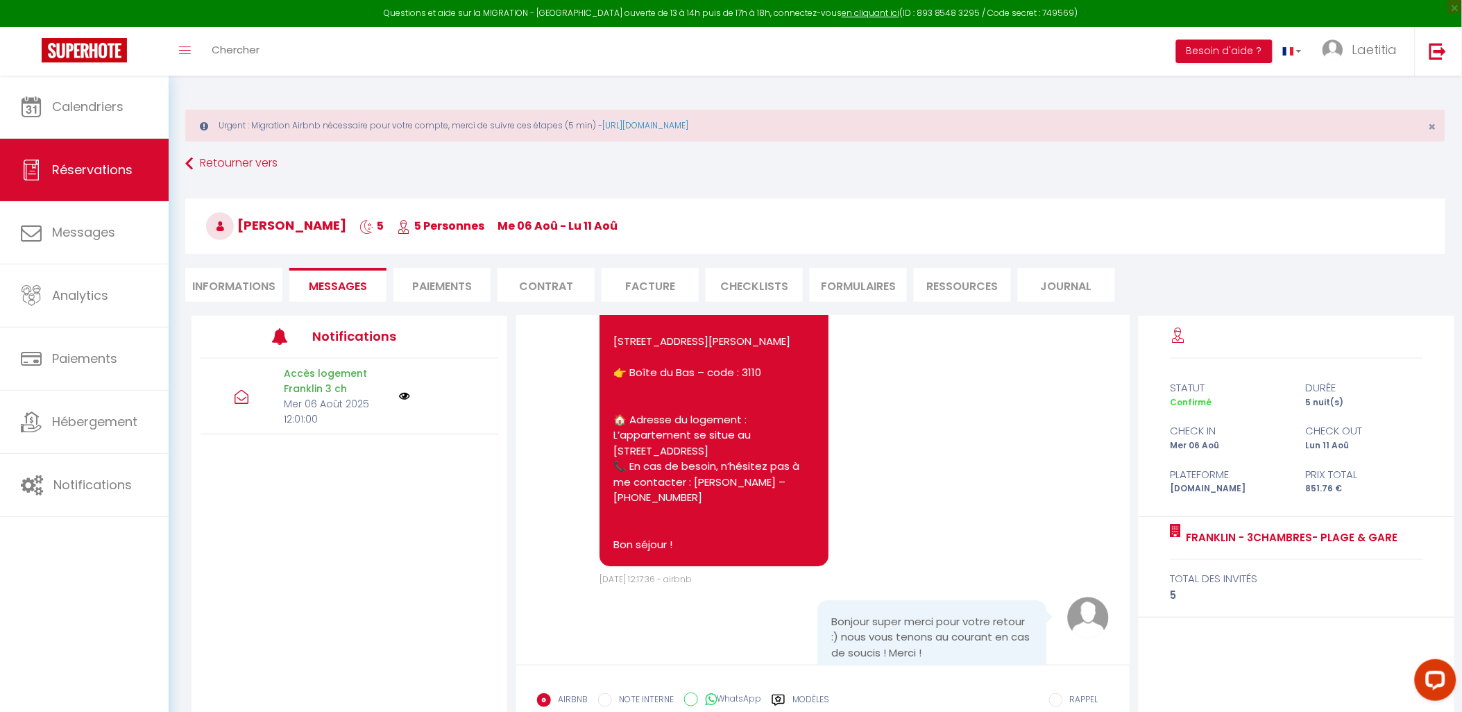
scroll to position [1737, 0]
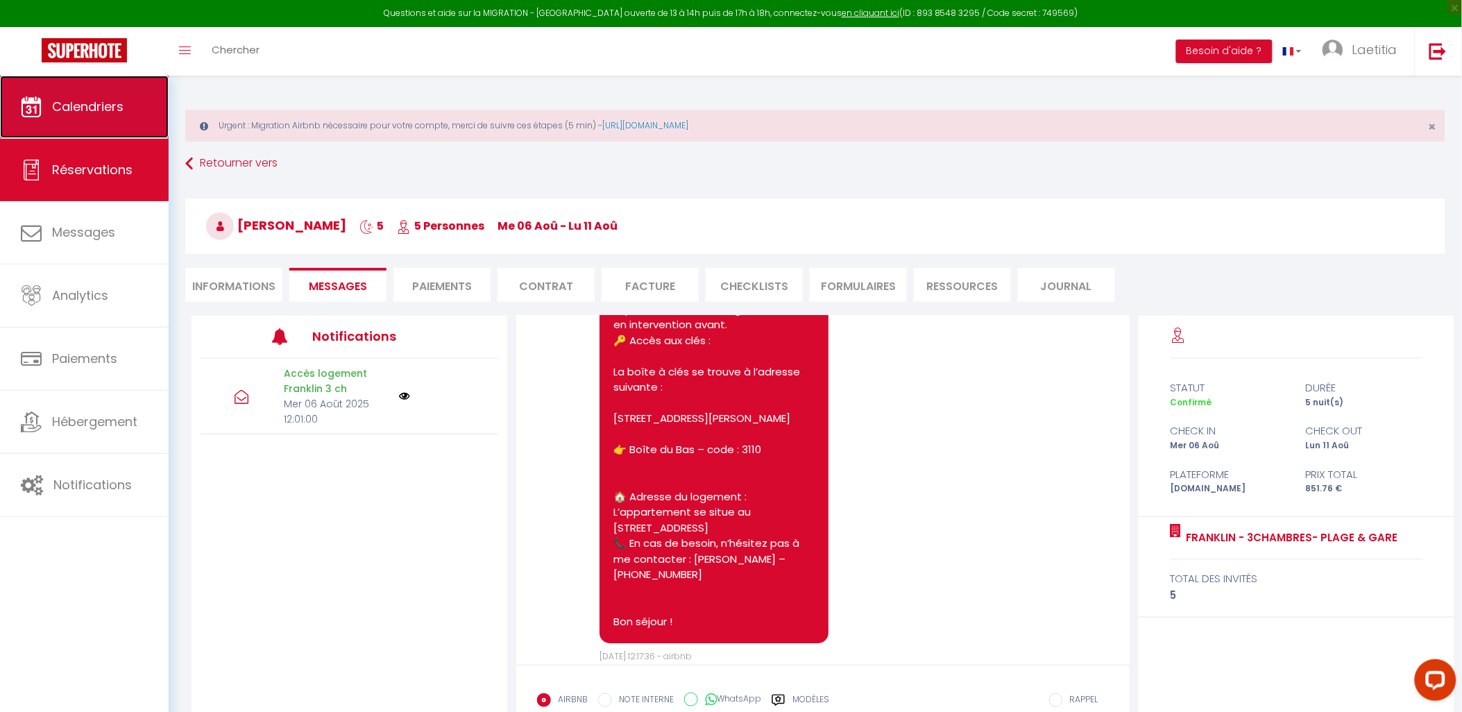
click at [90, 105] on span "Calendriers" at bounding box center [87, 106] width 71 height 17
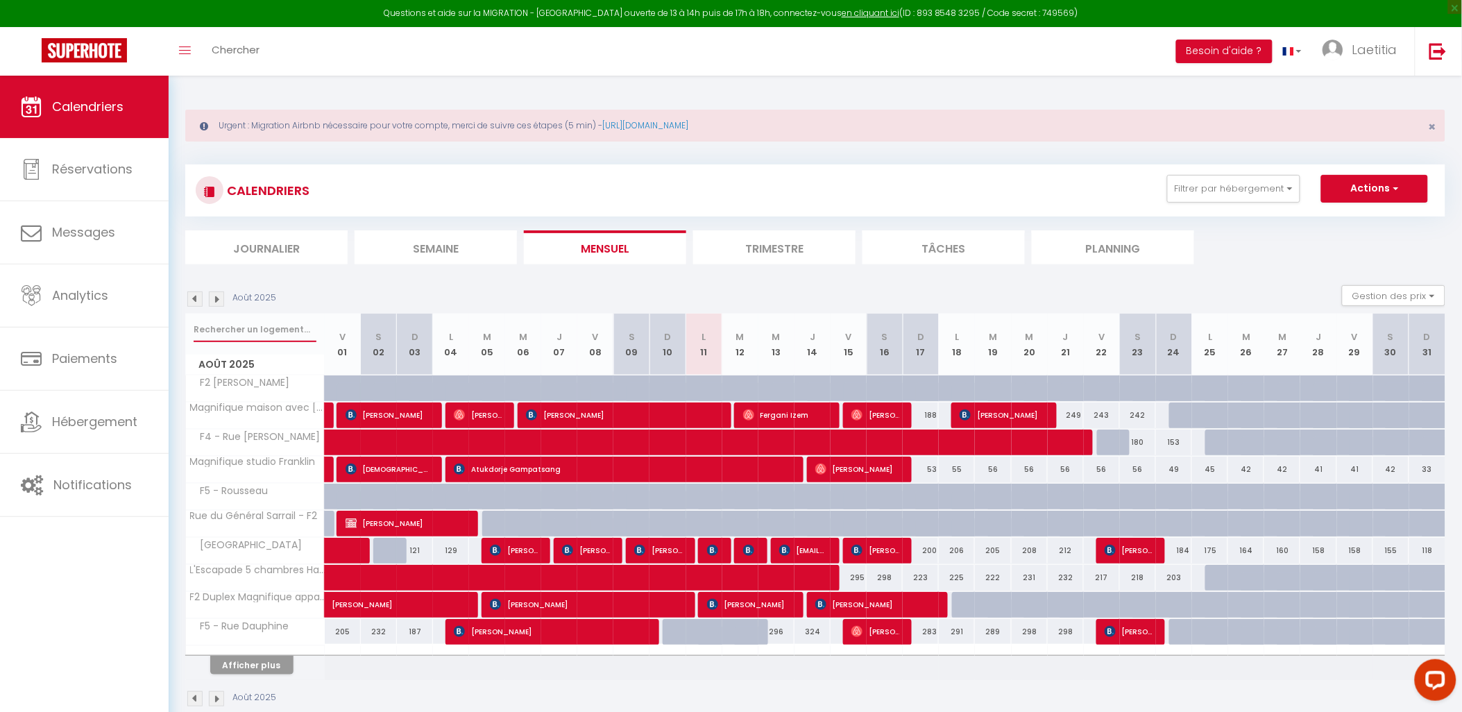
click at [219, 323] on input "text" at bounding box center [255, 329] width 123 height 25
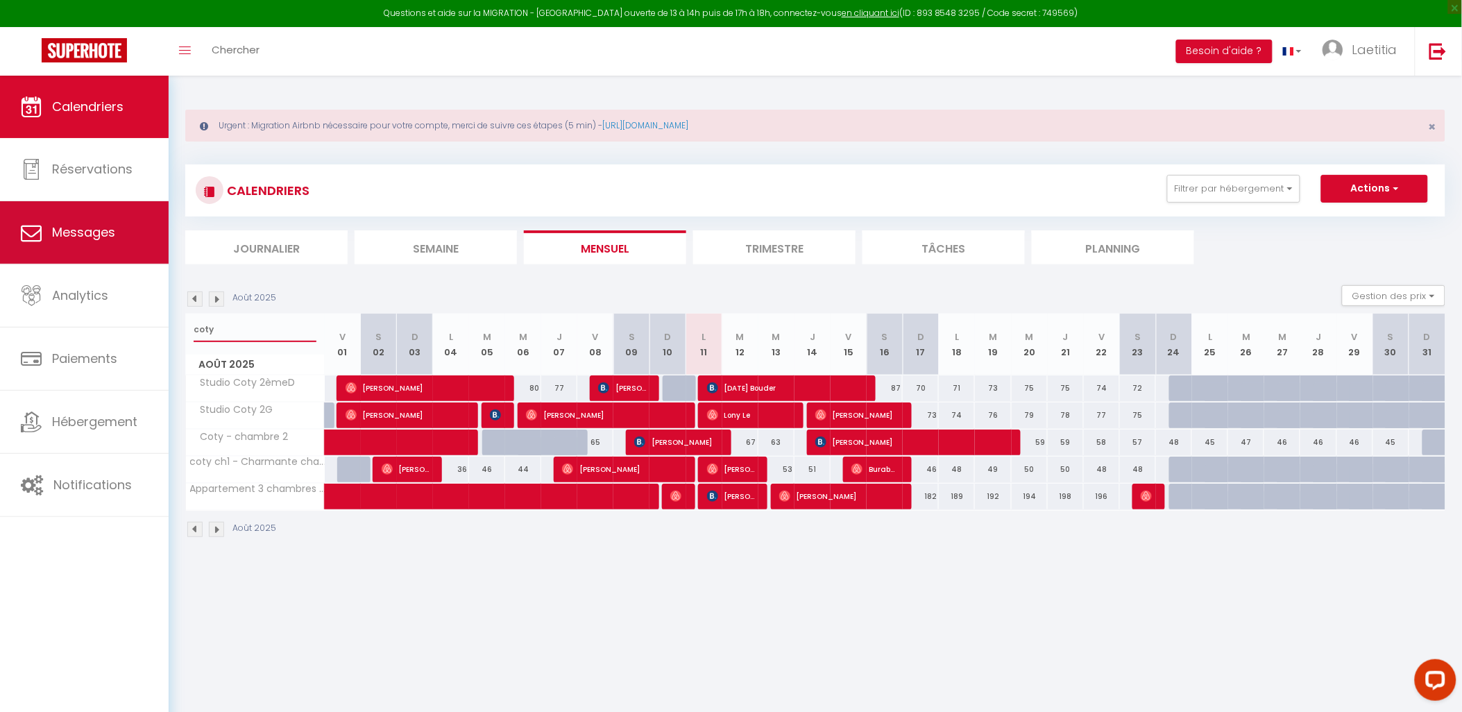
type input "coty"
drag, startPoint x: 219, startPoint y: 328, endPoint x: 172, endPoint y: 328, distance: 46.5
click at [172, 328] on div "Urgent : Migration Airbnb nécessaire pour votre compte, merci de suivre ces éta…" at bounding box center [815, 322] width 1293 height 493
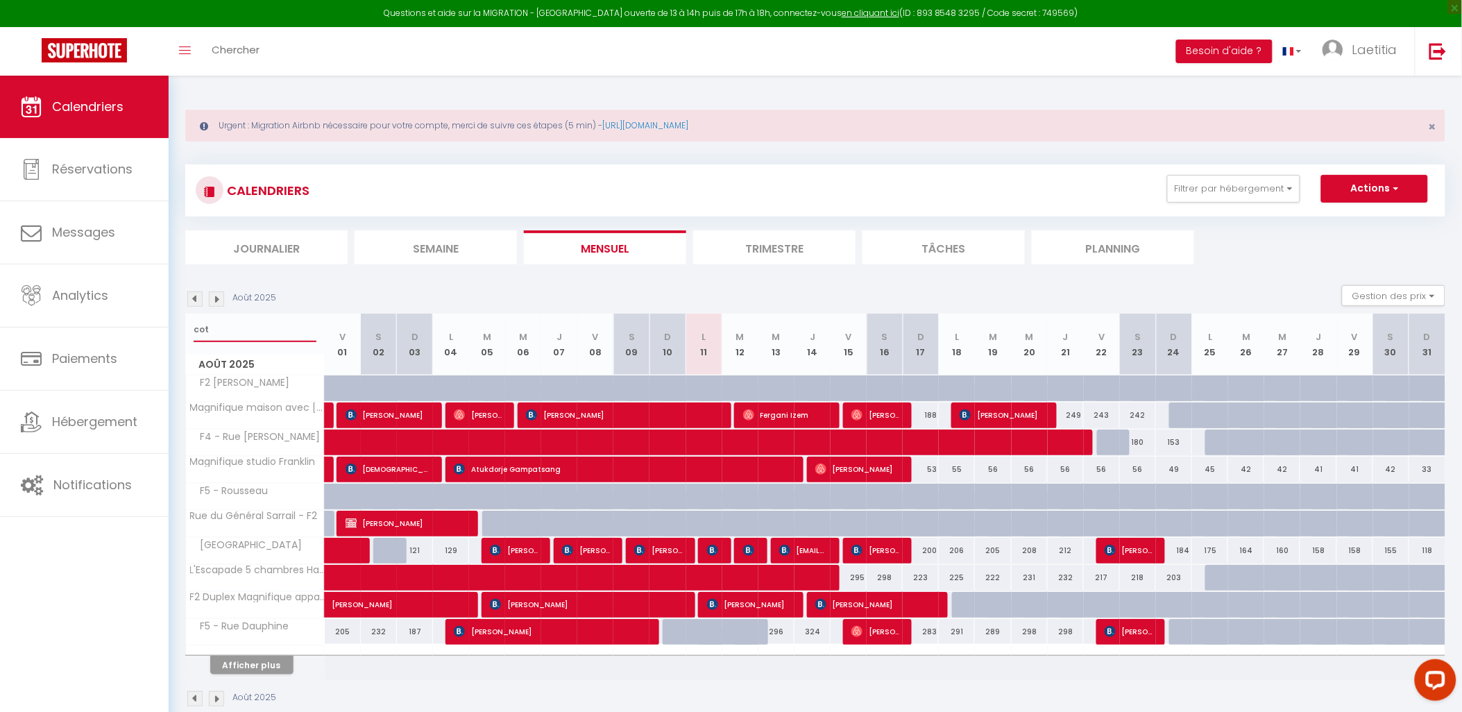
type input "coty"
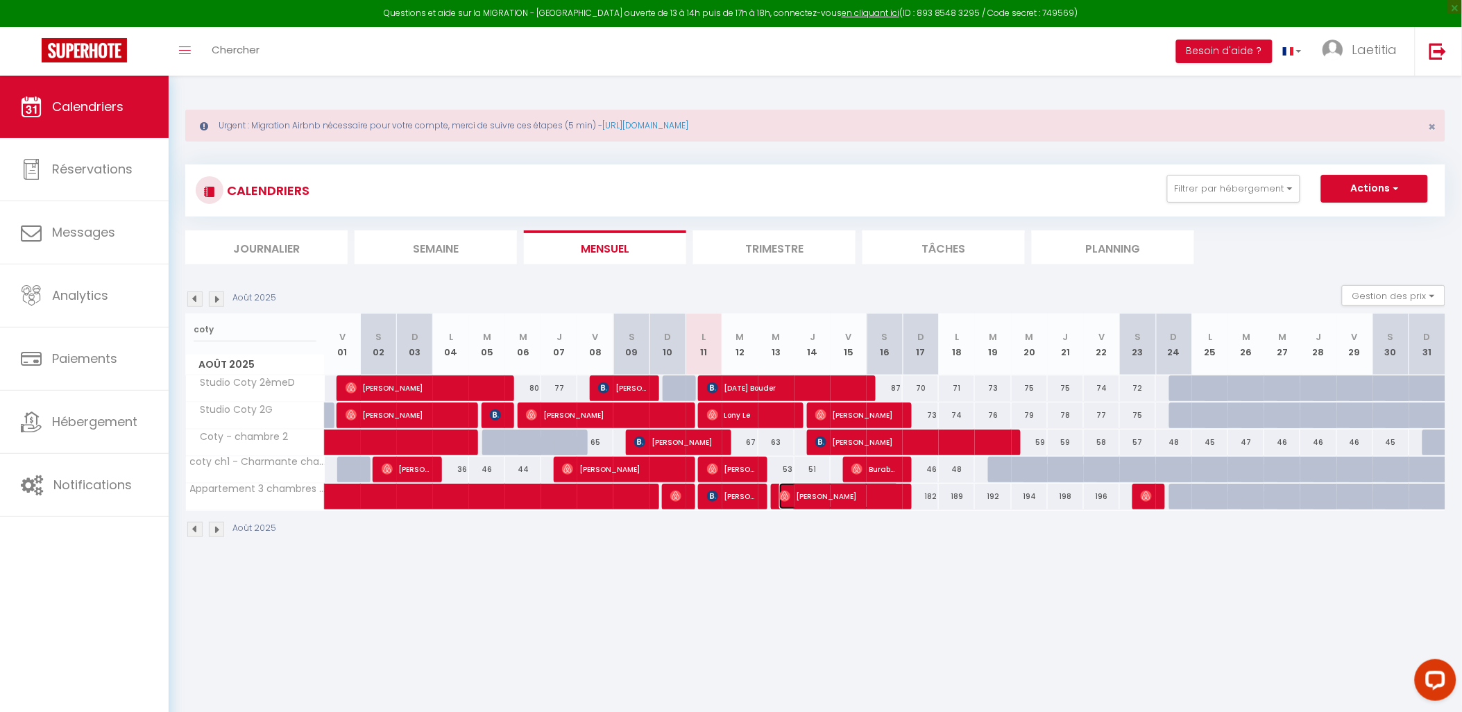
click at [823, 504] on span "[PERSON_NAME]" at bounding box center [839, 496] width 120 height 26
select select "OK"
select select "0"
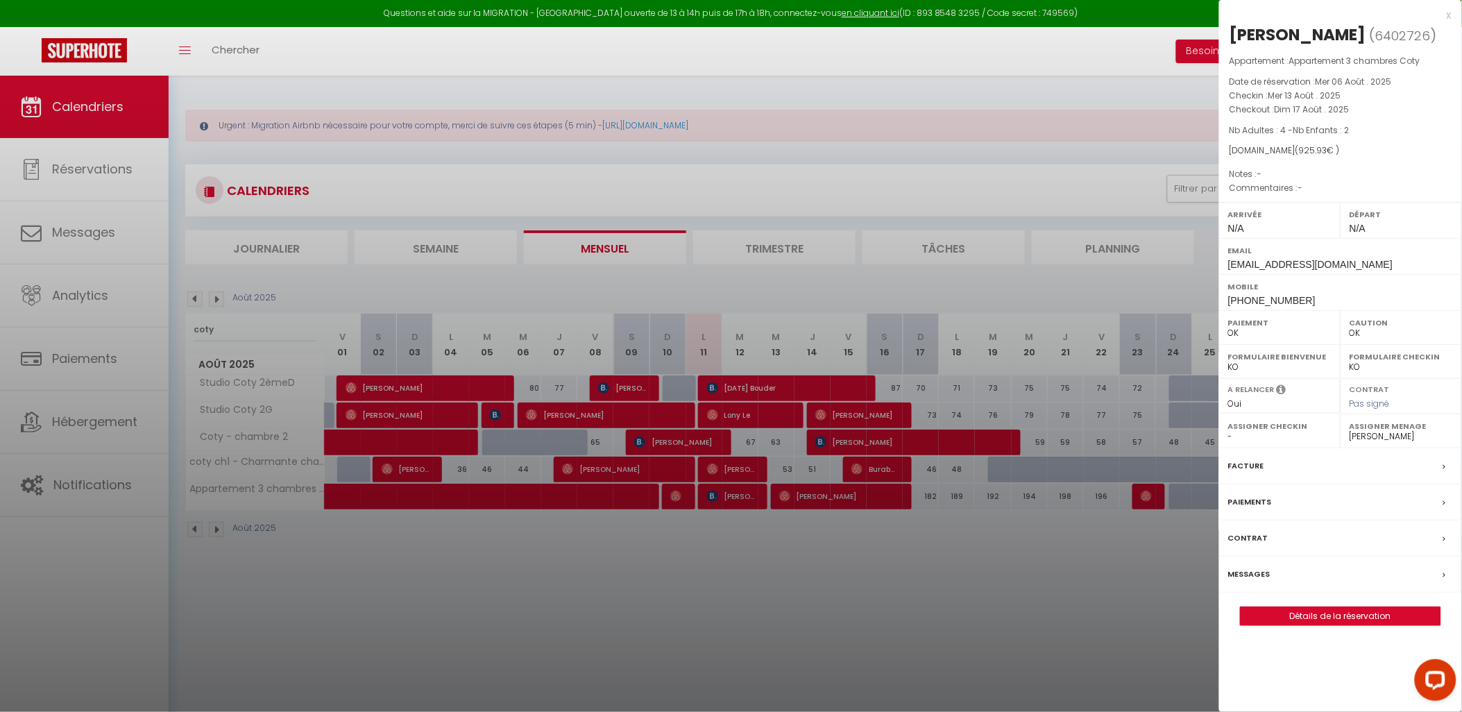
click at [1258, 500] on label "Paiements" at bounding box center [1250, 502] width 44 height 15
